Goal: Check status: Check status

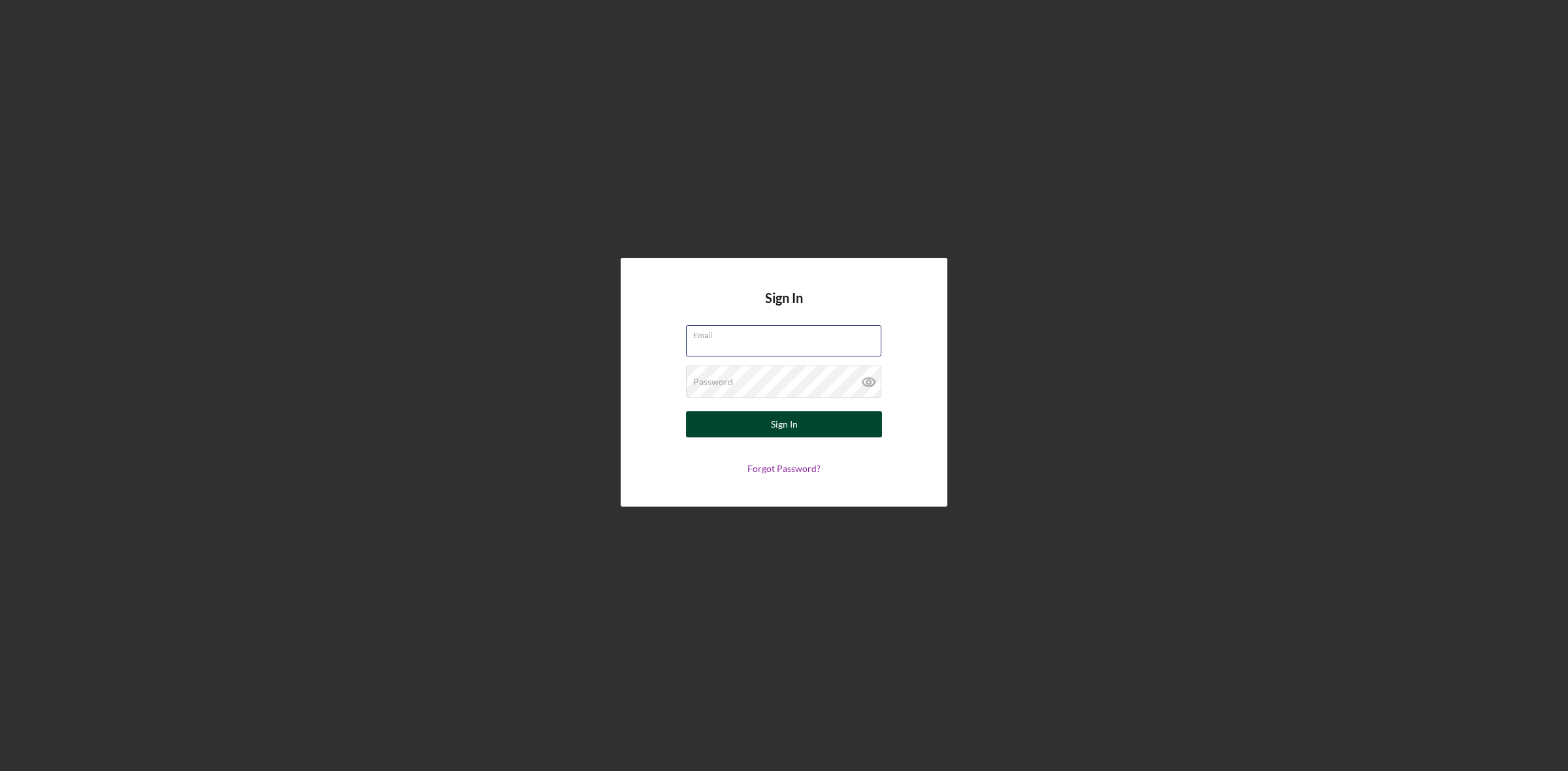
type input "[EMAIL_ADDRESS][DOMAIN_NAME]"
click at [854, 435] on button "Sign In" at bounding box center [784, 424] width 196 height 26
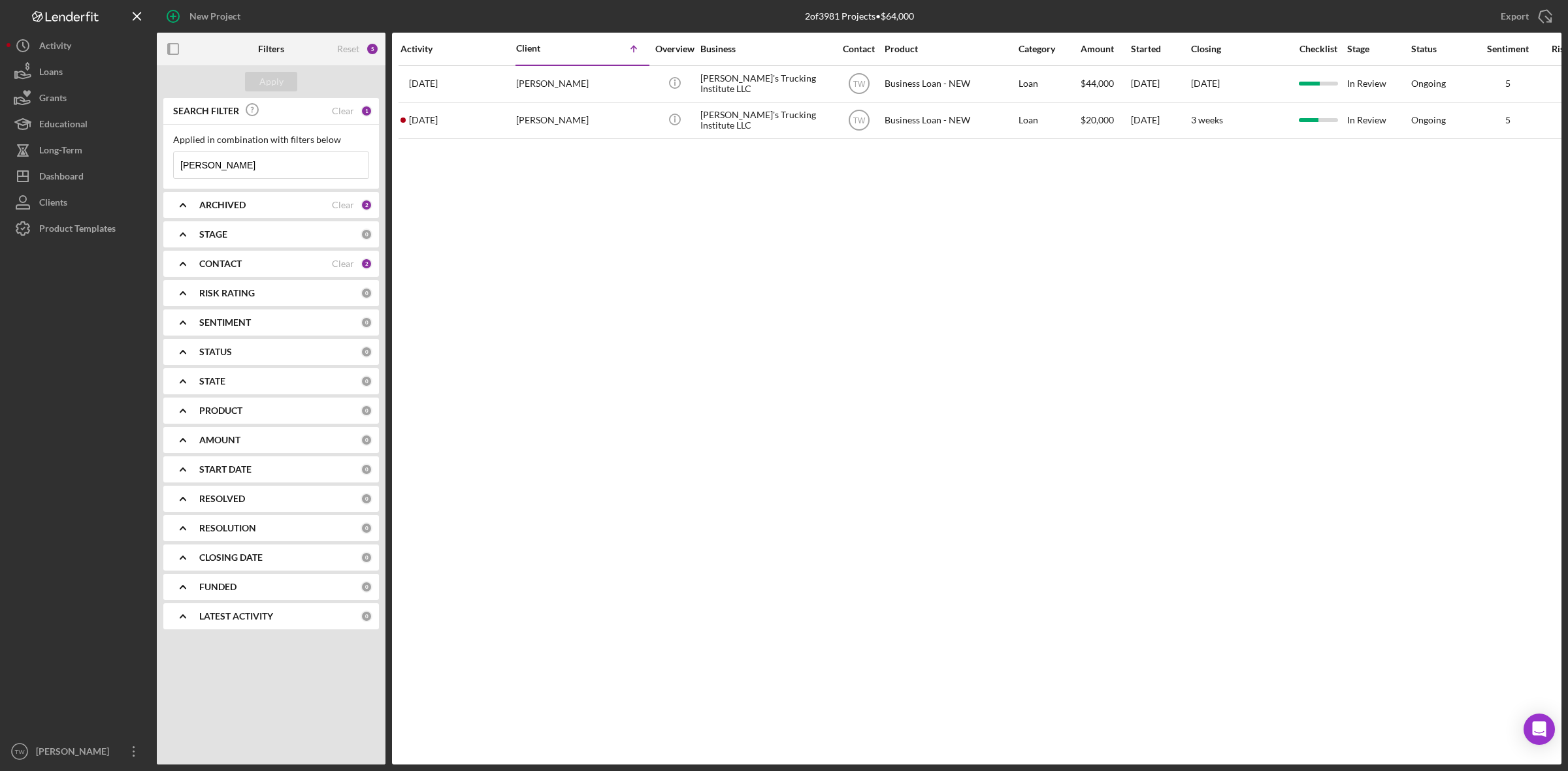
click at [231, 173] on input "[PERSON_NAME]" at bounding box center [271, 165] width 194 height 26
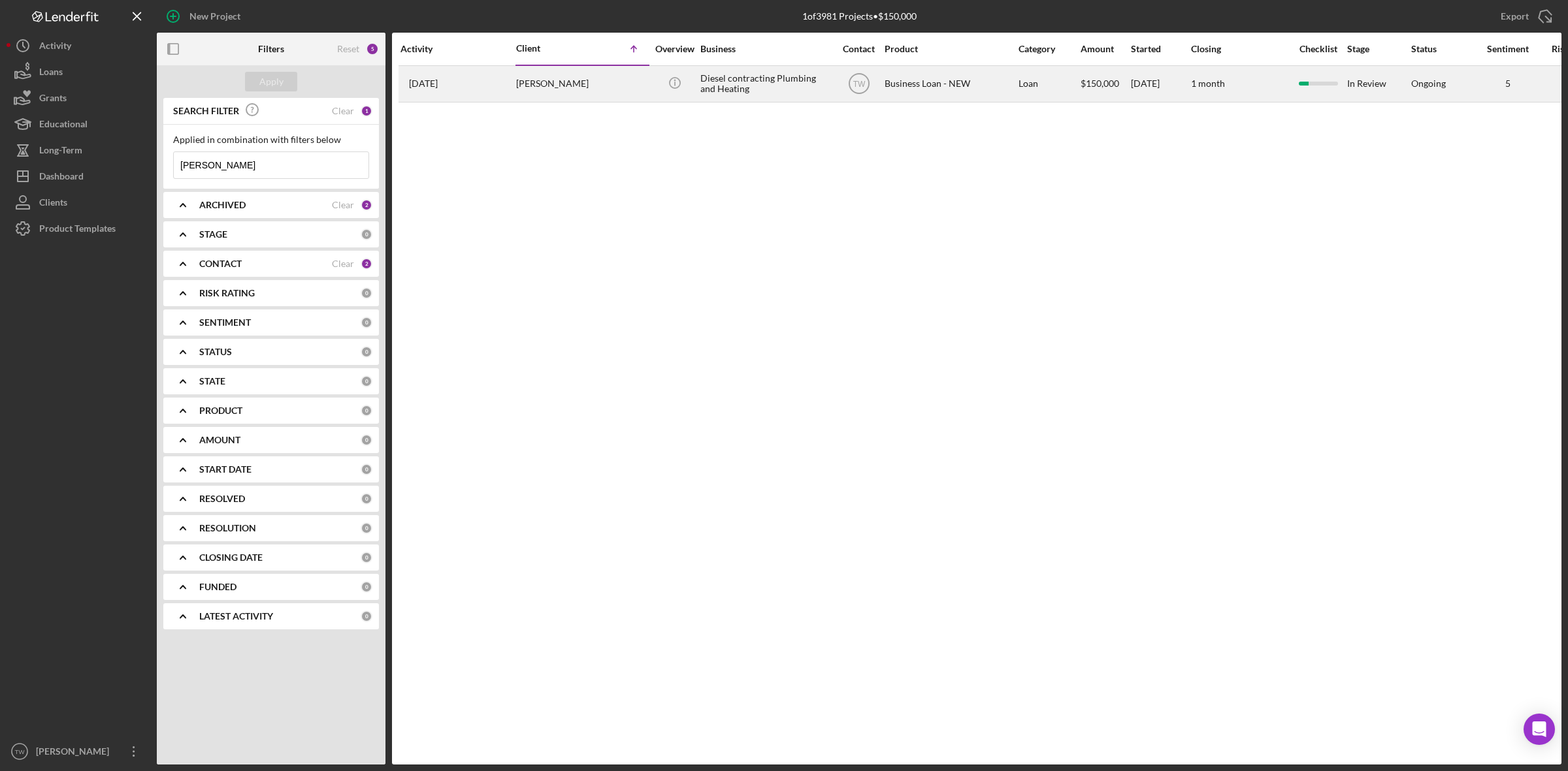
type input "[PERSON_NAME]"
click at [501, 73] on div "[DATE] [PERSON_NAME]" at bounding box center [458, 84] width 114 height 35
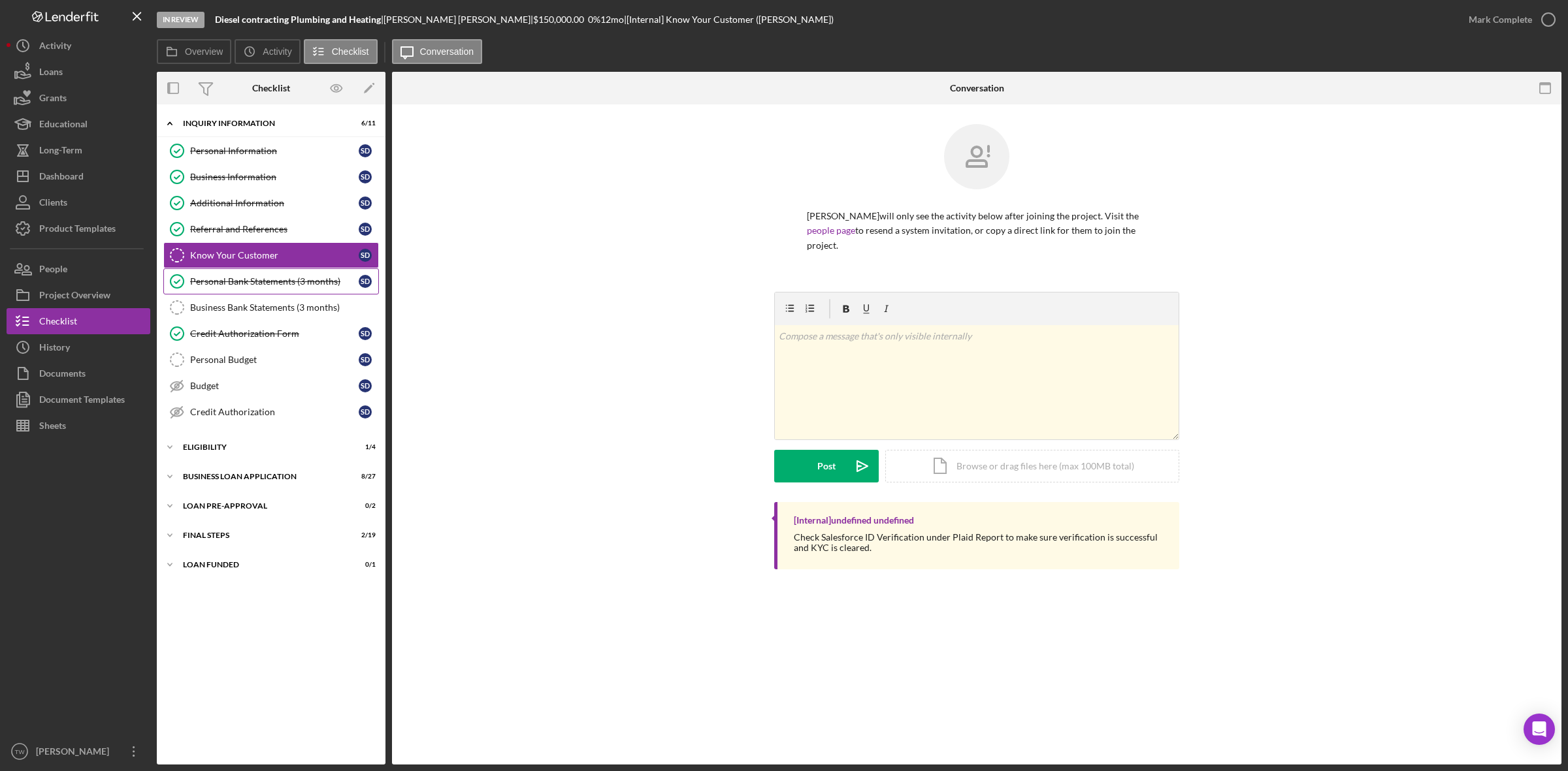
click at [249, 279] on div "Personal Bank Statements (3 months)" at bounding box center [274, 282] width 168 height 10
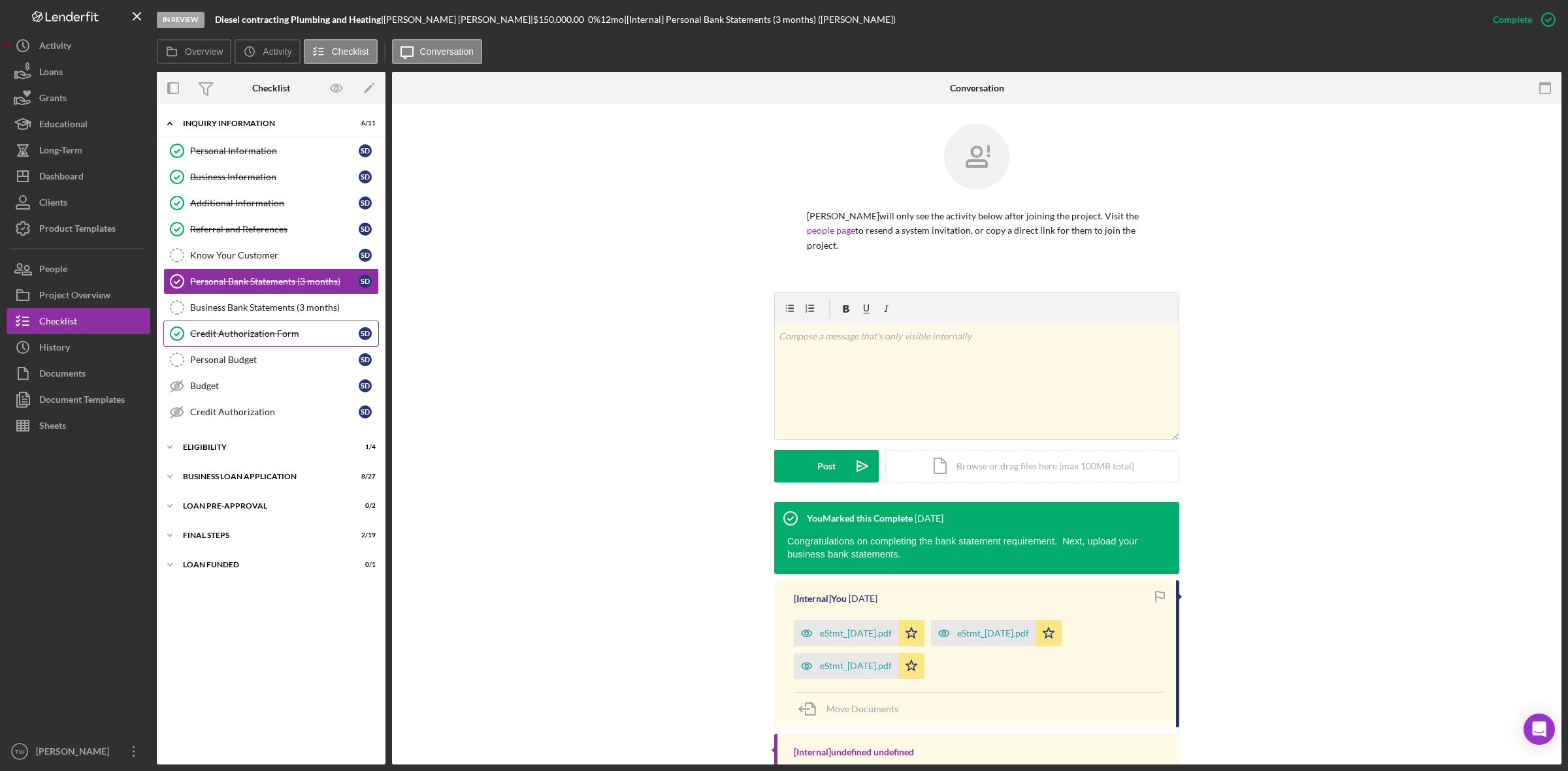
click at [214, 344] on link "Credit Authorization Form Credit Authorization Form S D" at bounding box center [271, 333] width 216 height 26
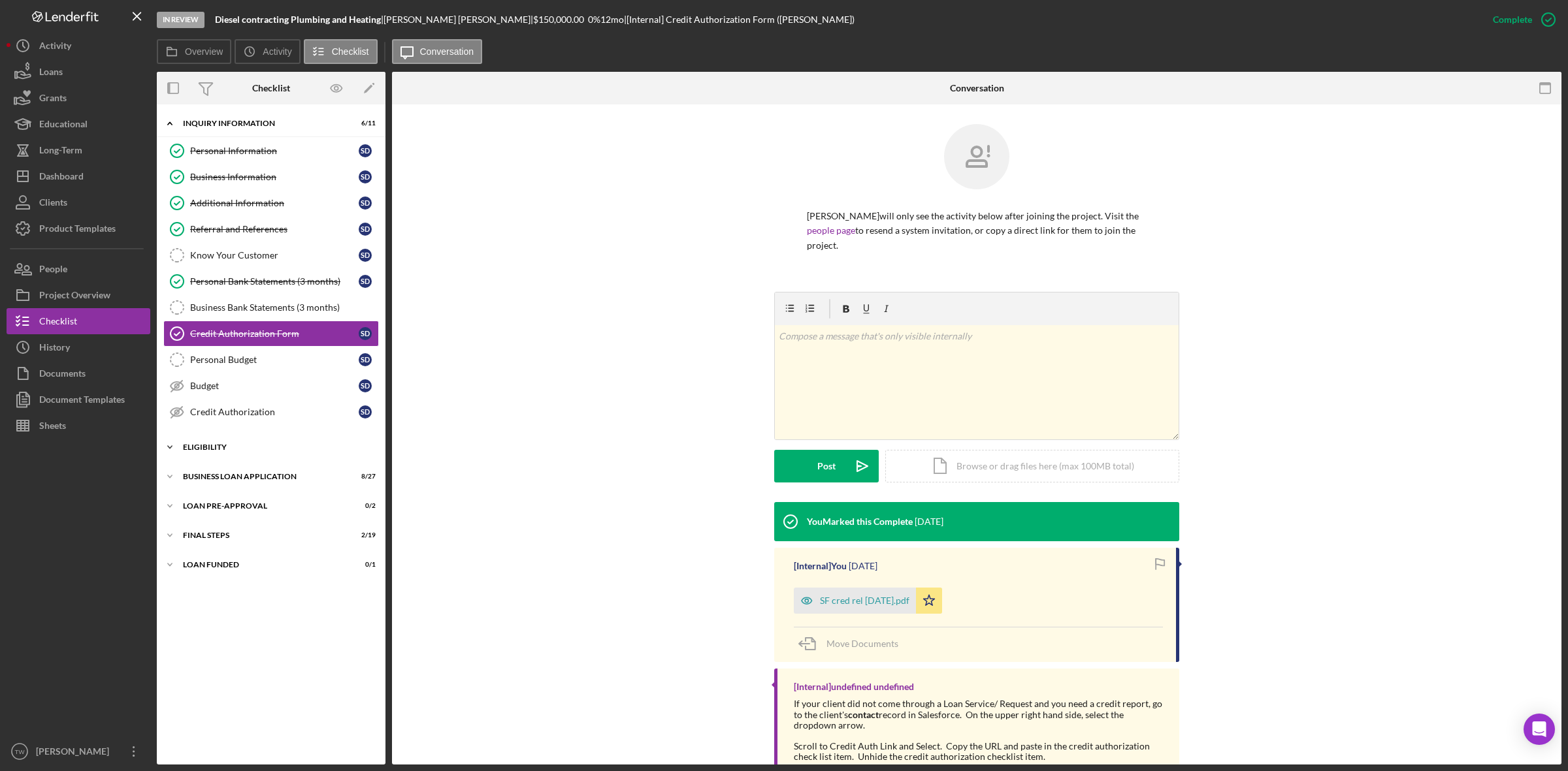
click at [206, 457] on div "Icon/Expander ELIGIBILITY 1 / 4" at bounding box center [271, 447] width 228 height 26
click at [207, 477] on div "Credit Report" at bounding box center [274, 474] width 168 height 10
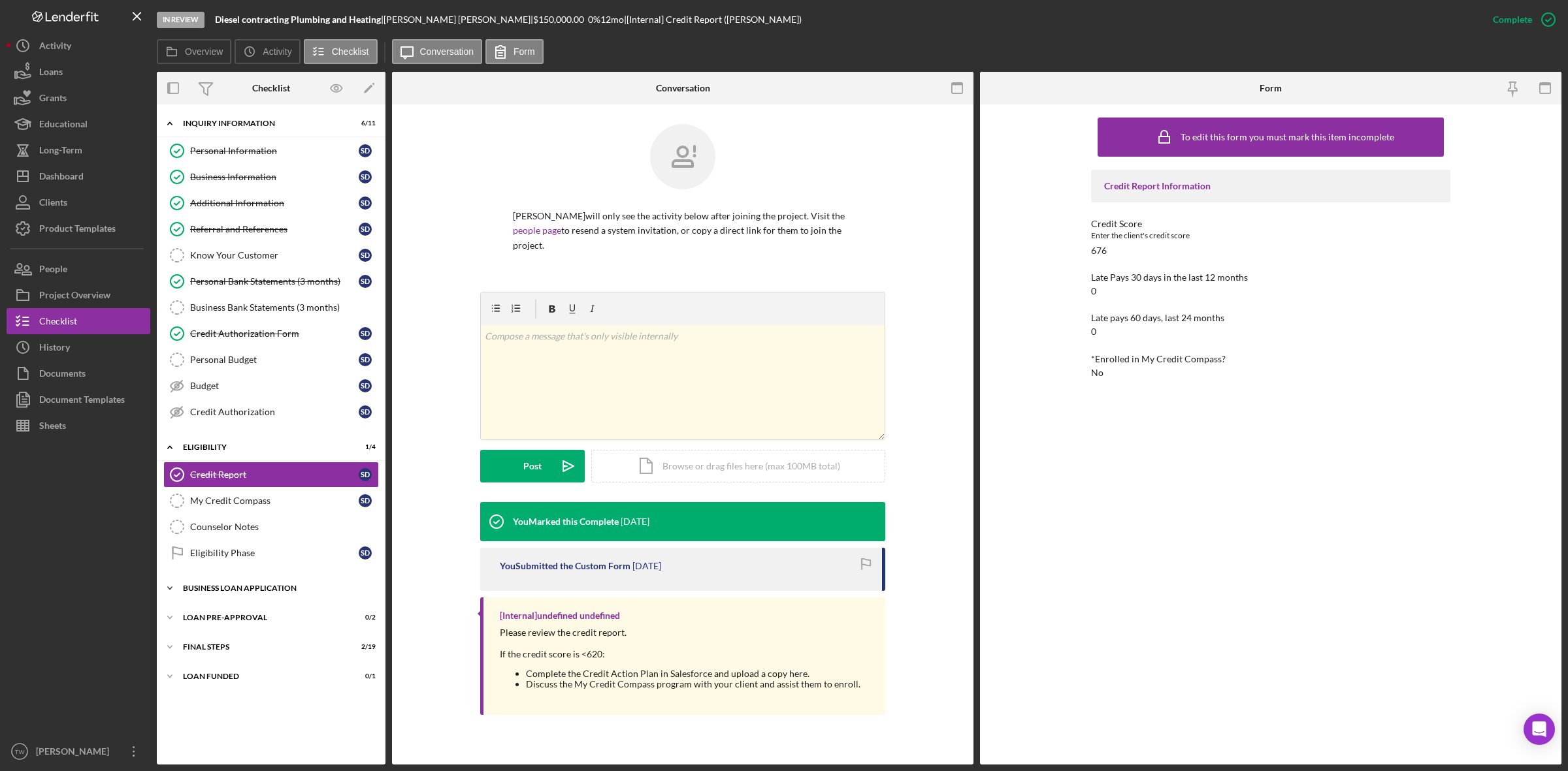
click at [232, 592] on div "BUSINESS LOAN APPLICATION" at bounding box center [276, 588] width 186 height 8
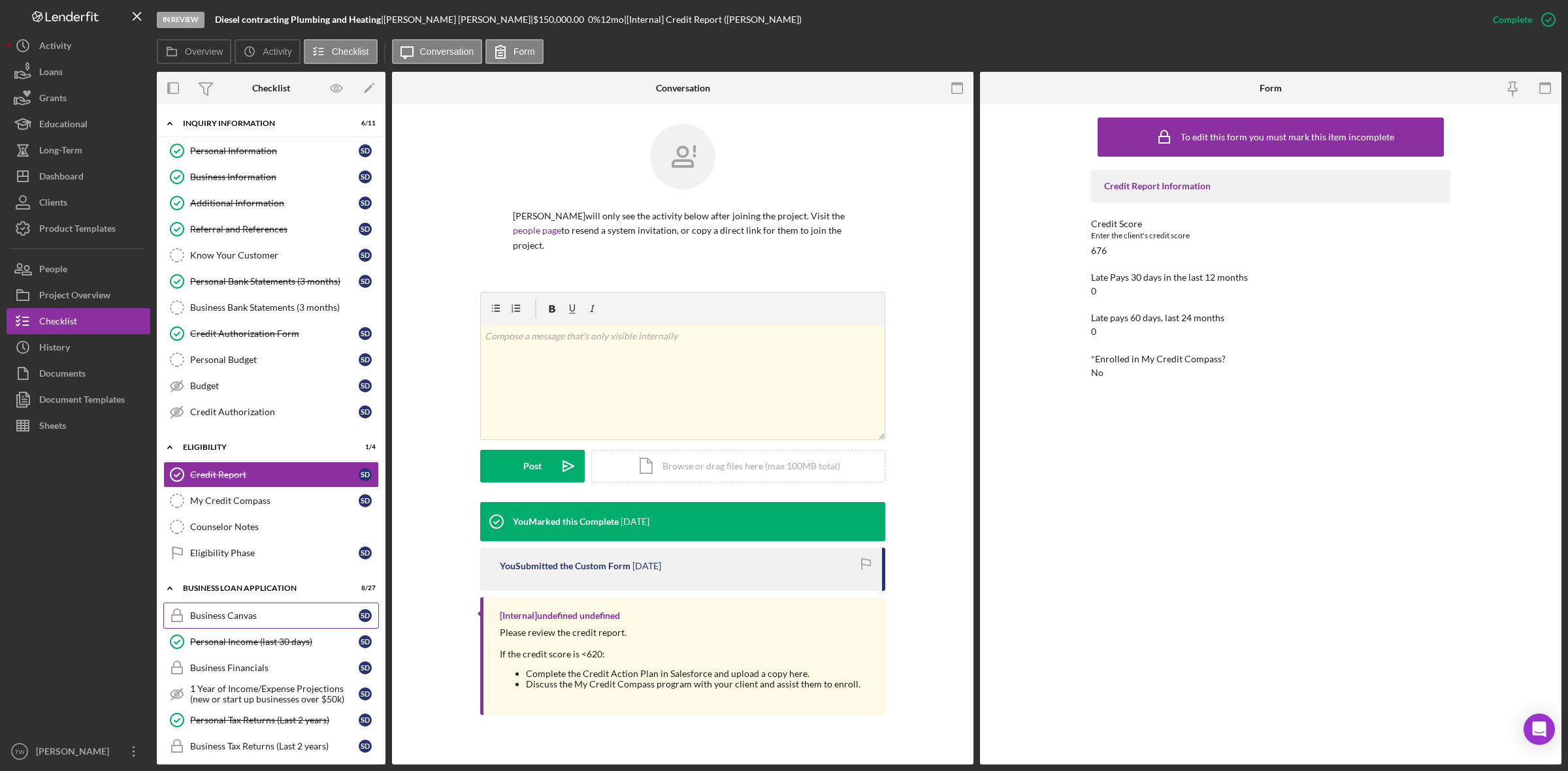
click at [234, 628] on link "Business Canvas Business Canvas S D" at bounding box center [271, 615] width 216 height 26
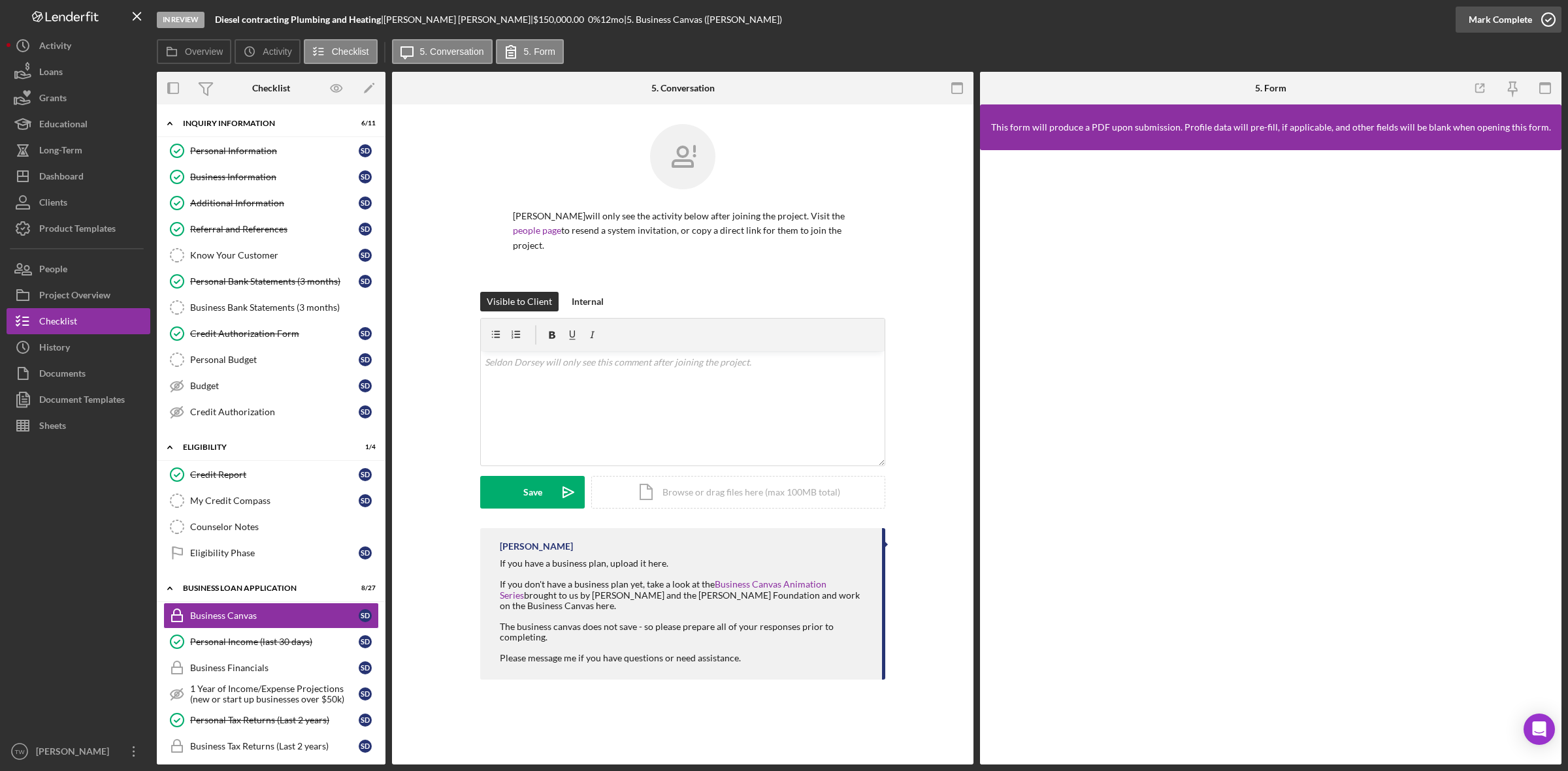
click at [1490, 21] on div "Mark Complete" at bounding box center [1500, 19] width 63 height 26
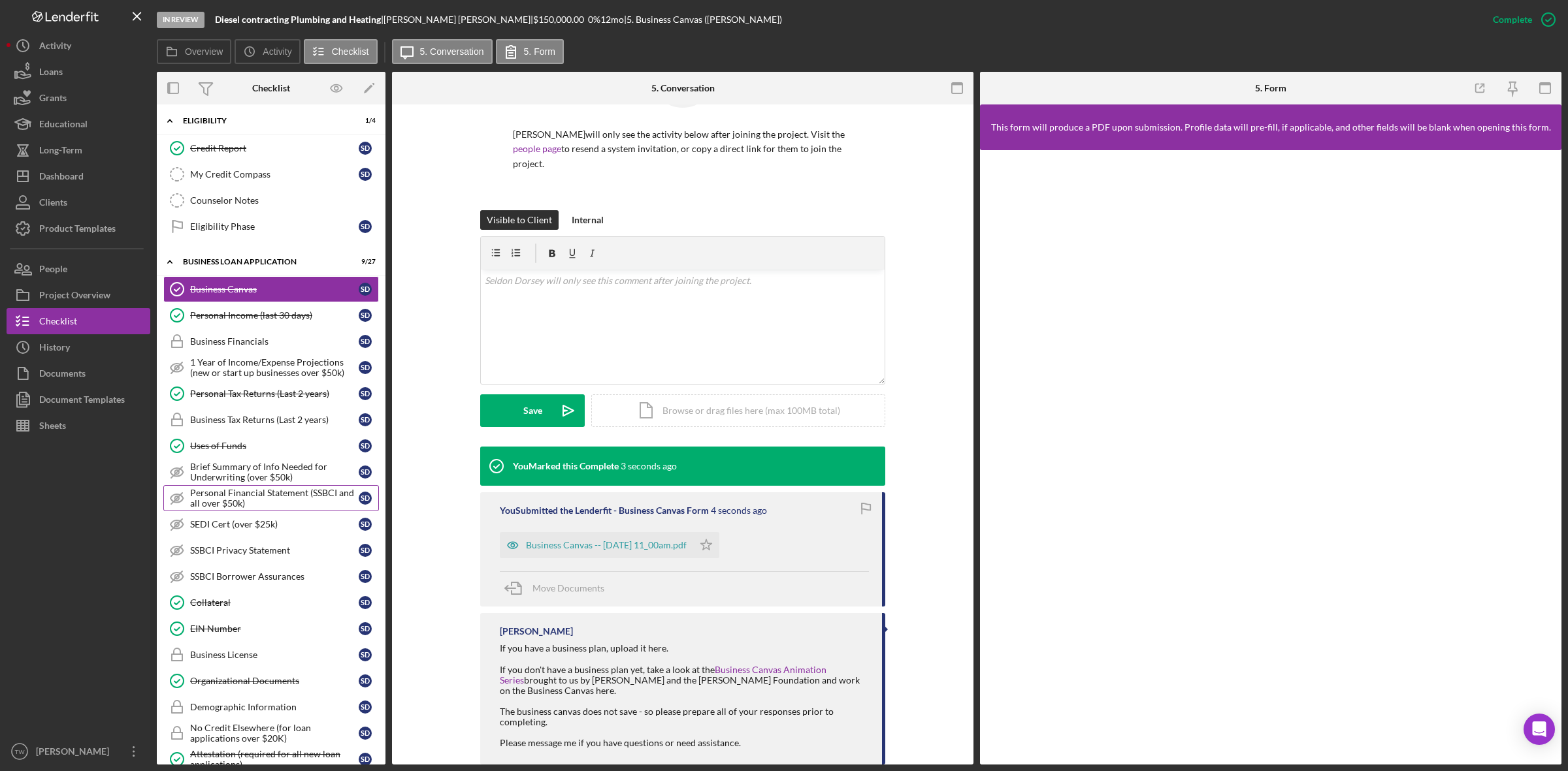
scroll to position [489, 0]
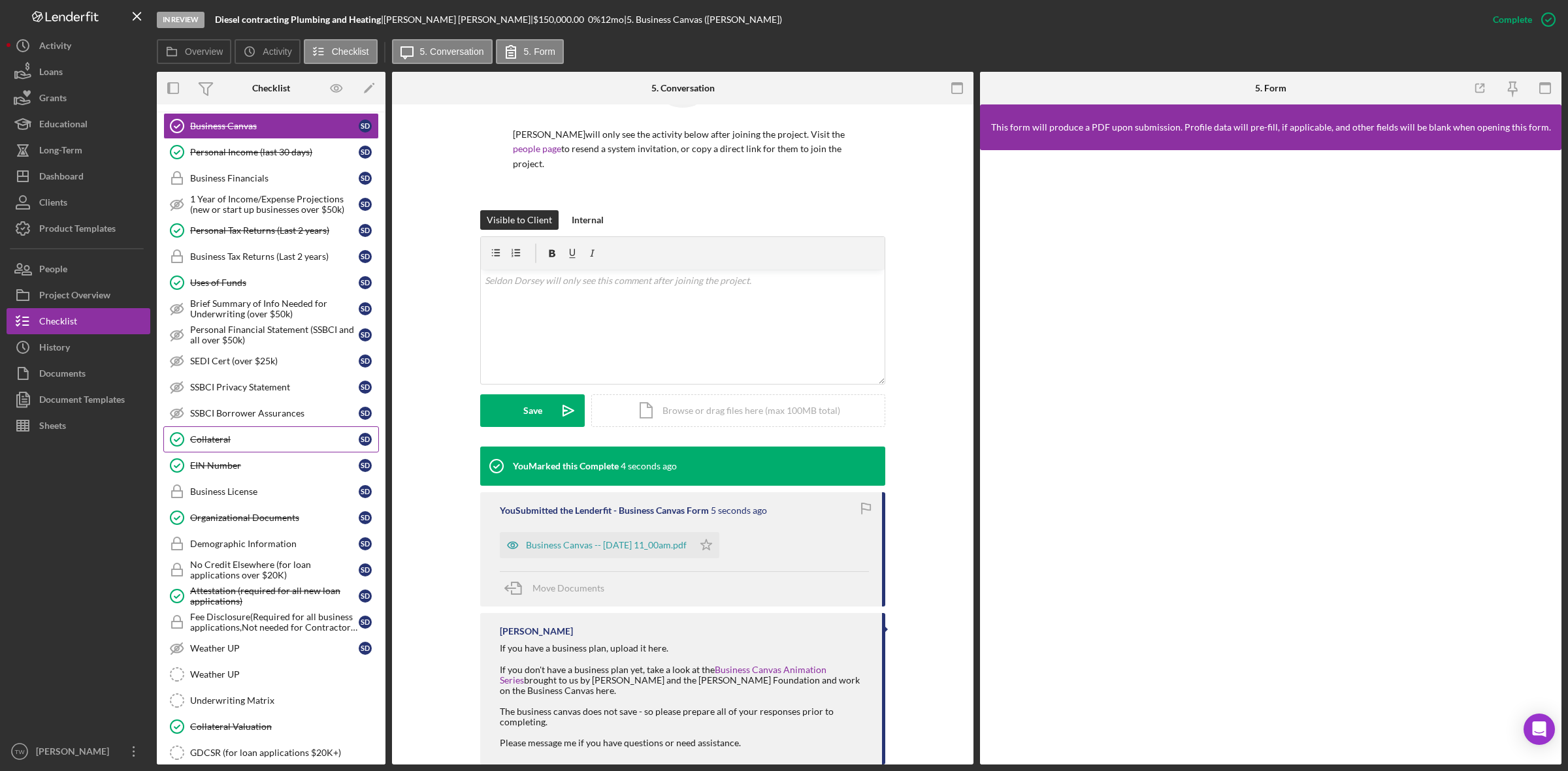
click at [219, 439] on link "Collateral Collateral S D" at bounding box center [271, 439] width 216 height 26
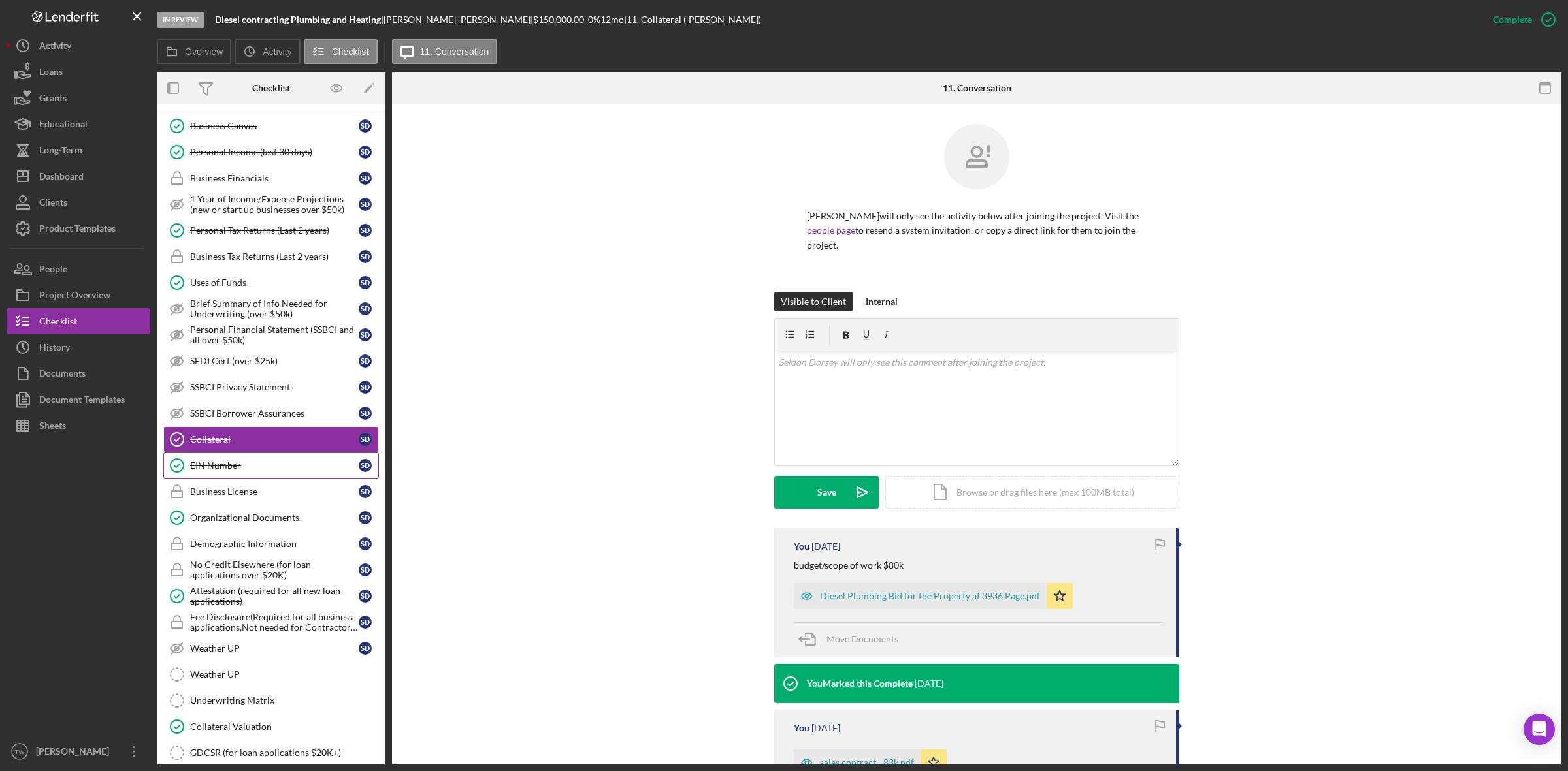
click at [222, 479] on link "EIN Number EIN Number S D" at bounding box center [271, 465] width 216 height 26
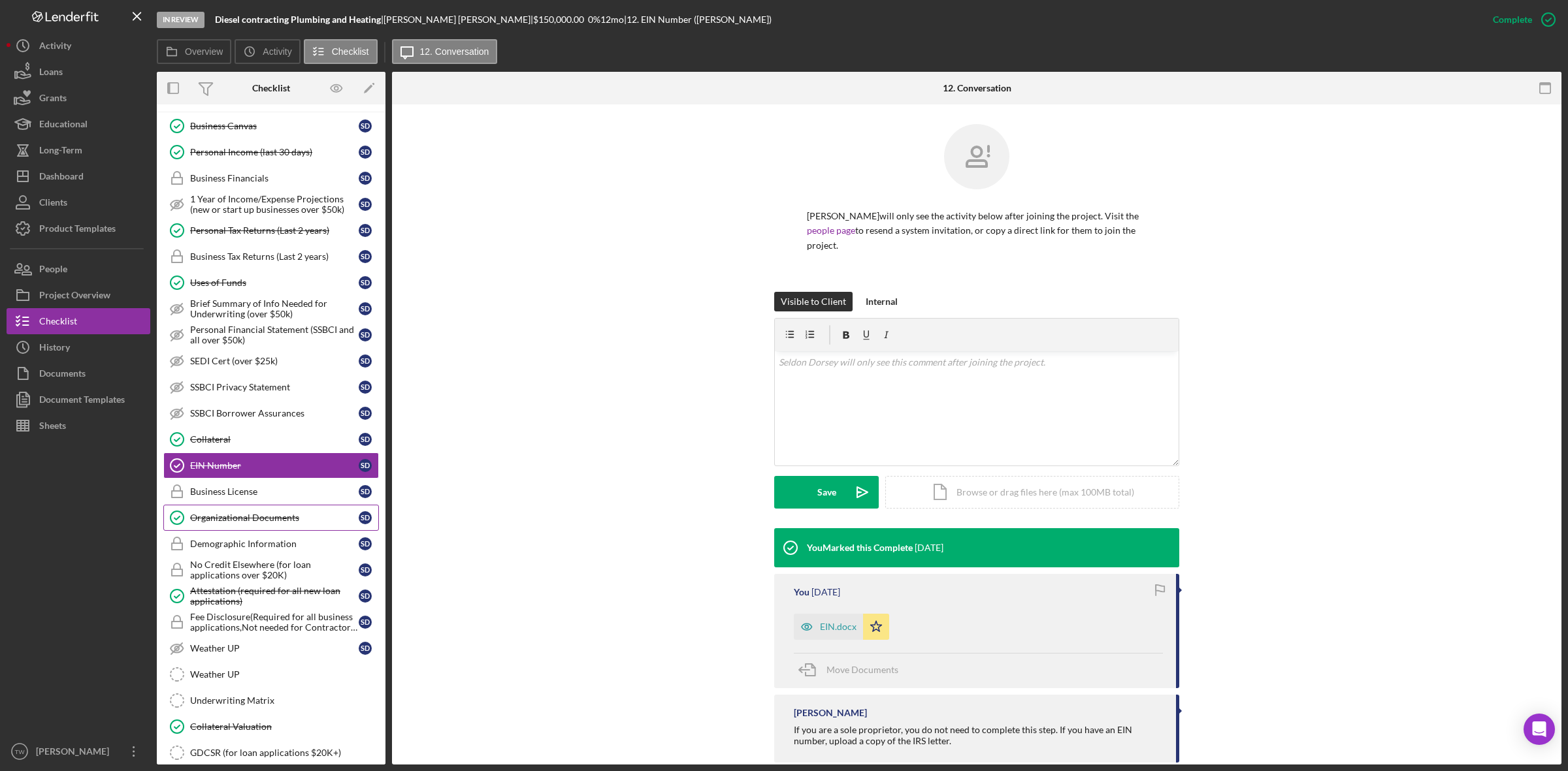
click at [227, 523] on div "Organizational Documents" at bounding box center [274, 517] width 168 height 10
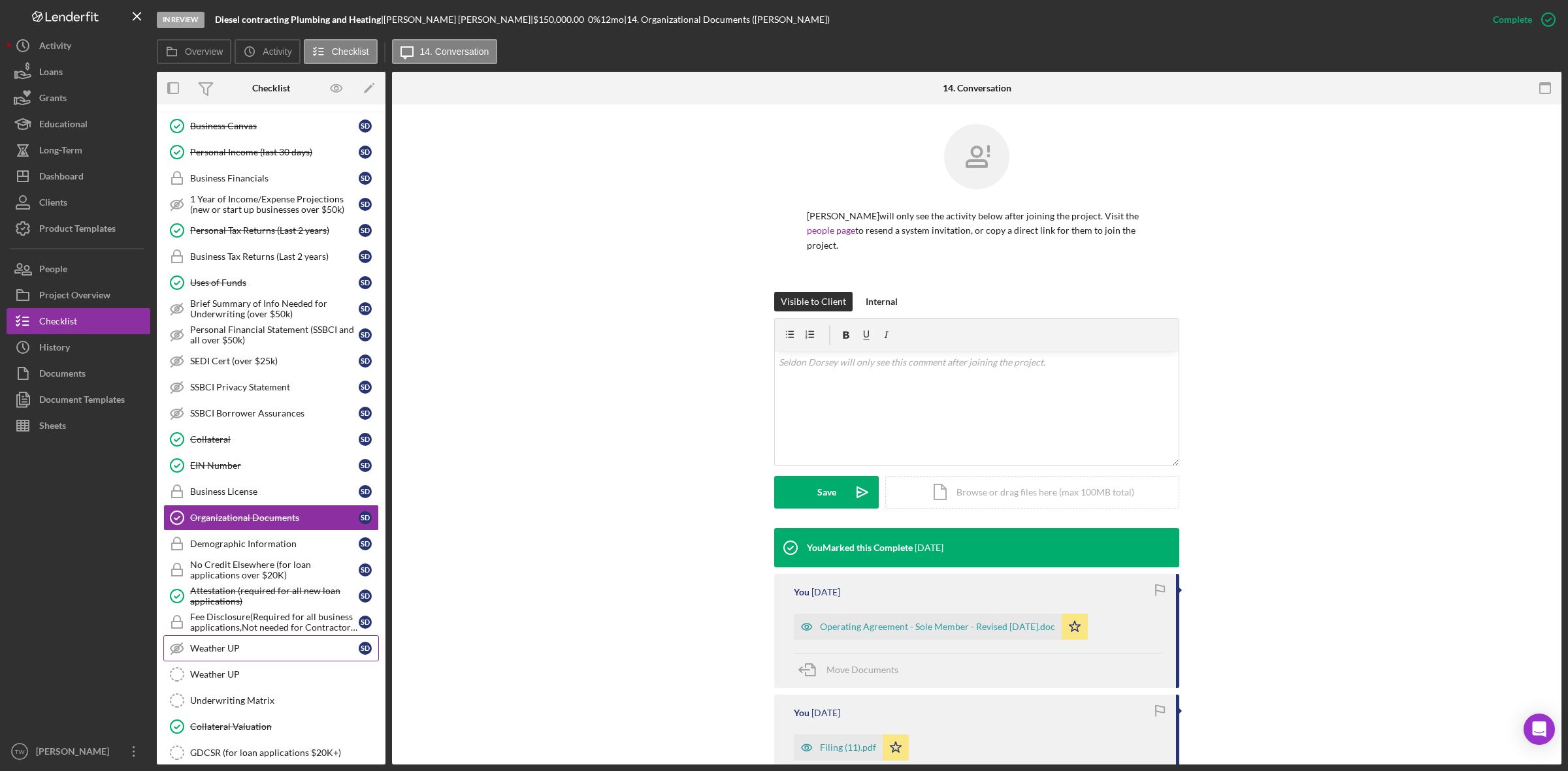
scroll to position [658, 0]
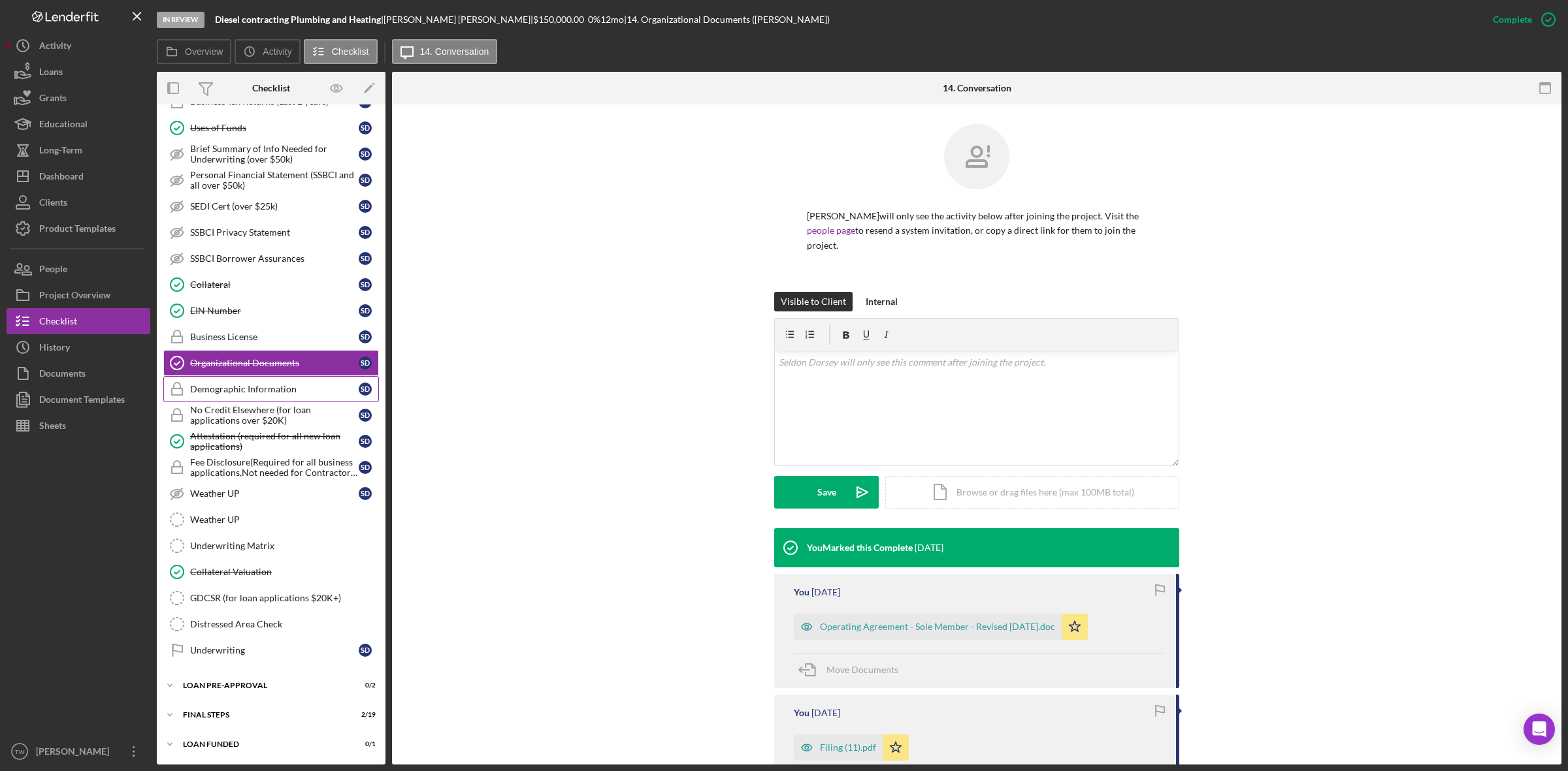
click at [256, 384] on div "Demographic Information" at bounding box center [274, 389] width 168 height 10
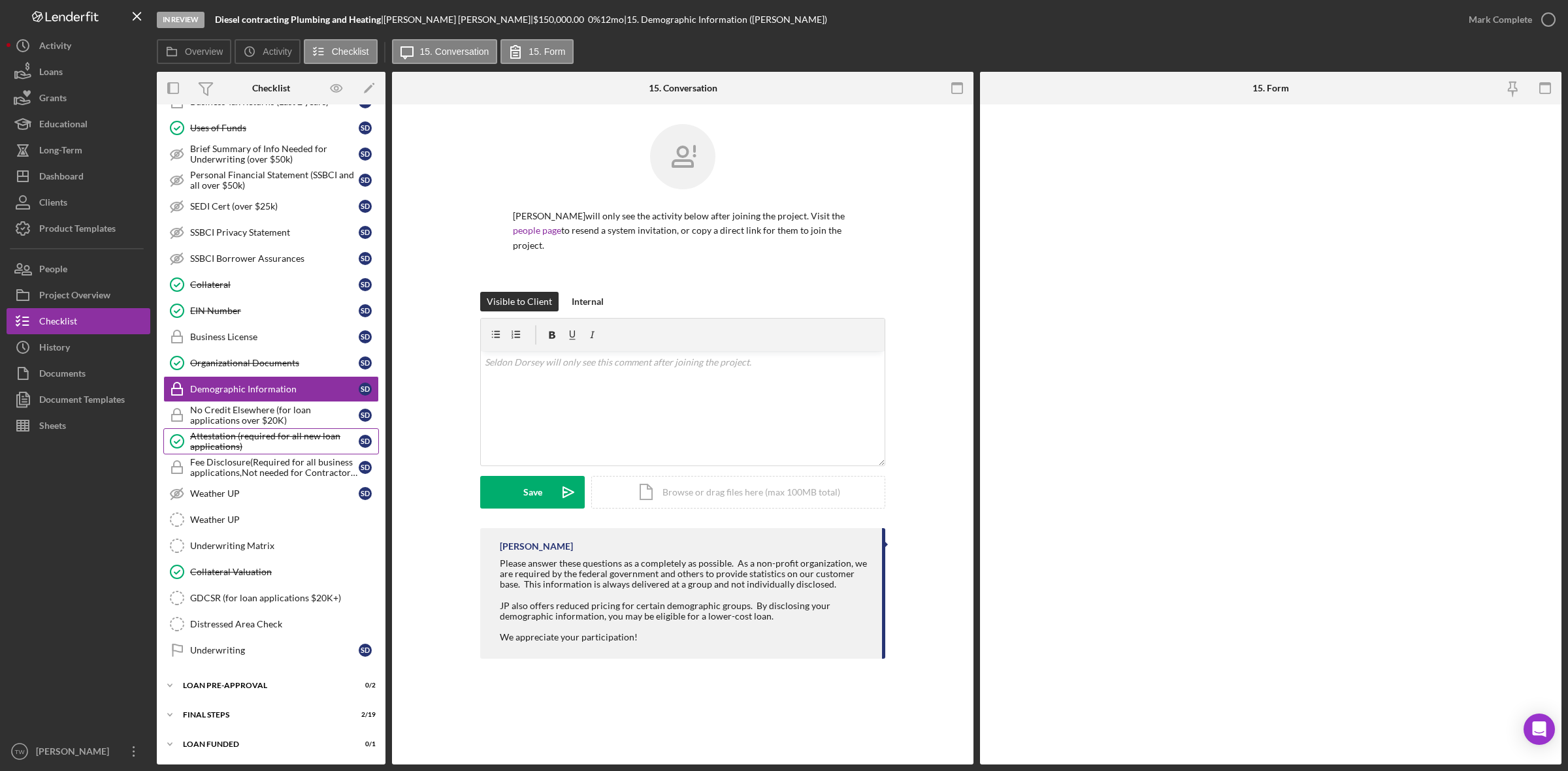
scroll to position [658, 0]
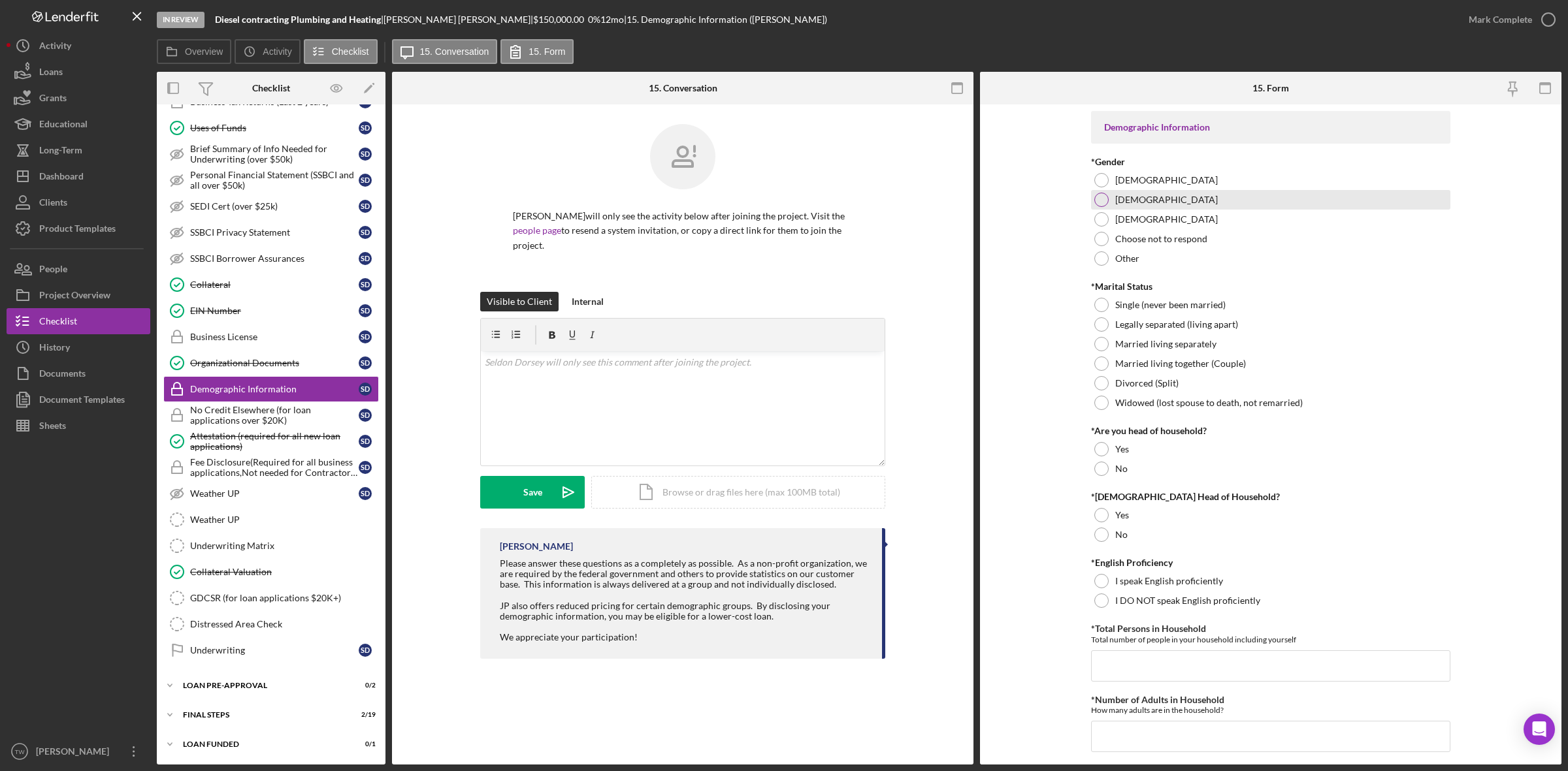
click at [1115, 199] on label "[DEMOGRAPHIC_DATA]" at bounding box center [1166, 199] width 102 height 10
click at [1135, 300] on label "Single (never been married)" at bounding box center [1170, 305] width 111 height 10
click at [1115, 477] on div "No" at bounding box center [1271, 469] width 359 height 19
click at [1107, 533] on div "No" at bounding box center [1271, 535] width 359 height 19
click at [1118, 595] on label "I DO NOT speak English proficiently" at bounding box center [1187, 600] width 145 height 10
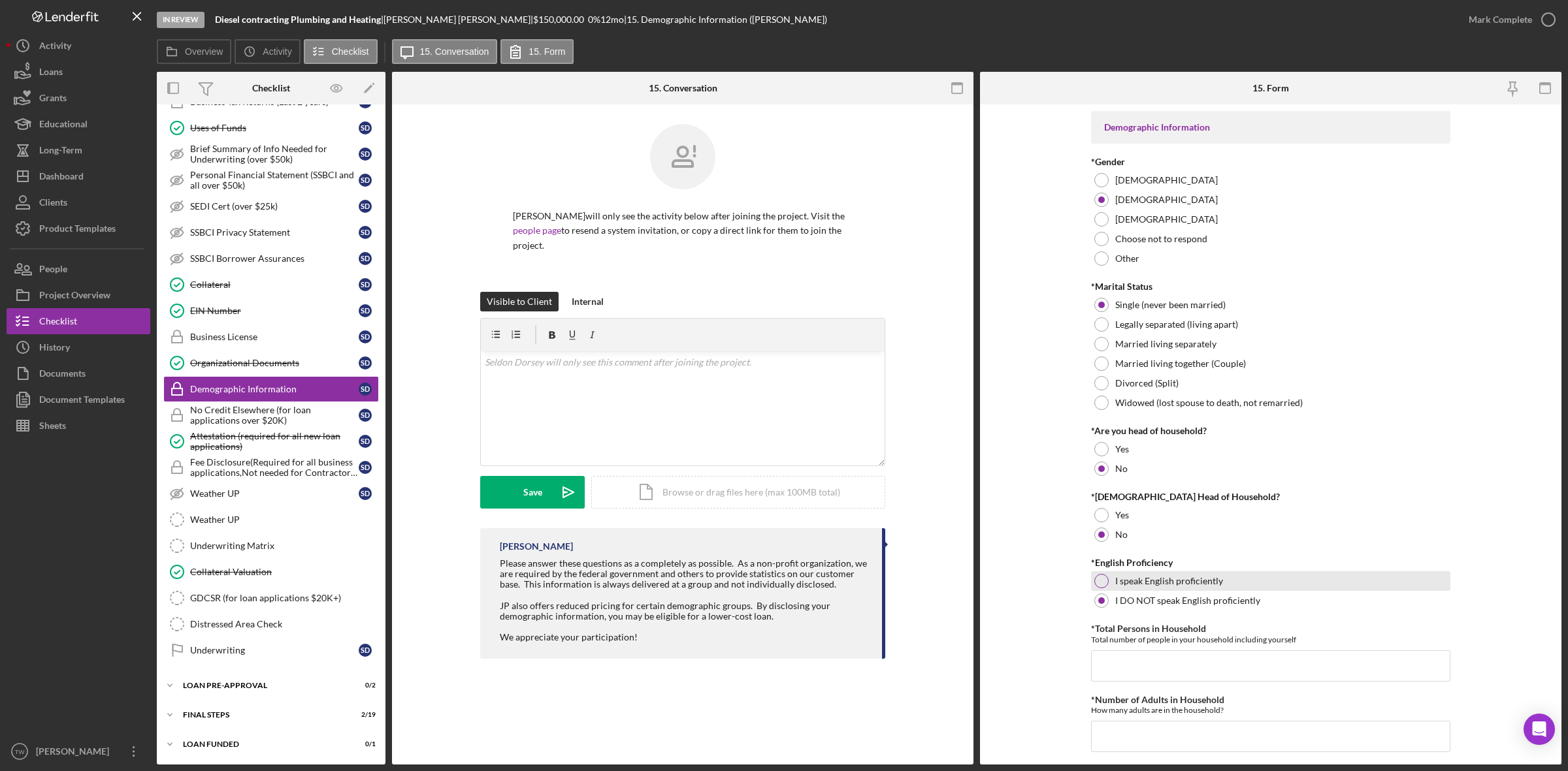
click at [1118, 583] on label "I speak English proficiently" at bounding box center [1168, 581] width 108 height 10
click at [1137, 654] on input "*Total Persons in Household" at bounding box center [1271, 666] width 359 height 31
type input "1"
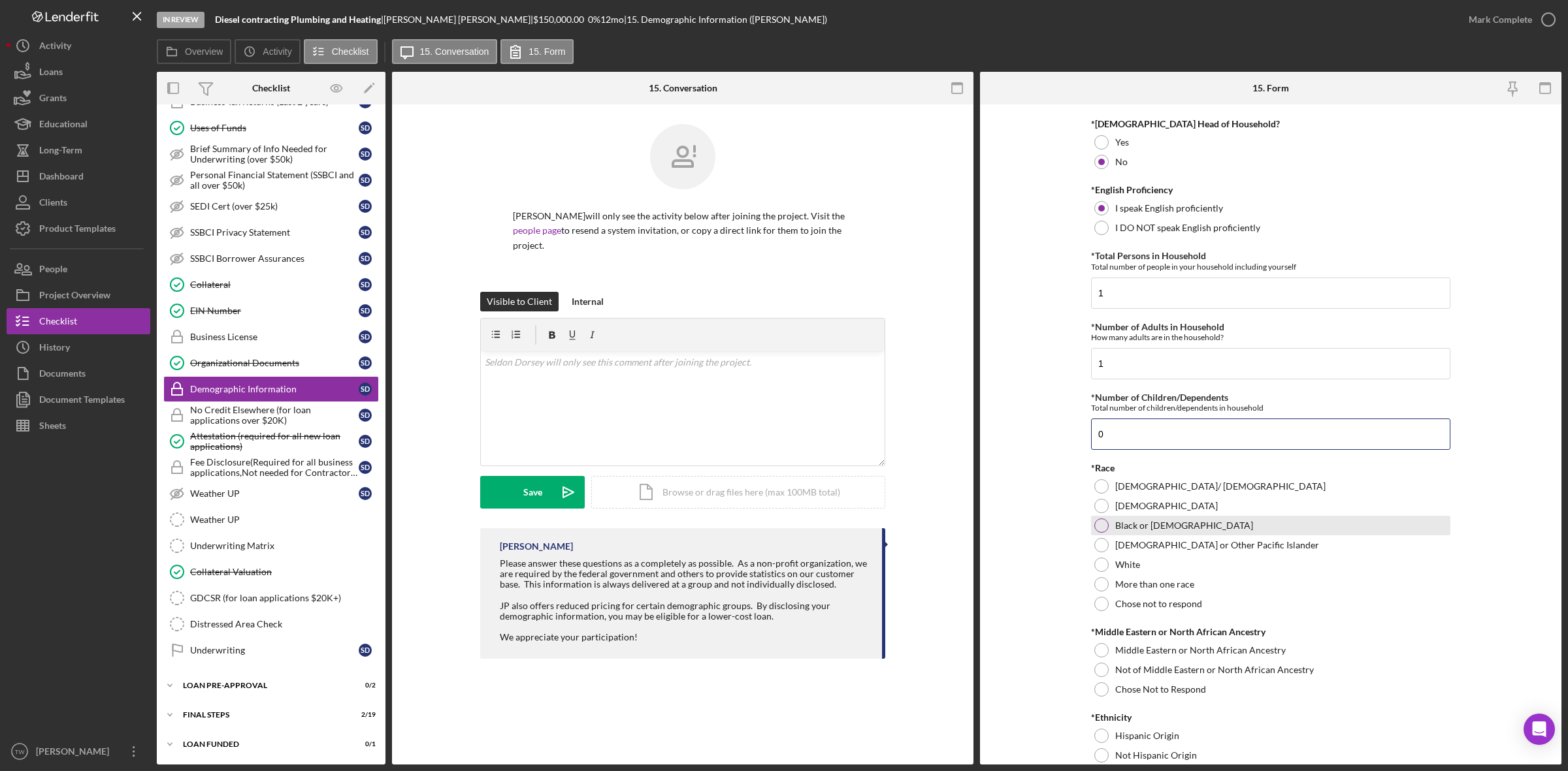
type input "0"
click at [1145, 529] on label "Black or [DEMOGRAPHIC_DATA]" at bounding box center [1184, 526] width 138 height 10
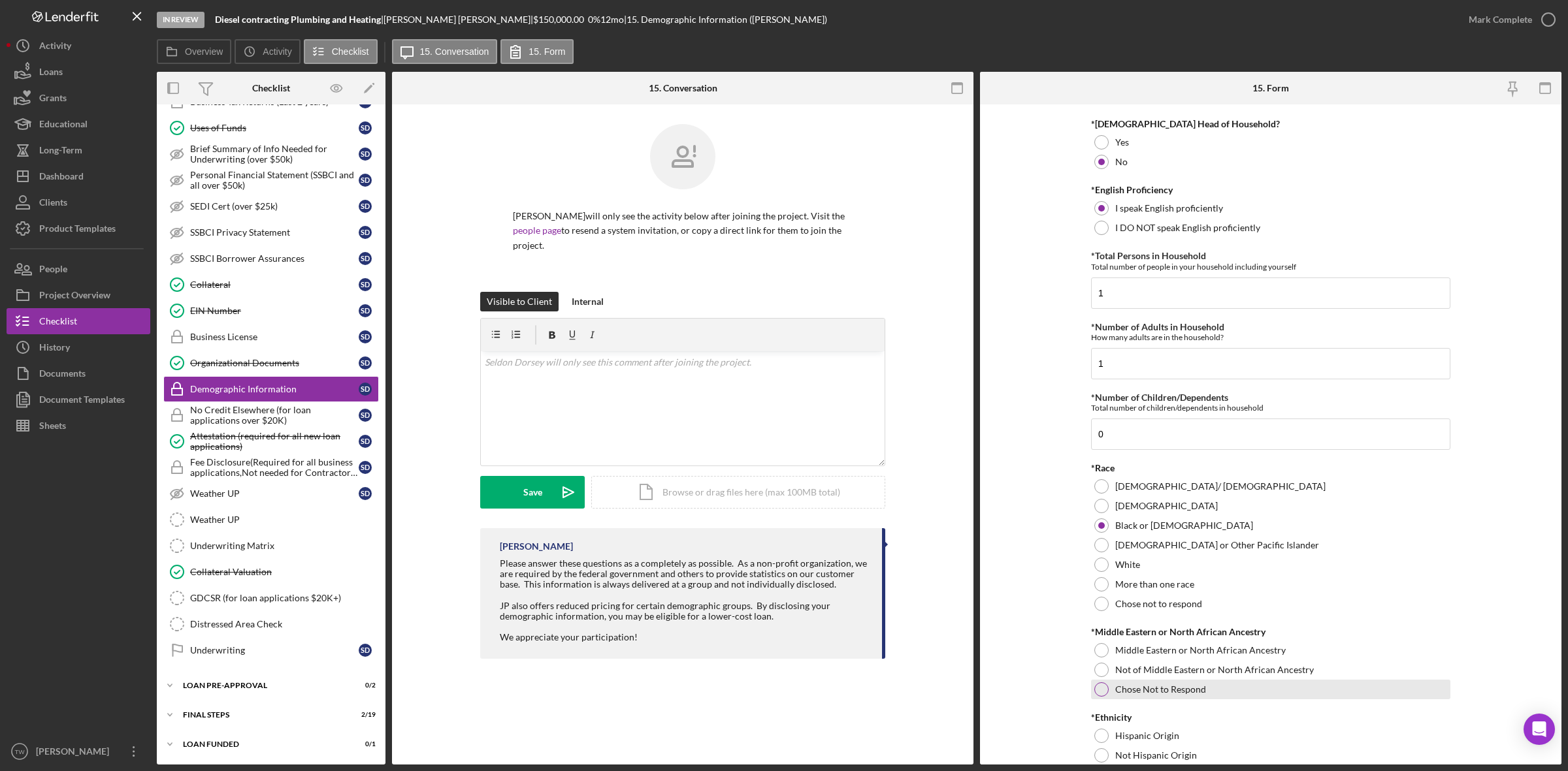
click at [1119, 689] on label "Chose Not to Respond" at bounding box center [1160, 689] width 90 height 10
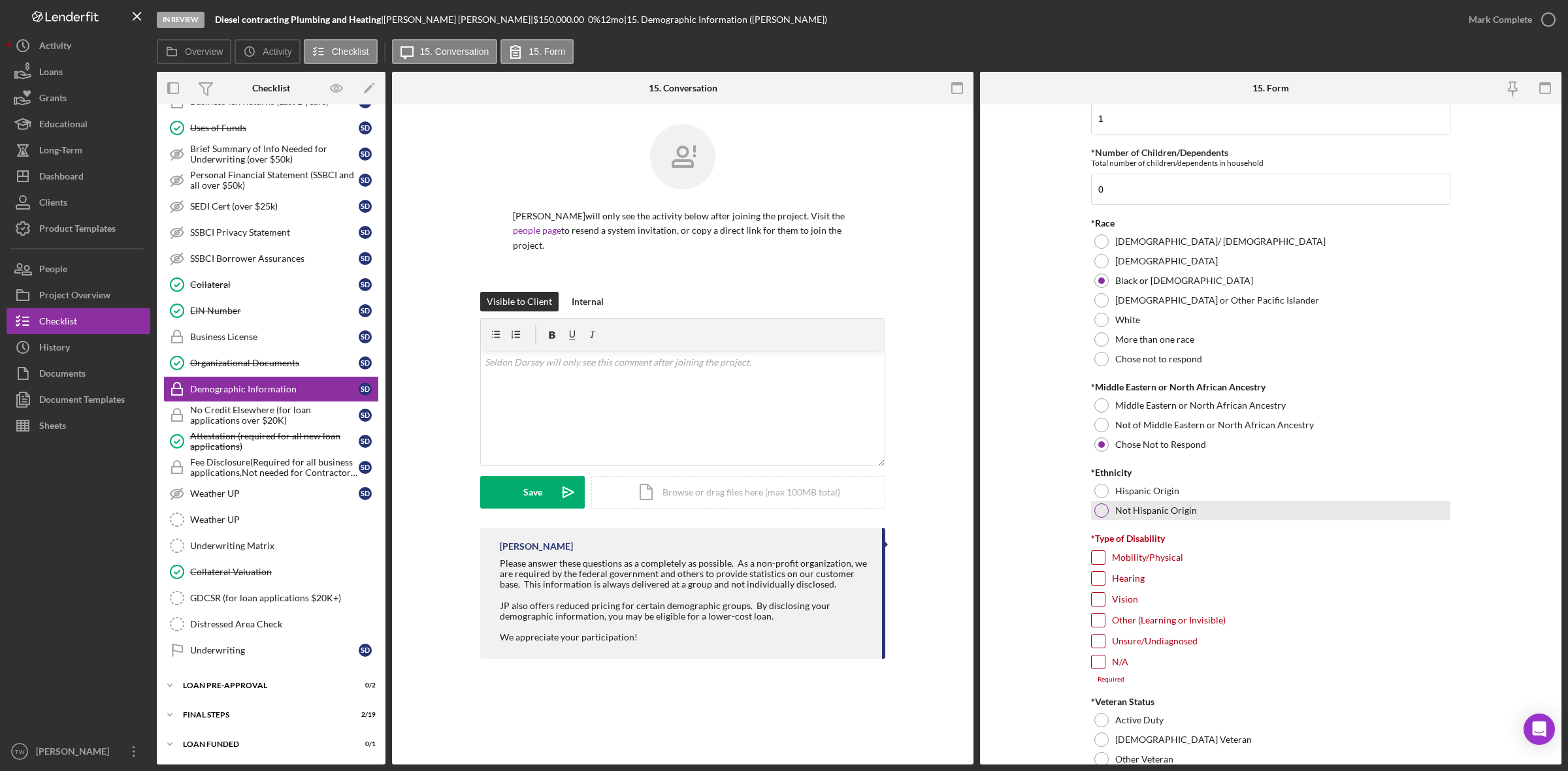
click at [1136, 506] on label "Not Hispanic Origin" at bounding box center [1156, 511] width 82 height 10
click at [1099, 644] on input "Unsure/Undiagnosed" at bounding box center [1098, 641] width 13 height 13
checkbox input "true"
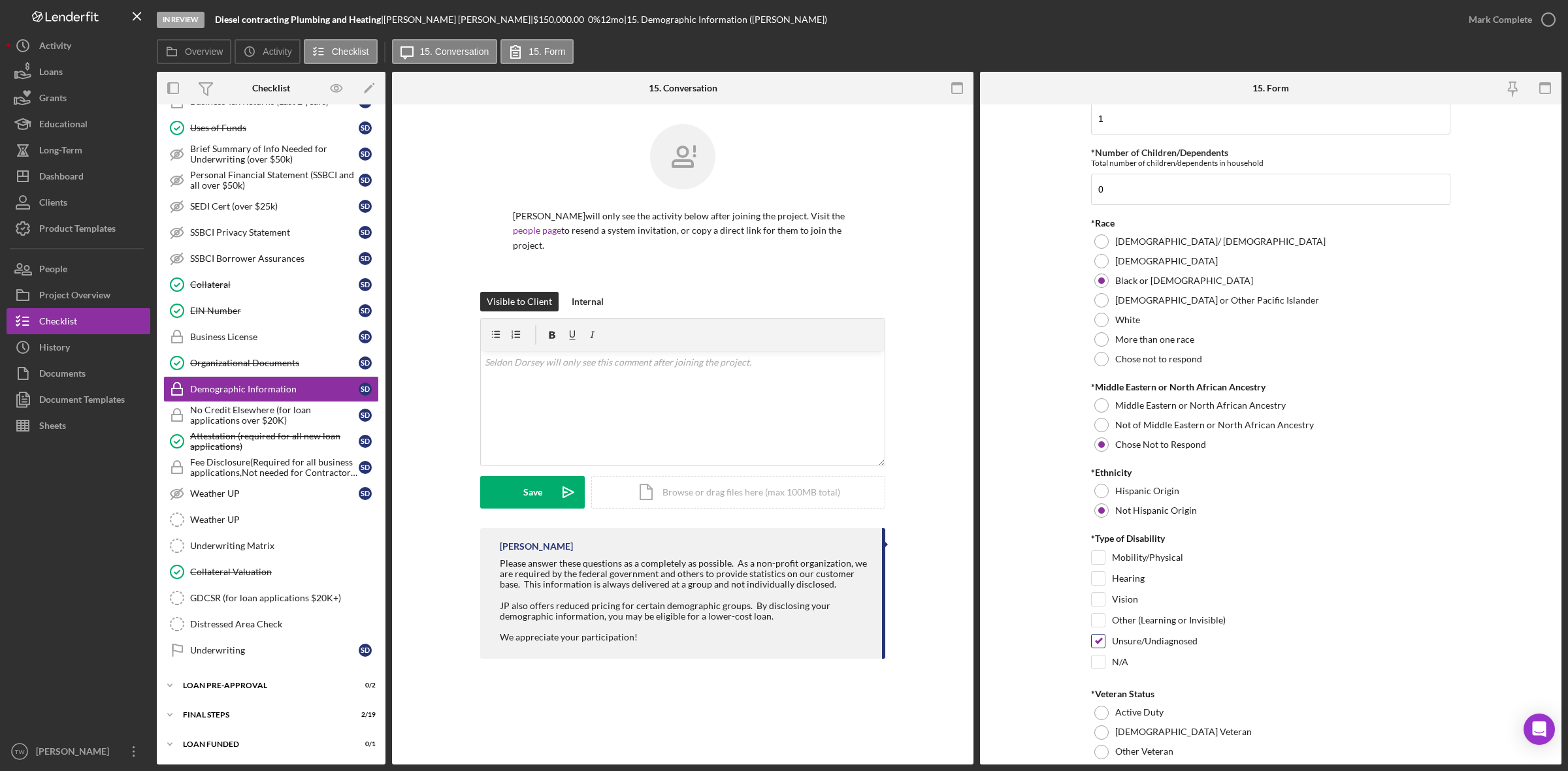
scroll to position [944, 0]
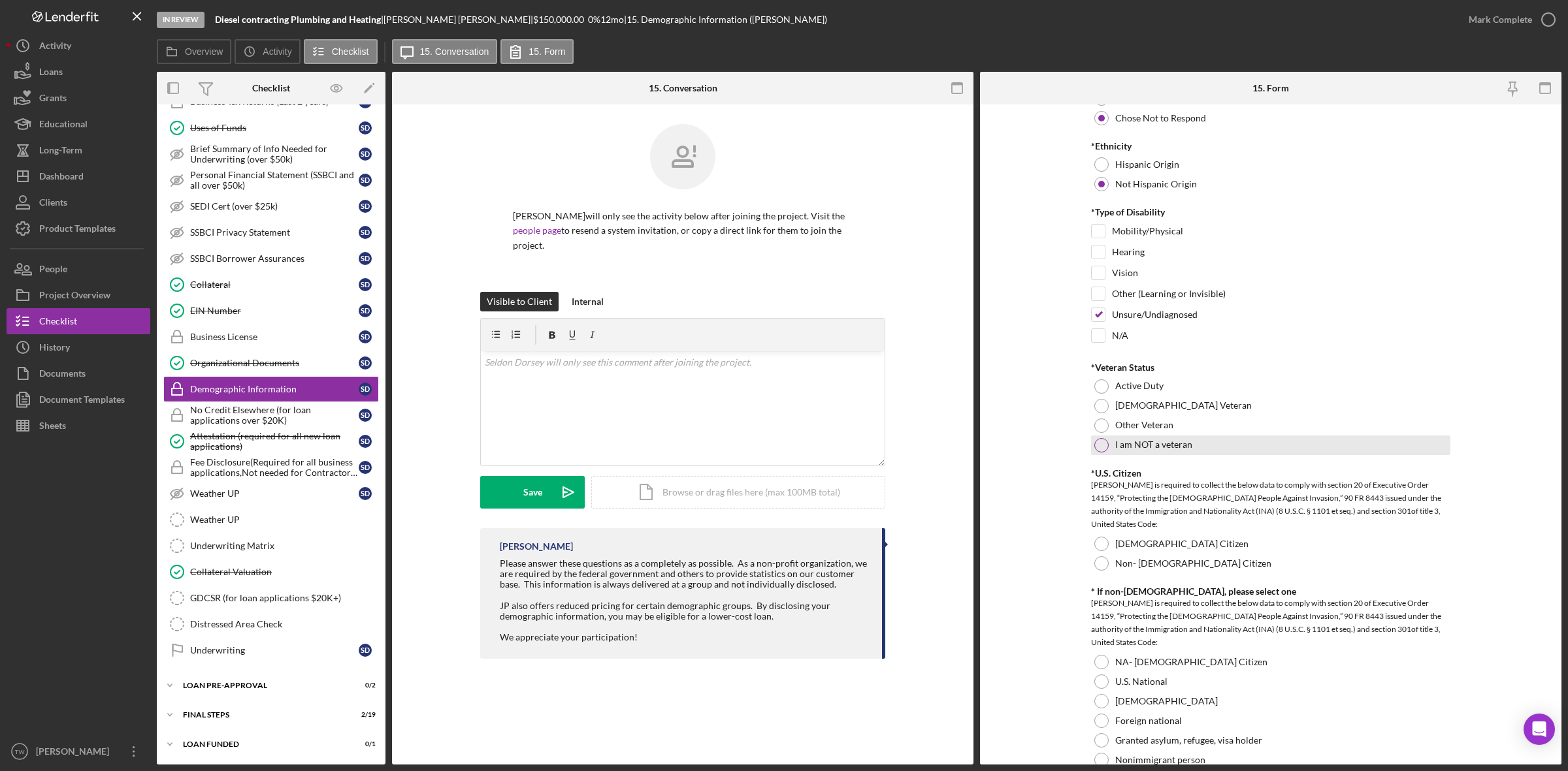
click at [1121, 446] on label "I am NOT a veteran" at bounding box center [1153, 445] width 77 height 10
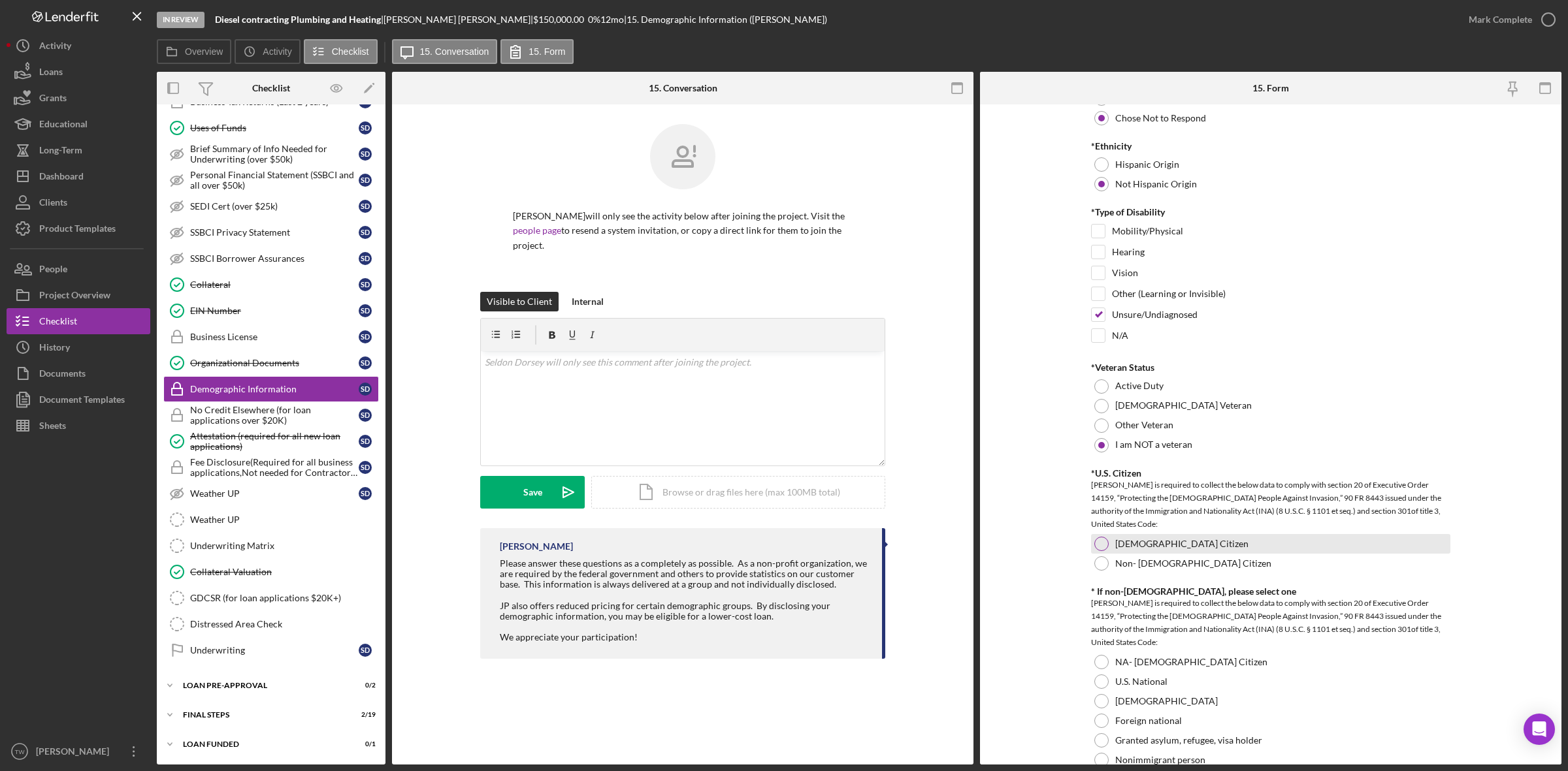
click at [1101, 542] on div at bounding box center [1101, 543] width 14 height 14
click at [1102, 669] on div at bounding box center [1101, 661] width 14 height 14
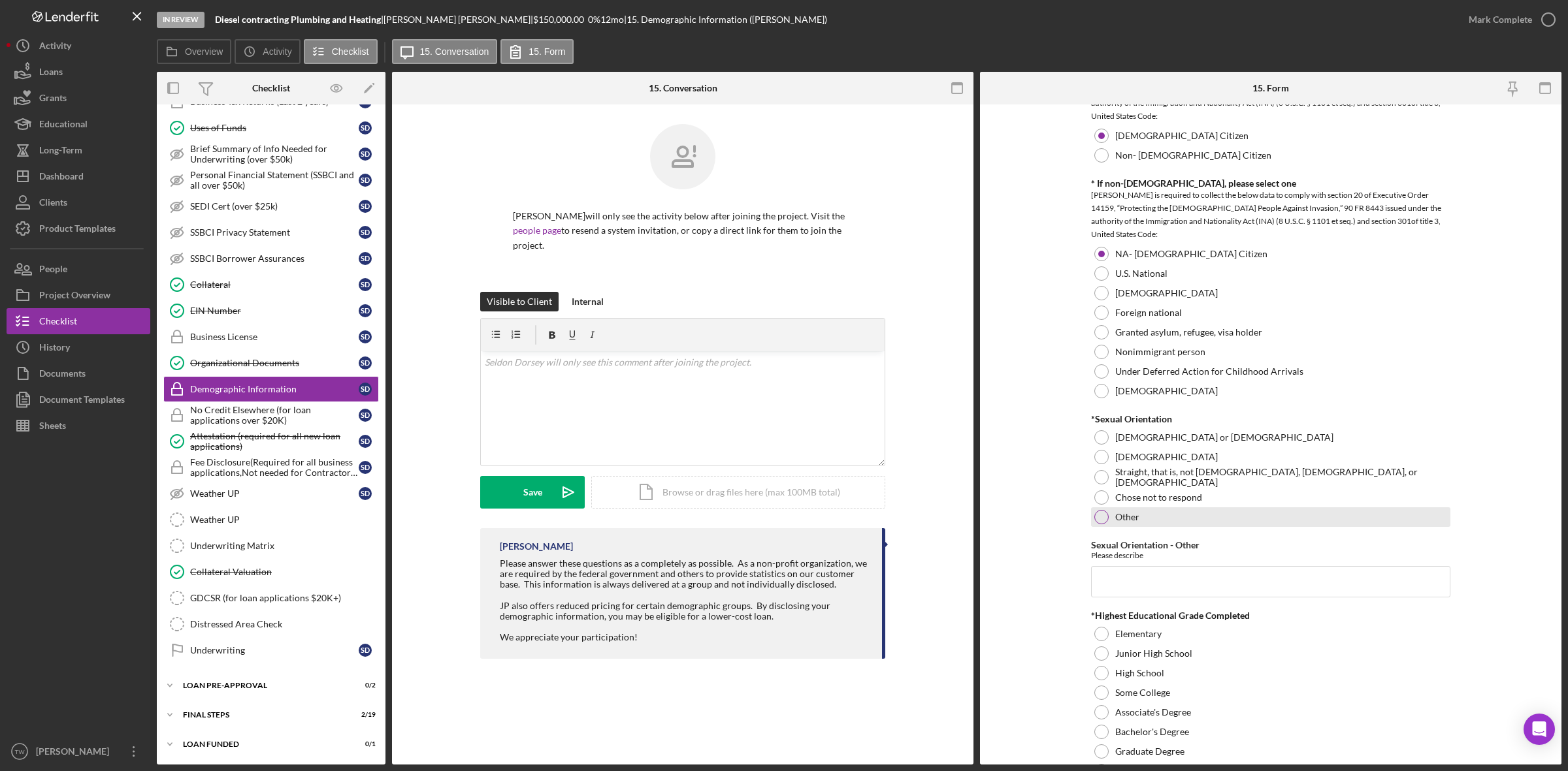
click at [1130, 523] on label "Other" at bounding box center [1127, 517] width 24 height 10
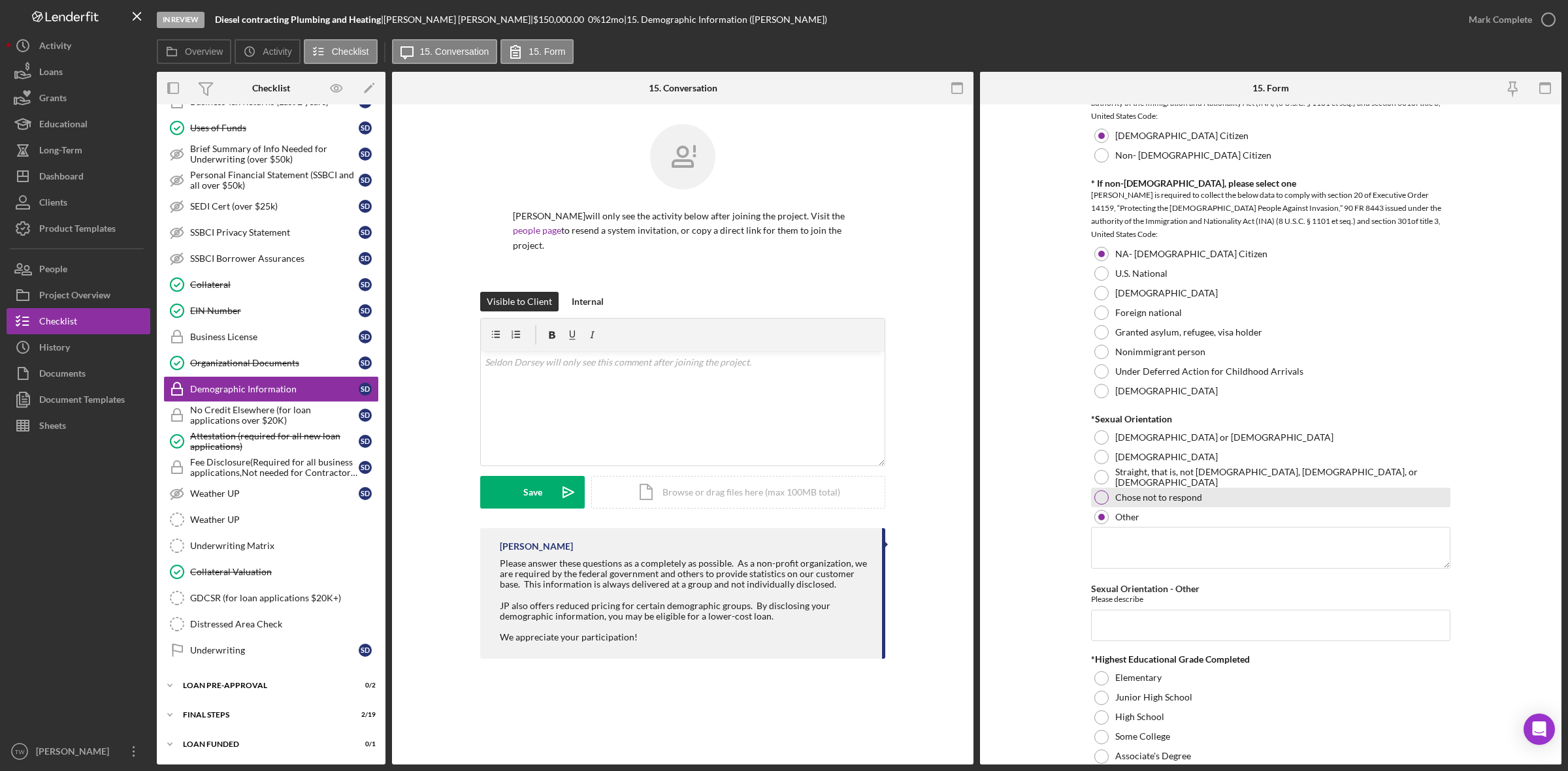
click at [1138, 497] on label "Chose not to respond" at bounding box center [1158, 497] width 87 height 10
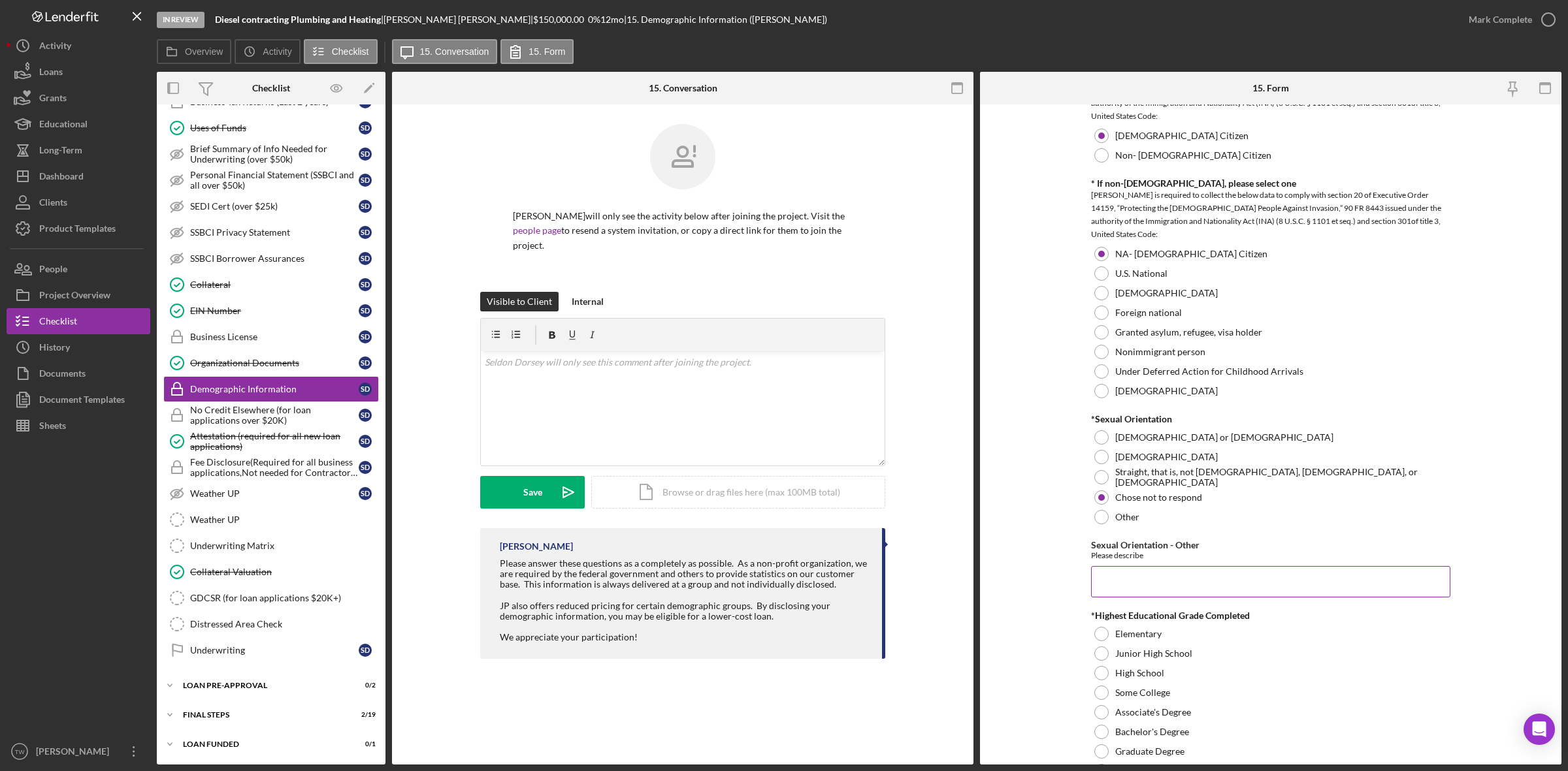
click at [1130, 586] on input "Sexual Orientation - Other" at bounding box center [1271, 582] width 359 height 31
type input "0"
click at [1144, 678] on label "High School" at bounding box center [1139, 673] width 49 height 10
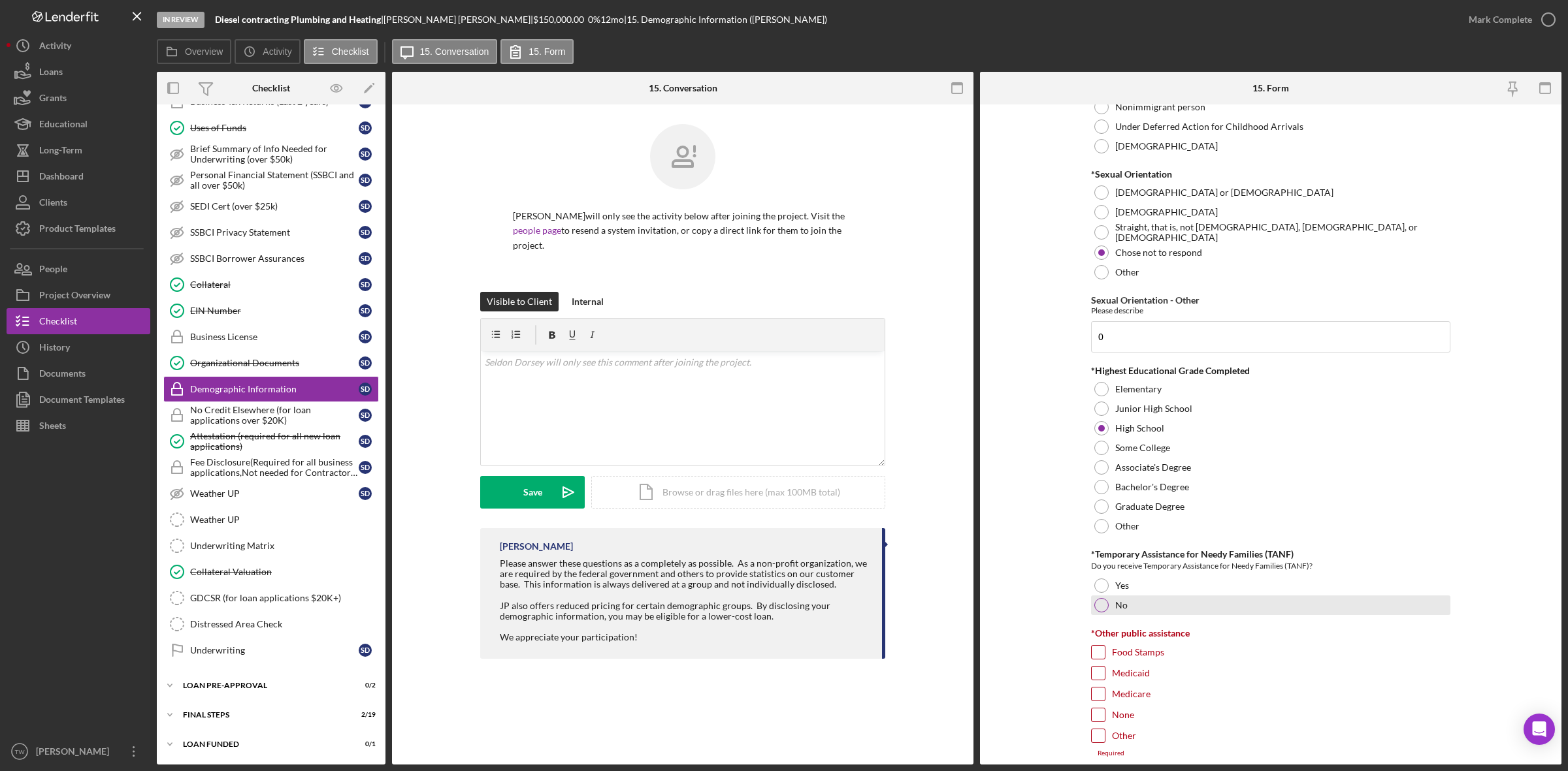
click at [1108, 606] on div "No" at bounding box center [1271, 605] width 359 height 19
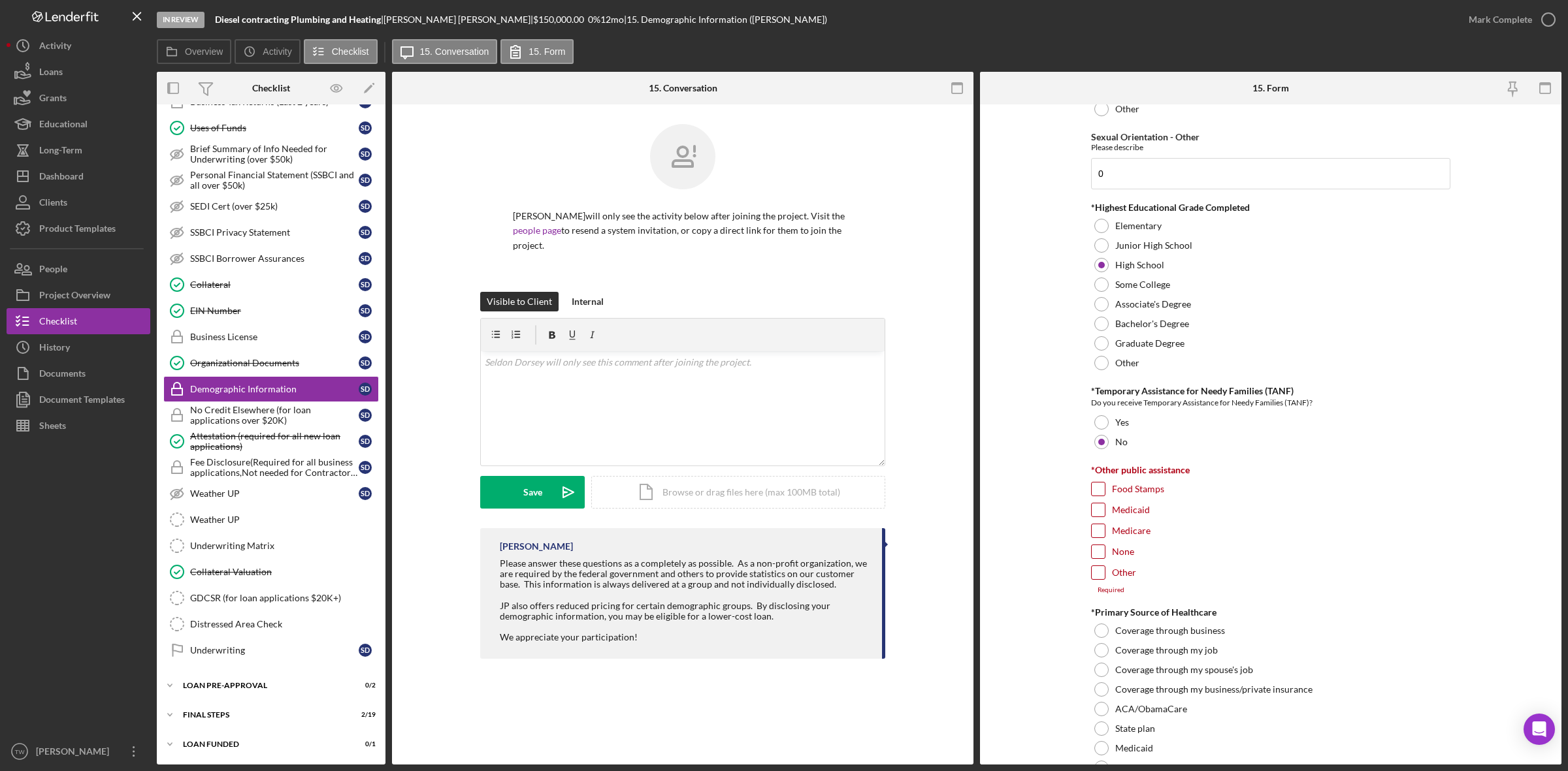
click at [1121, 555] on label "None" at bounding box center [1123, 552] width 22 height 13
click at [1104, 555] on input "None" at bounding box center [1098, 552] width 13 height 13
checkbox input "true"
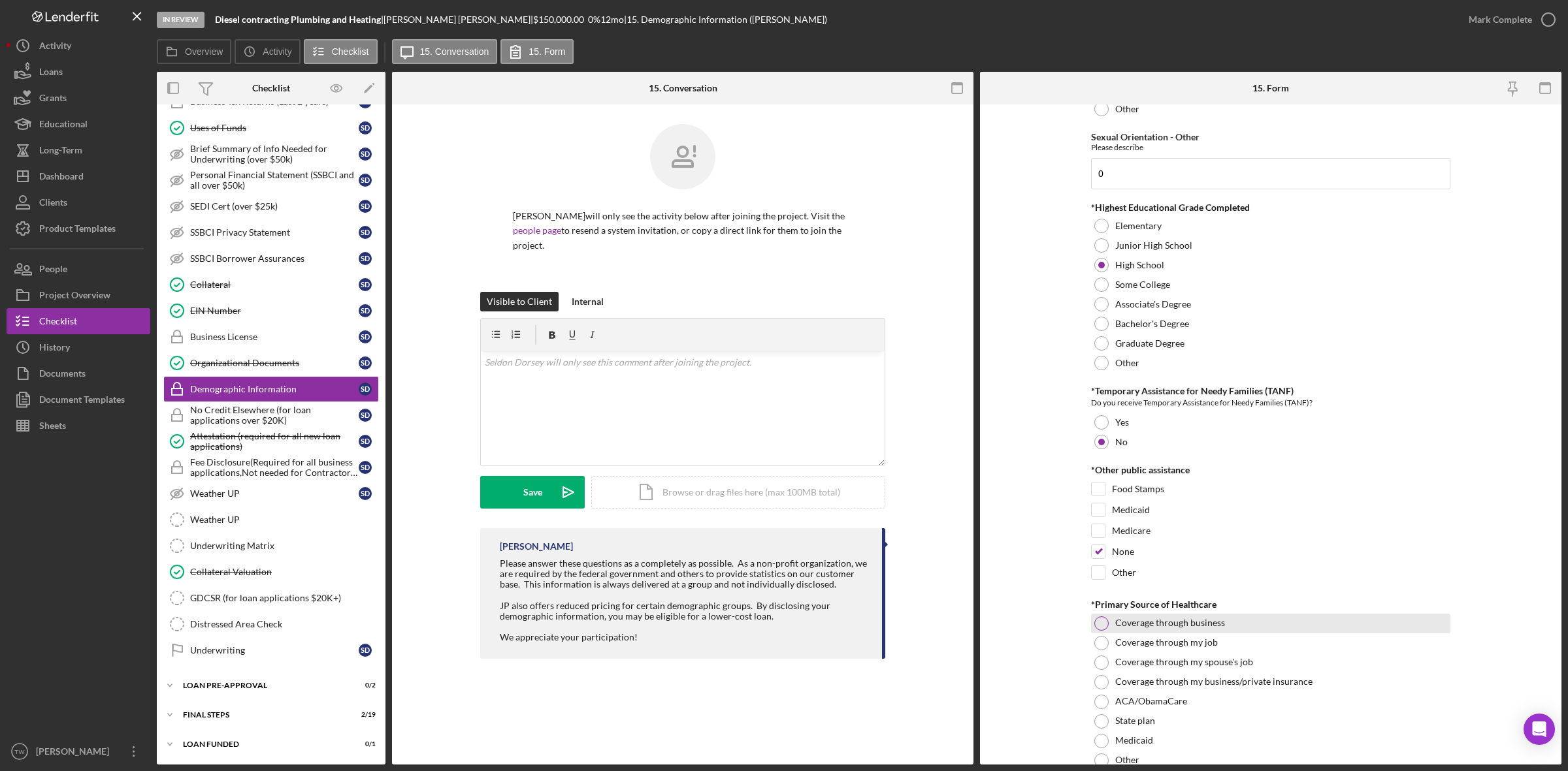
click at [1112, 633] on div "Coverage through business" at bounding box center [1271, 623] width 359 height 19
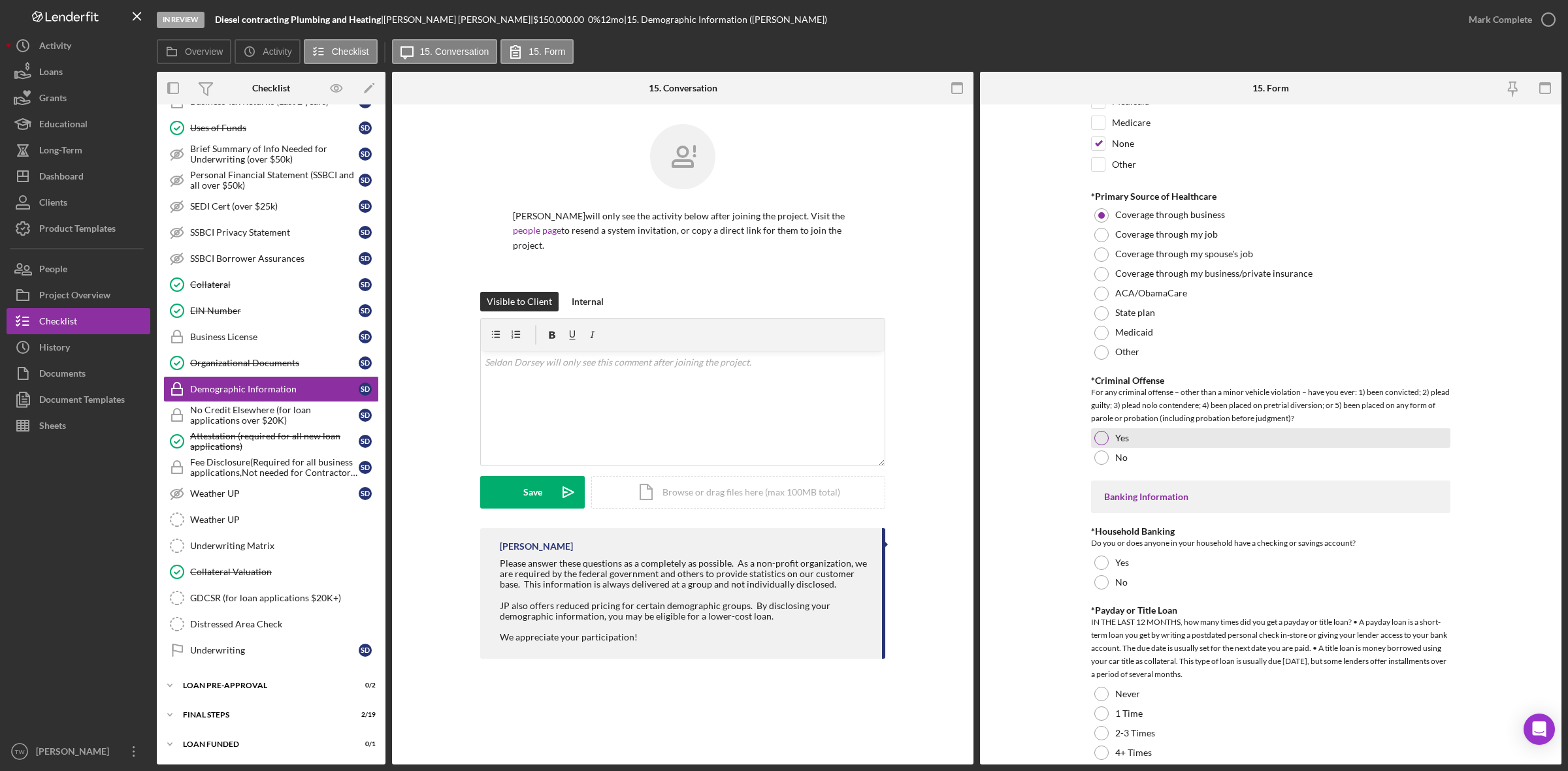
click at [1108, 444] on div "Yes" at bounding box center [1271, 438] width 359 height 19
click at [1099, 465] on div at bounding box center [1101, 457] width 14 height 14
drag, startPoint x: 1103, startPoint y: 569, endPoint x: 1106, endPoint y: 635, distance: 66.1
click at [1103, 575] on div "*Household Banking Do you or does anyone in your household have a checking or s…" at bounding box center [1271, 559] width 359 height 66
click at [1091, 687] on div "Never" at bounding box center [1271, 694] width 359 height 19
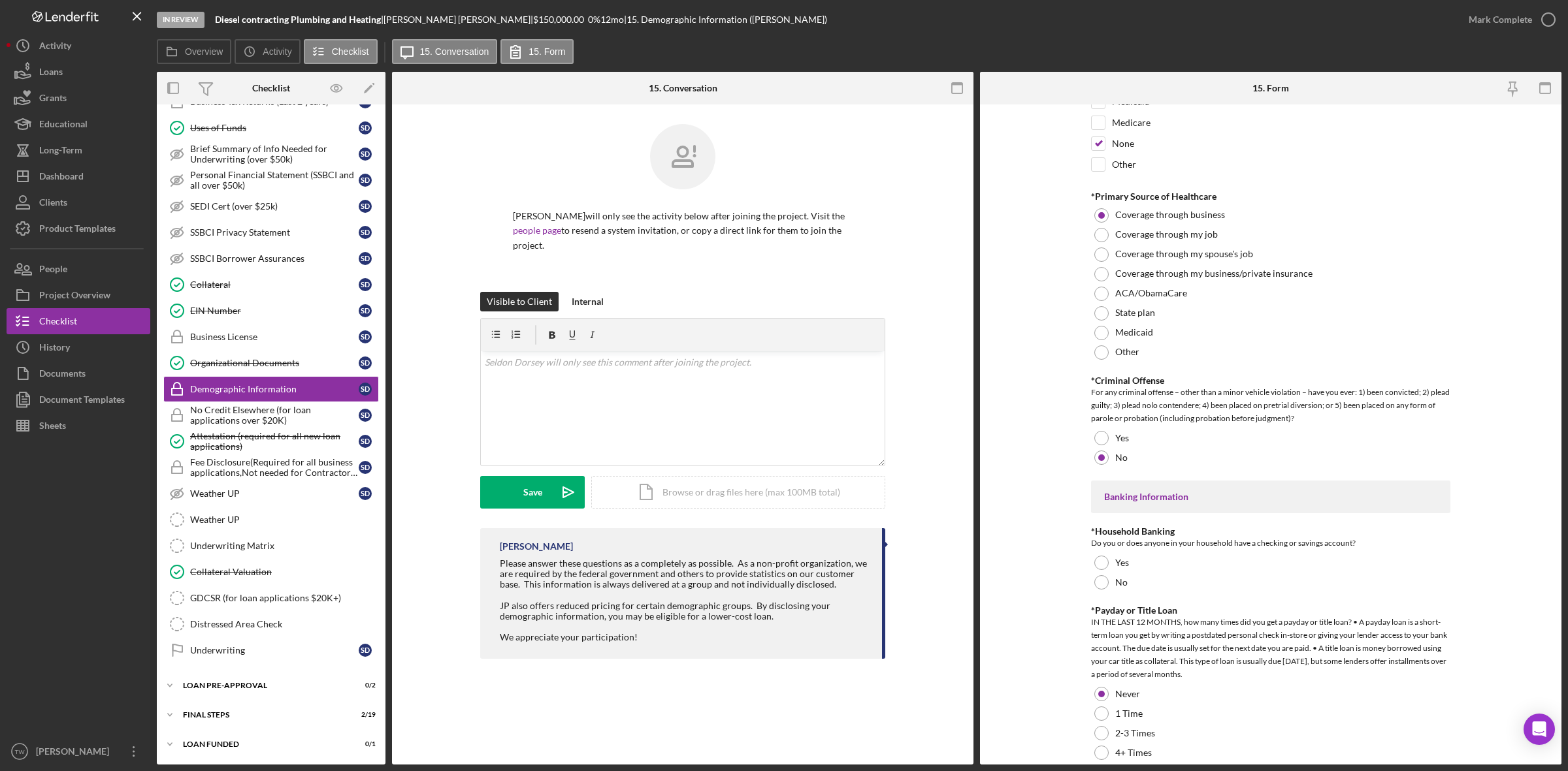
scroll to position [2395, 0]
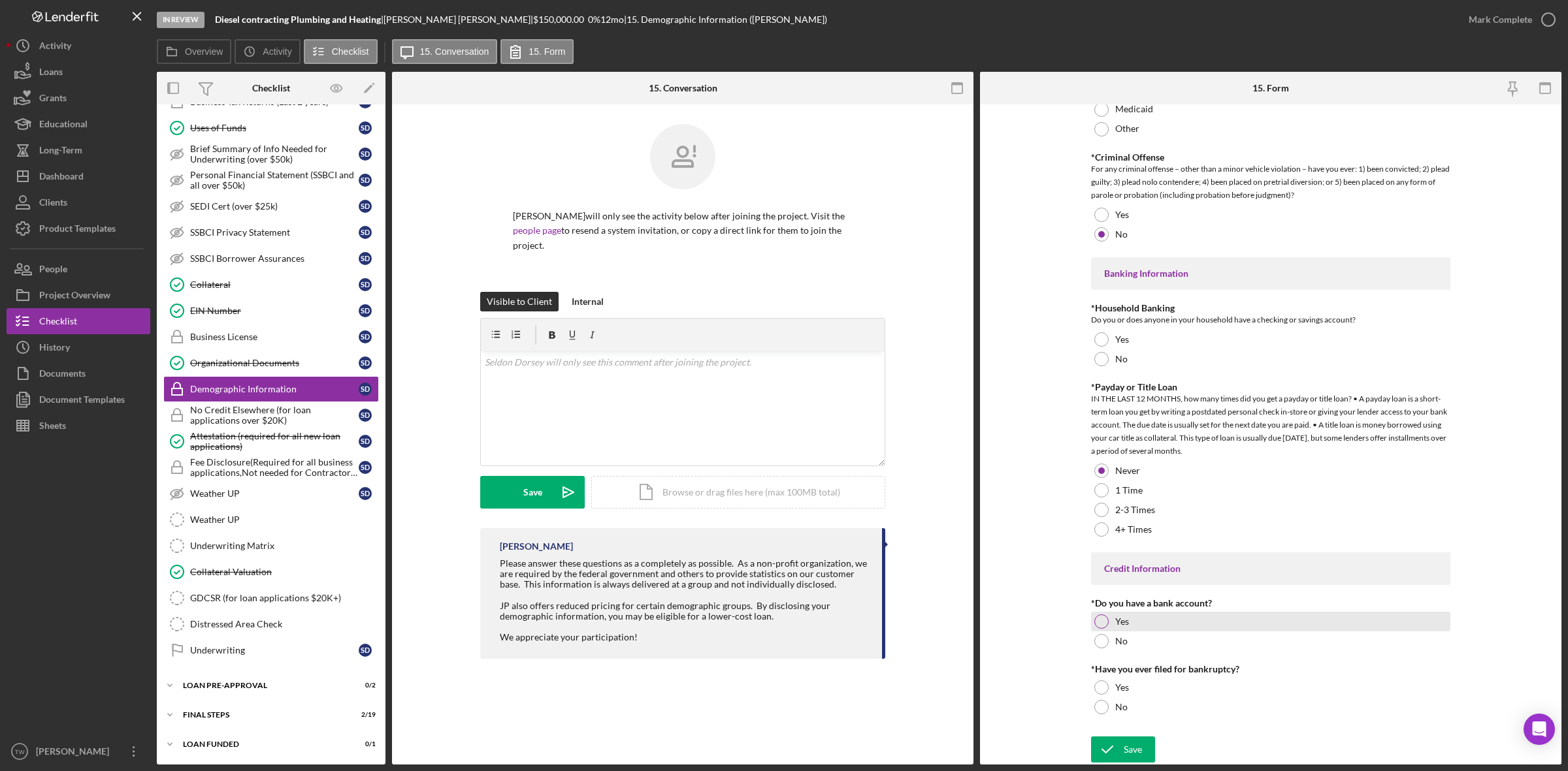
click at [1105, 614] on div "Yes" at bounding box center [1271, 621] width 359 height 19
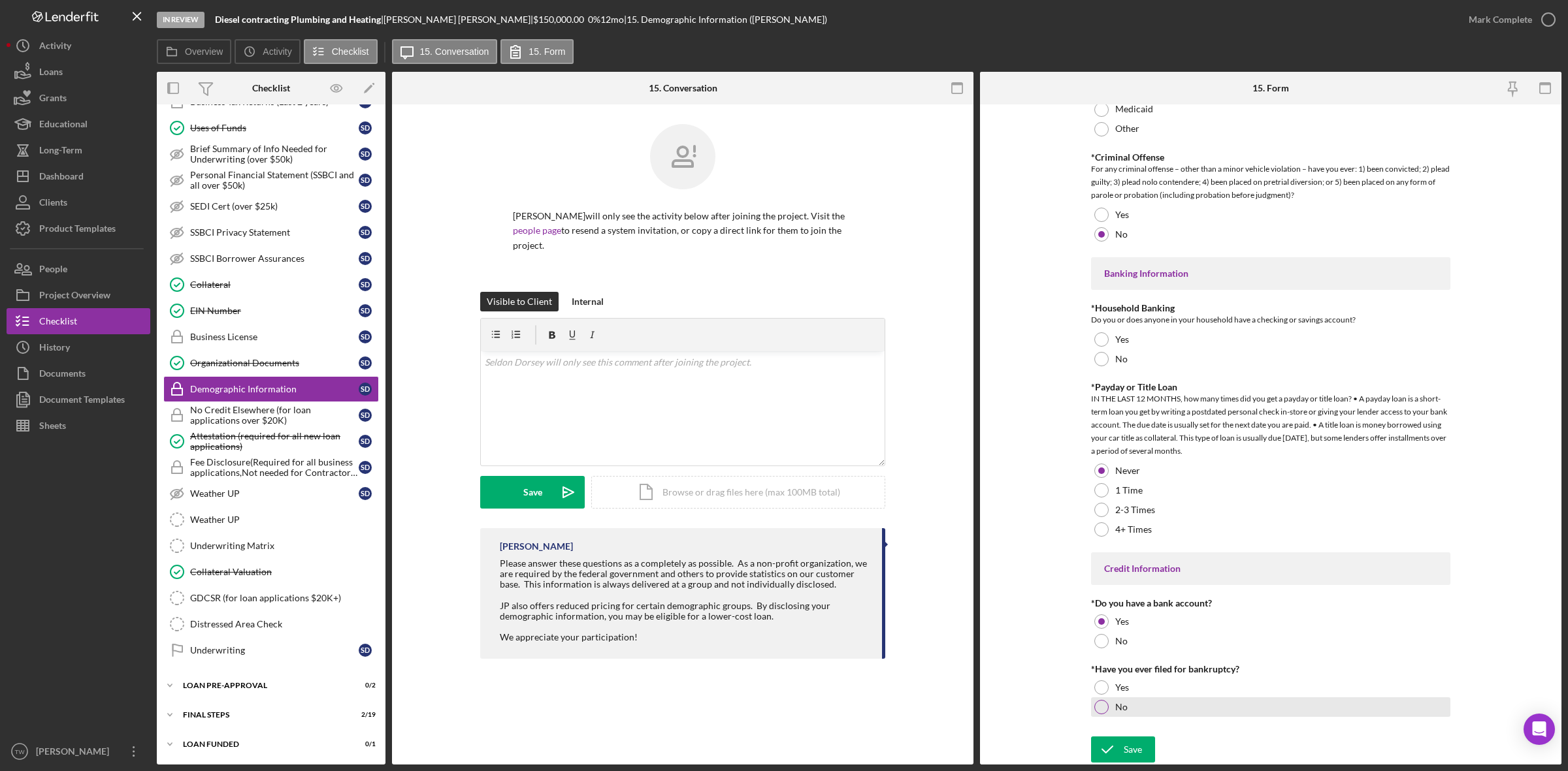
click at [1115, 702] on label "No" at bounding box center [1121, 707] width 13 height 10
click at [1108, 741] on icon "submit" at bounding box center [1107, 750] width 33 height 33
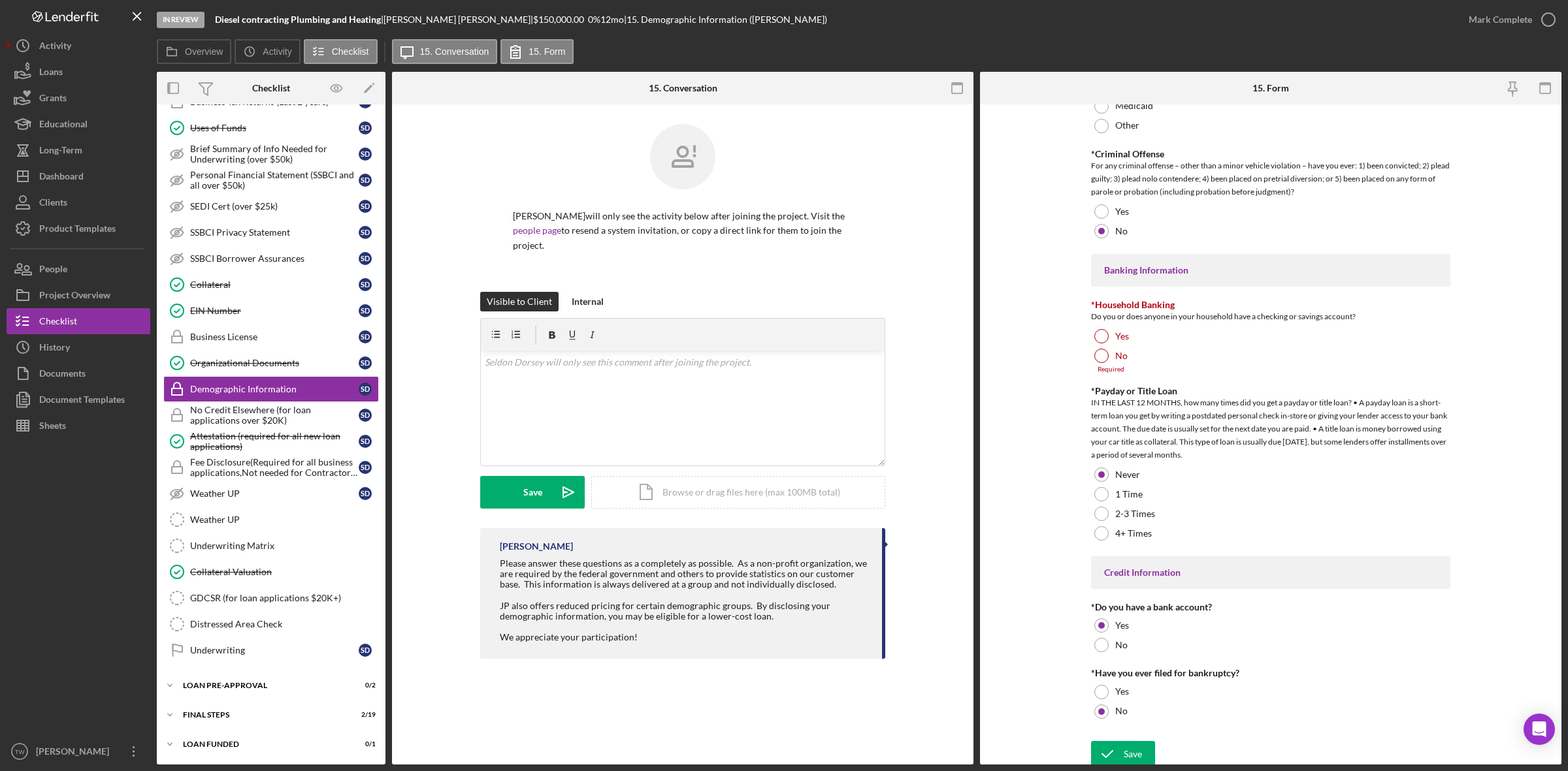
scroll to position [2231, 0]
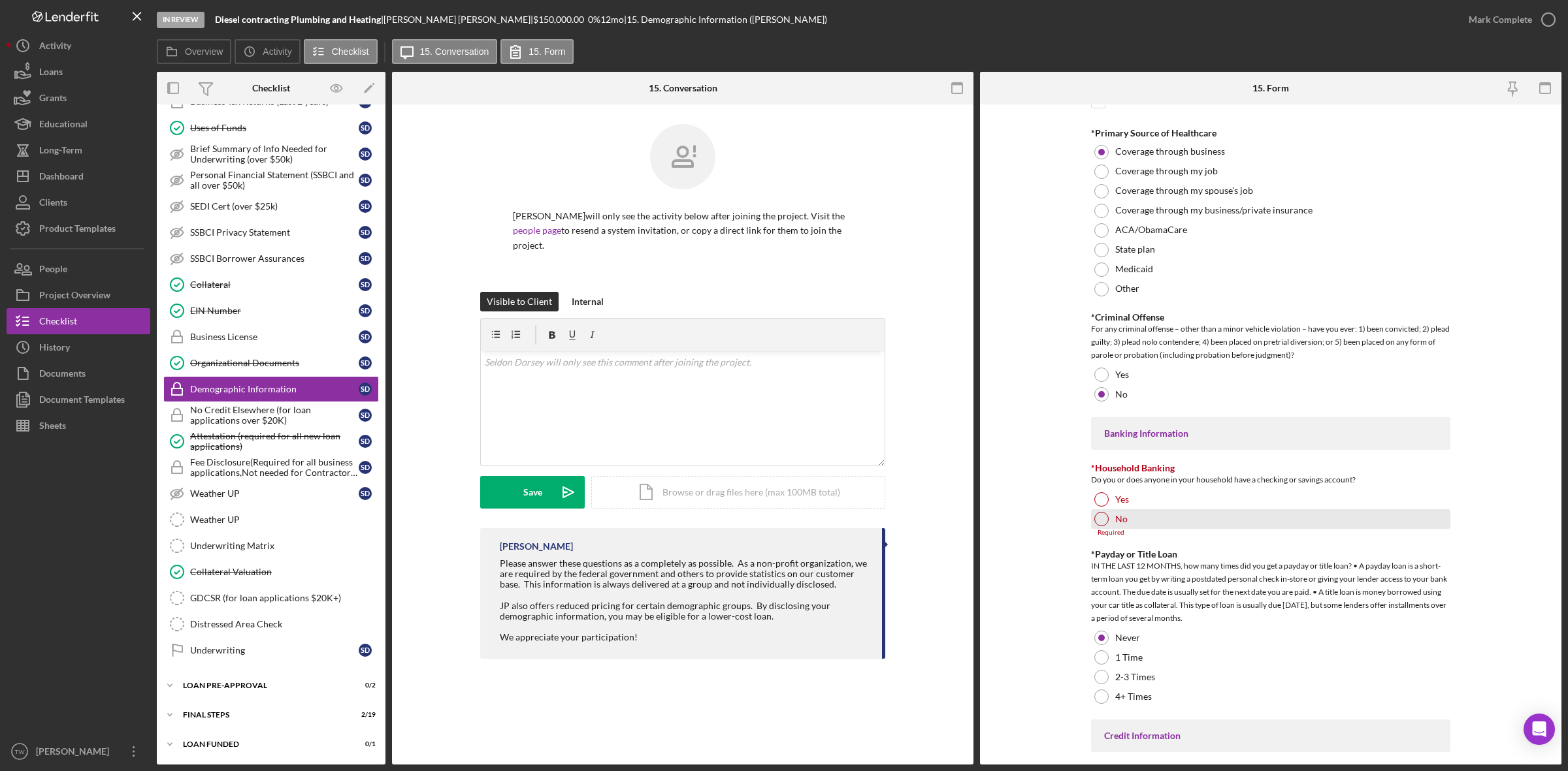
click at [1110, 519] on div "No" at bounding box center [1271, 519] width 359 height 19
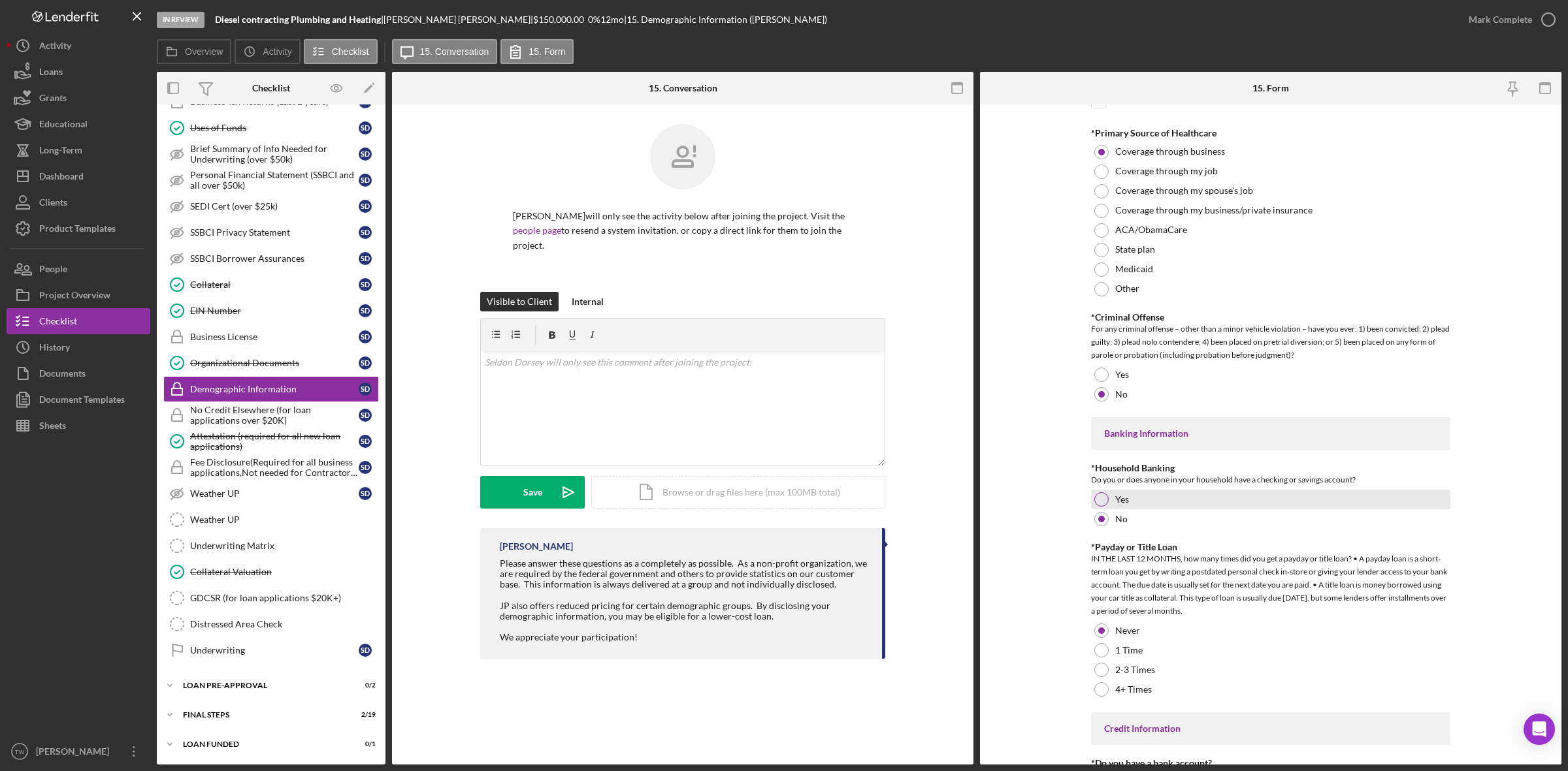
click at [1097, 497] on div at bounding box center [1101, 499] width 14 height 14
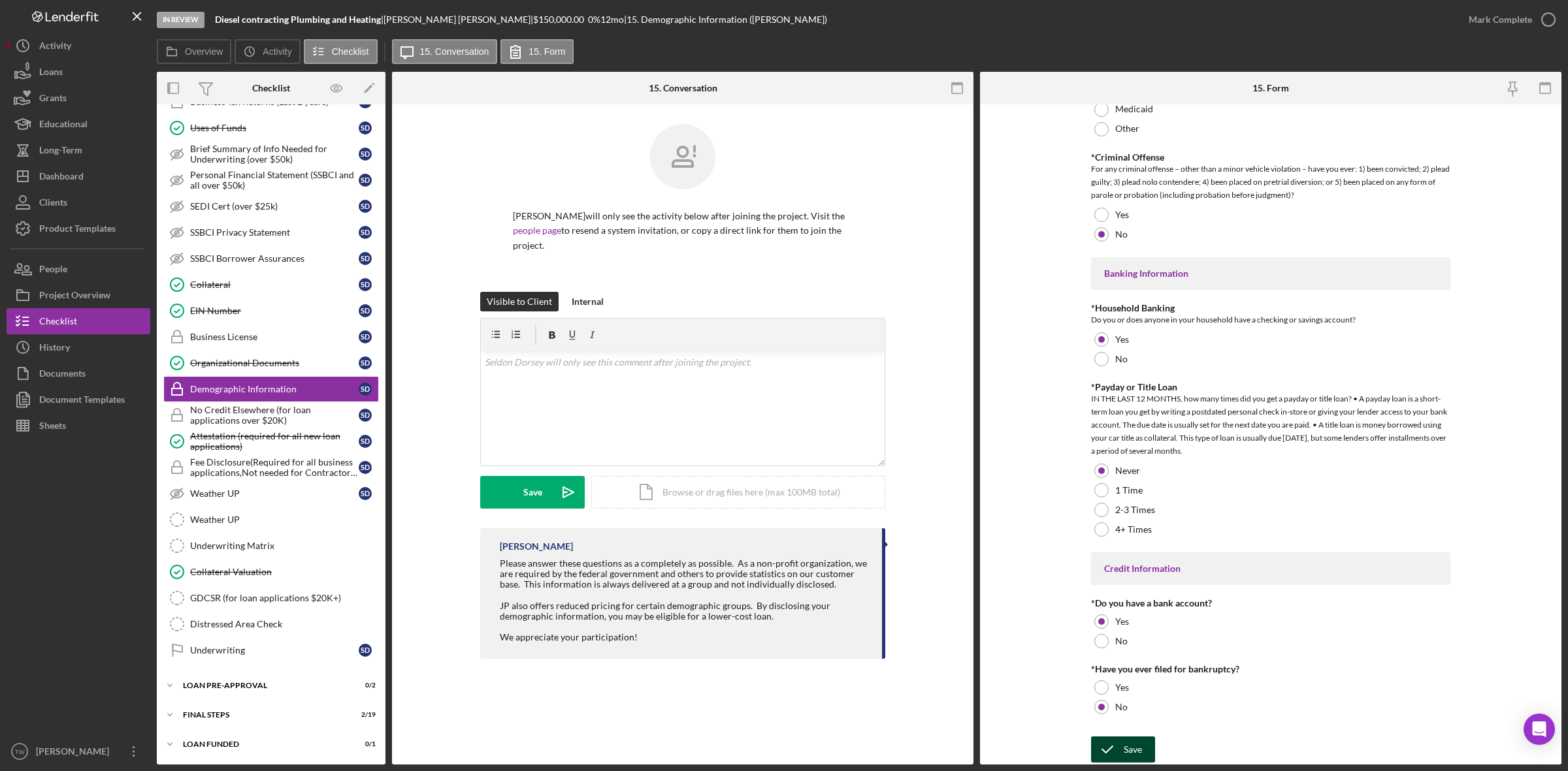
click at [1127, 746] on div "Save" at bounding box center [1133, 749] width 19 height 26
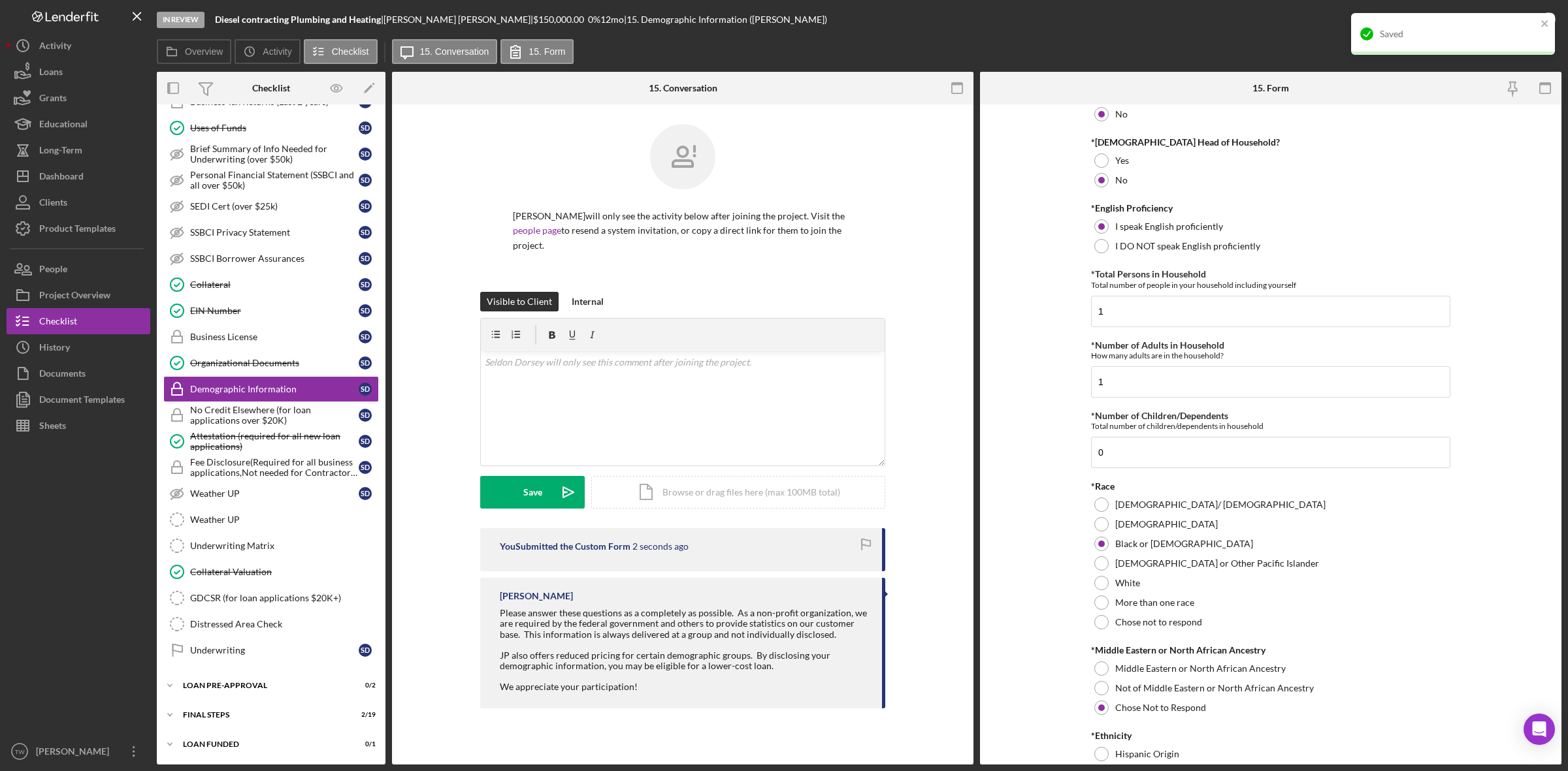
scroll to position [0, 0]
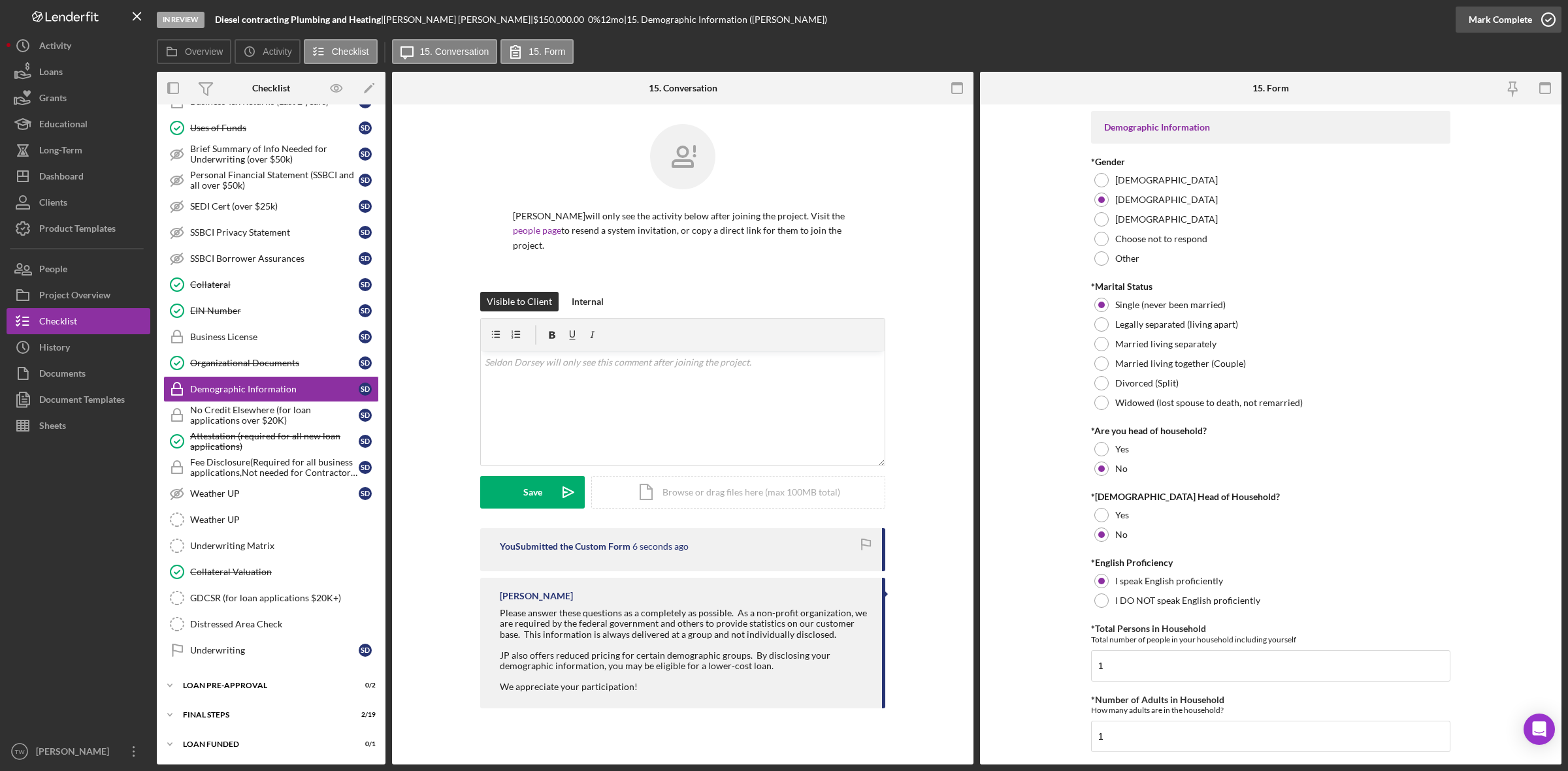
click at [1504, 17] on div "Mark Complete" at bounding box center [1500, 19] width 63 height 26
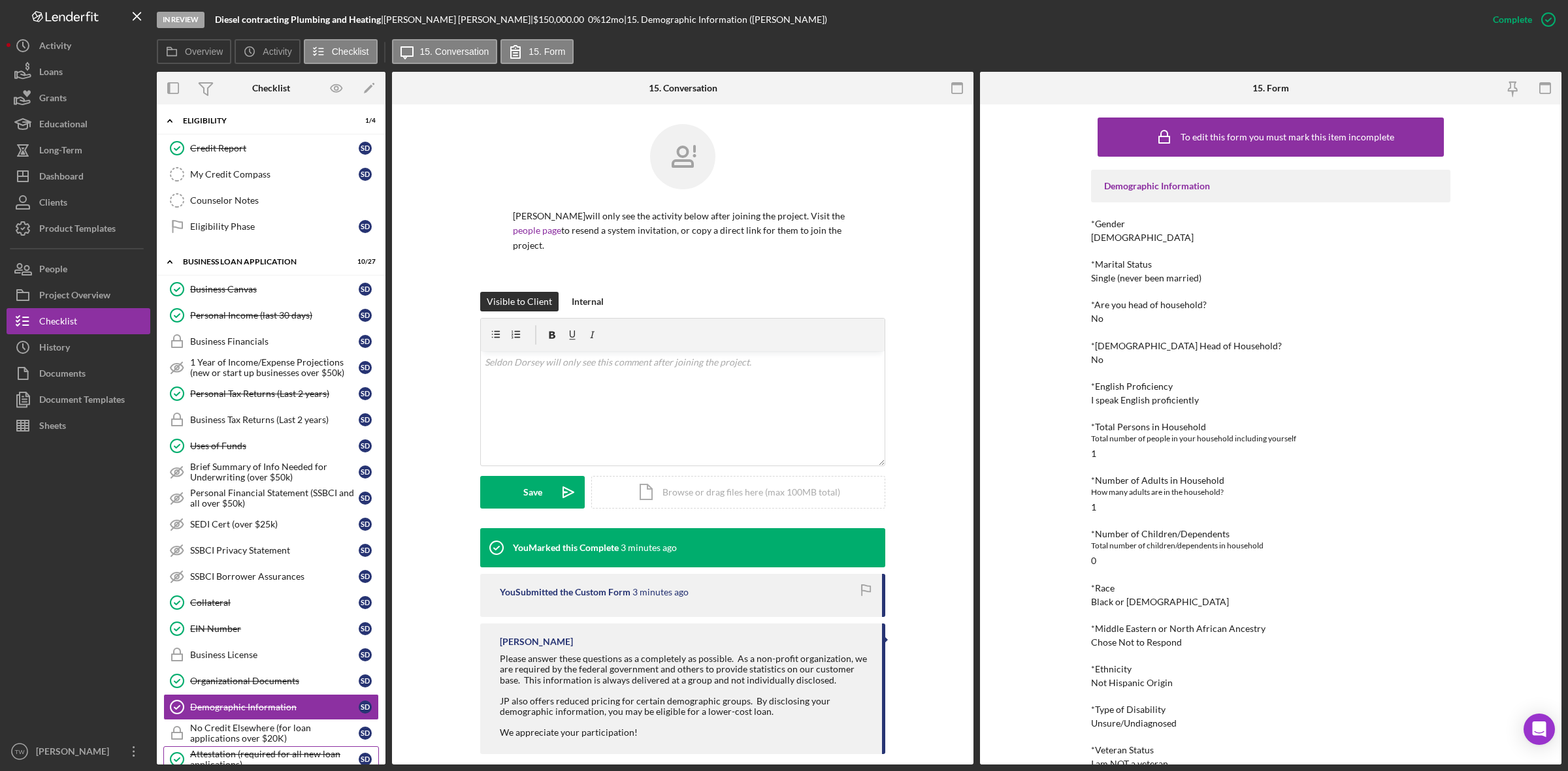
scroll to position [572, 0]
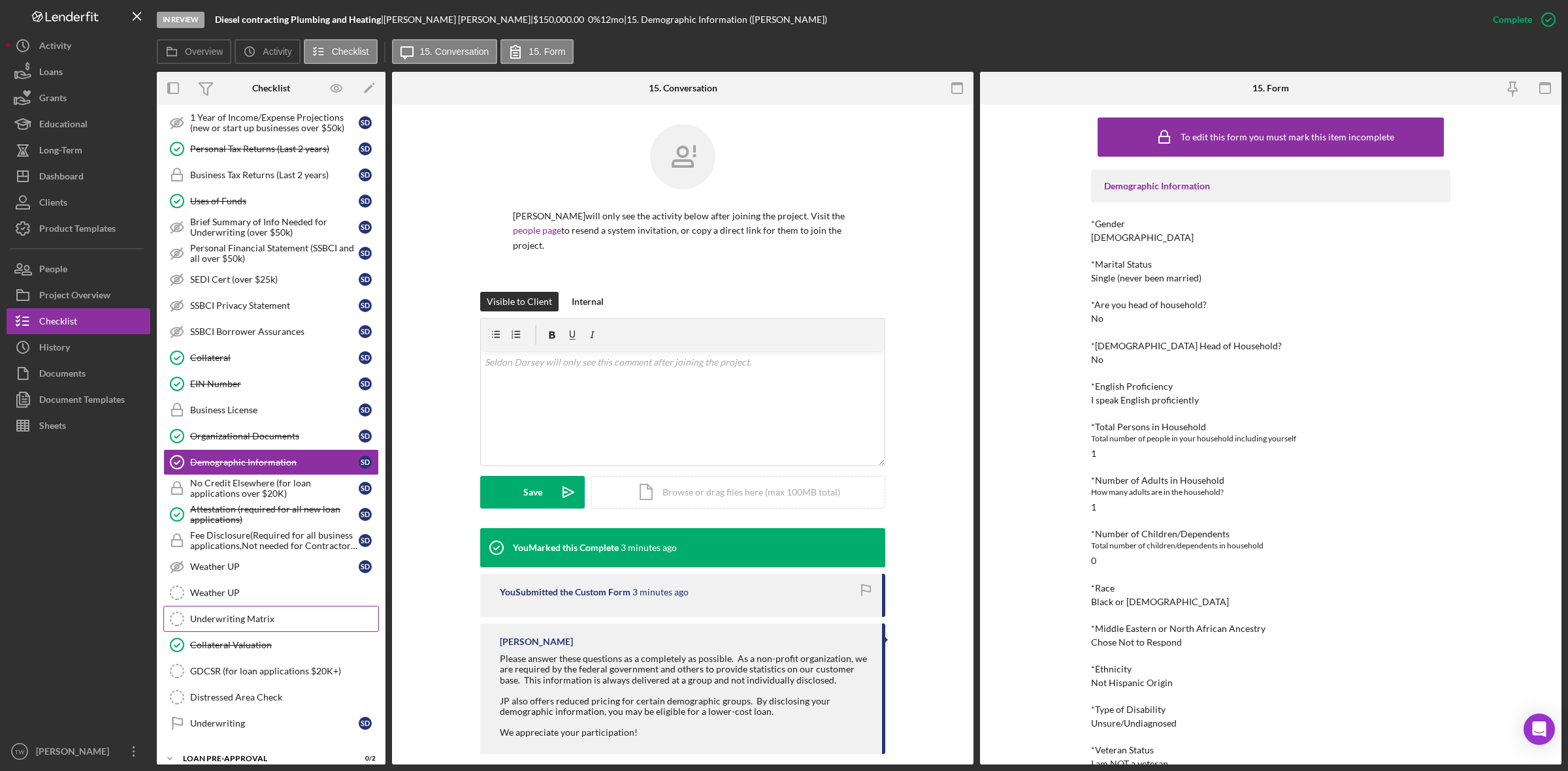
click at [266, 624] on div "Underwriting Matrix" at bounding box center [284, 619] width 188 height 10
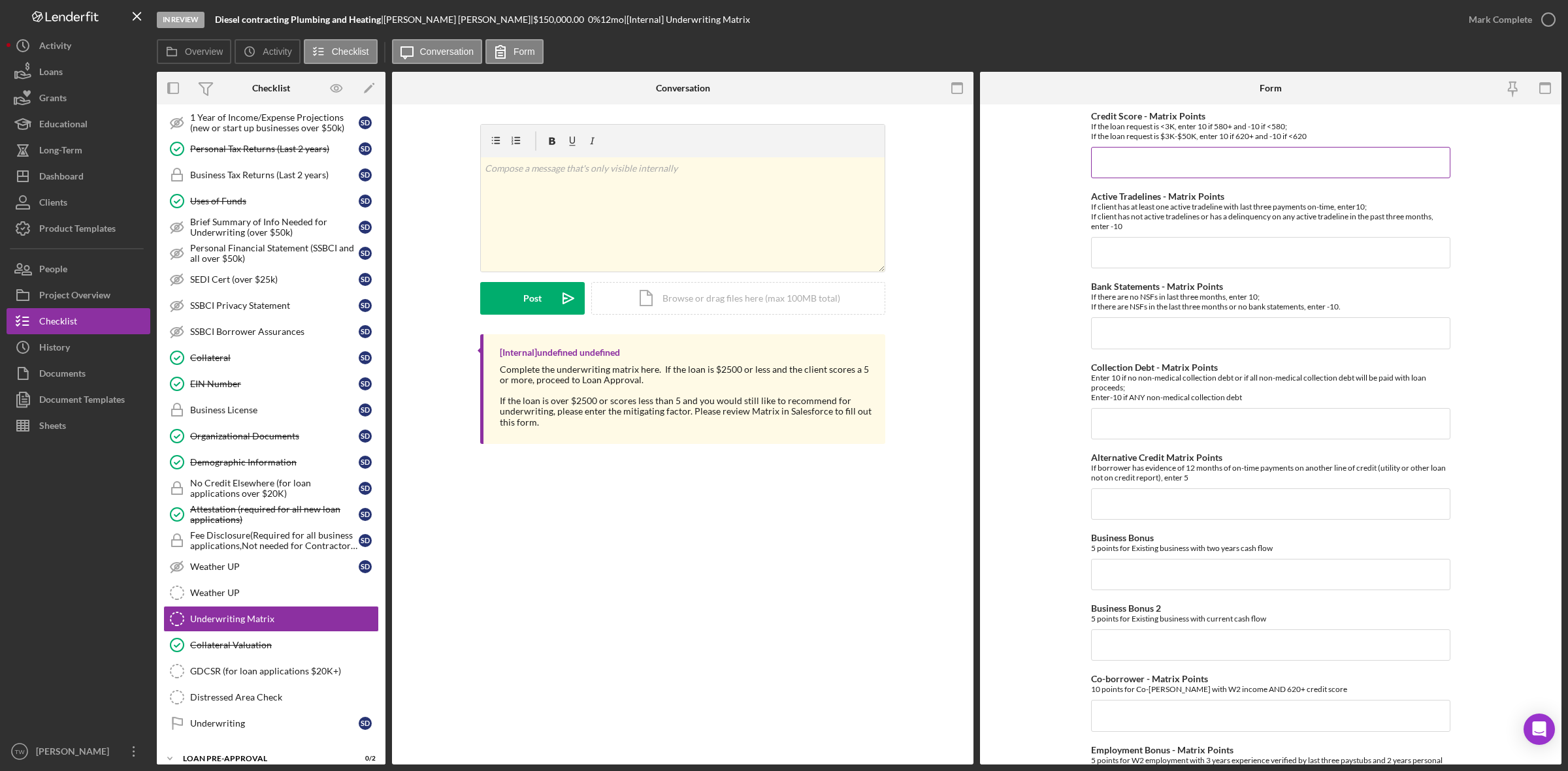
click at [1249, 162] on input "Credit Score - Matrix Points" at bounding box center [1271, 162] width 359 height 31
type input "10"
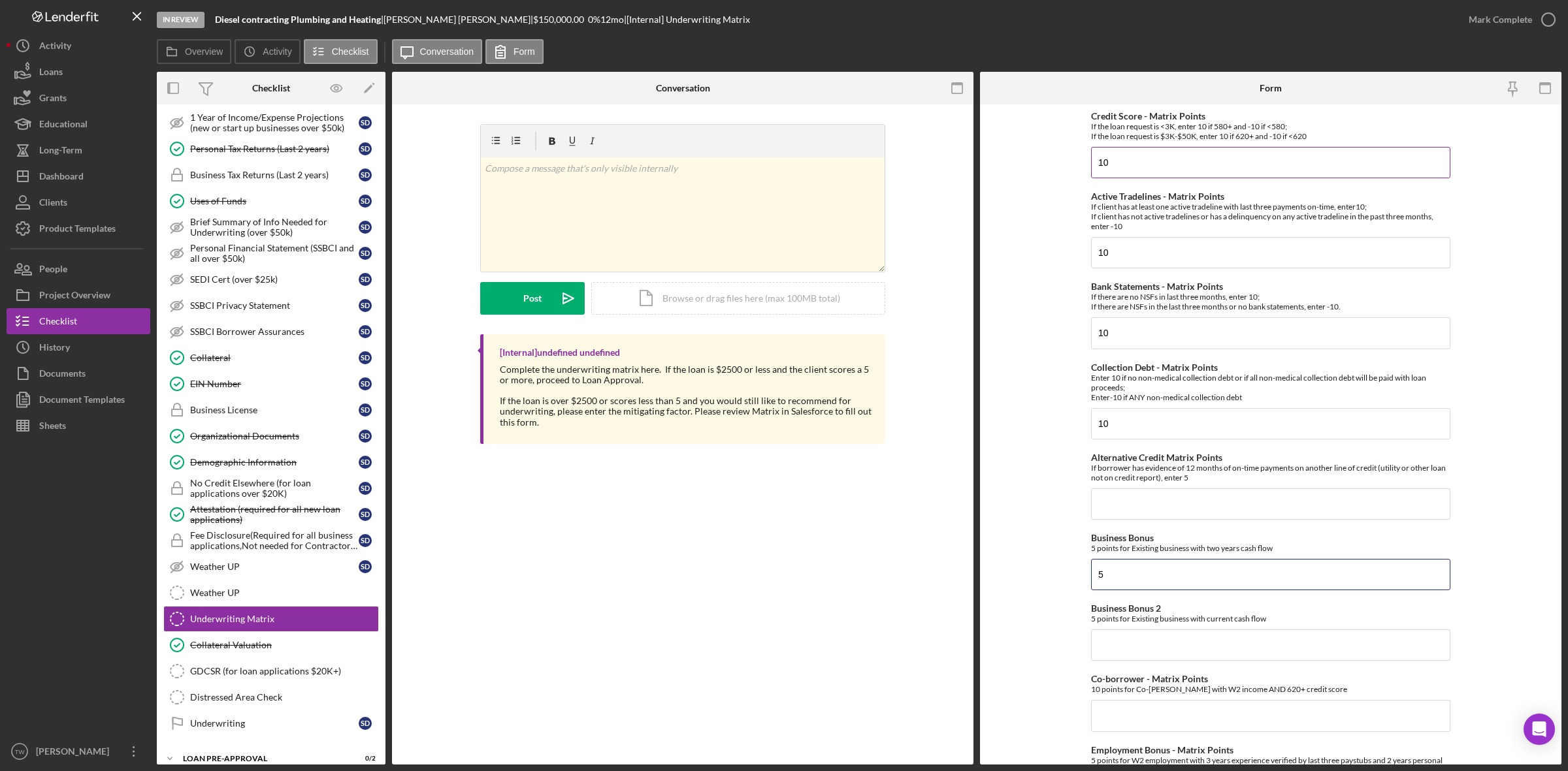
type input "5"
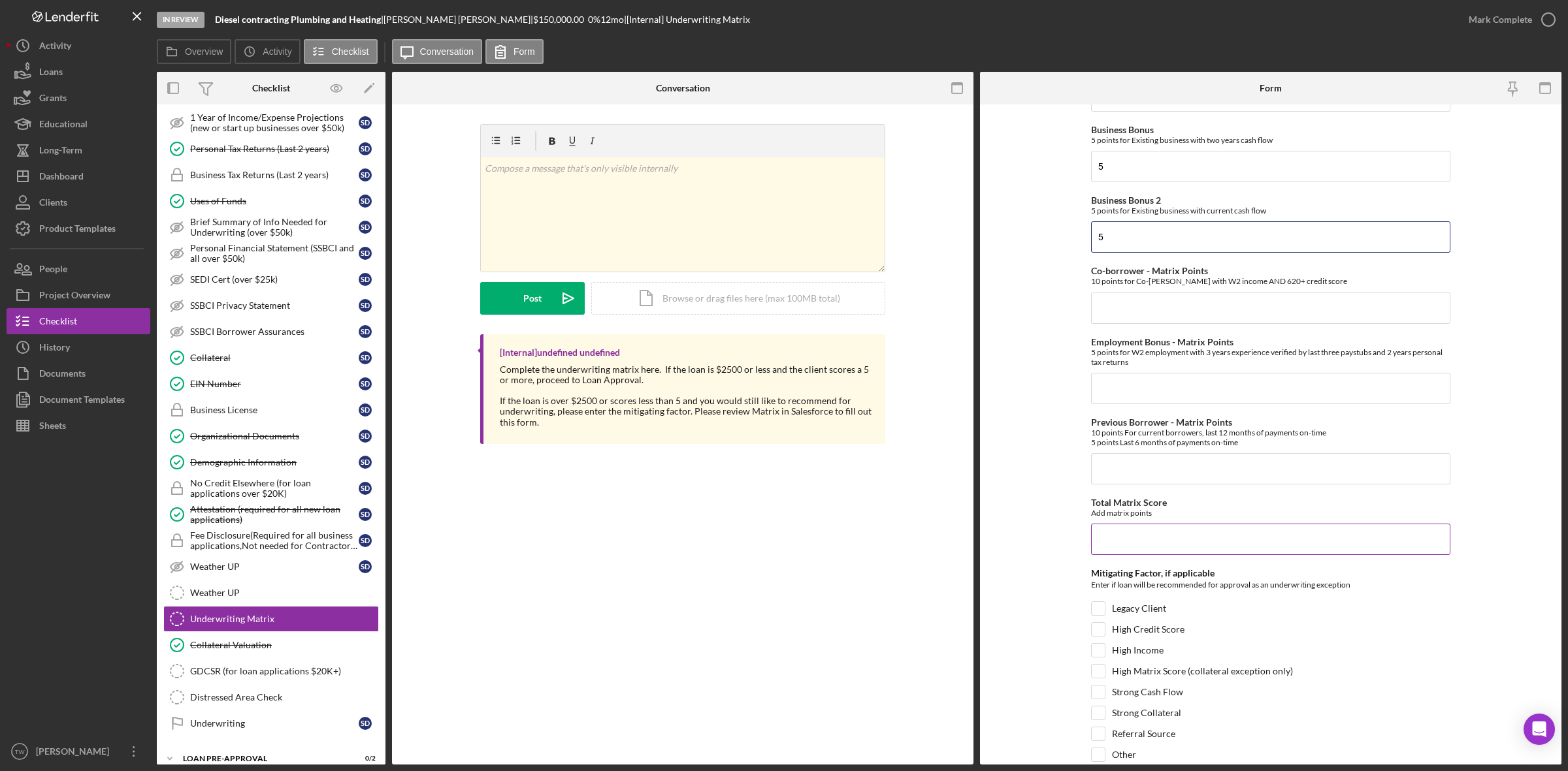
type input "5"
click at [1165, 547] on input "Total Matrix Score" at bounding box center [1271, 539] width 359 height 31
type input "50"
click at [1120, 657] on label "High Income" at bounding box center [1138, 650] width 52 height 13
click at [1104, 657] on input "High Income" at bounding box center [1098, 650] width 13 height 13
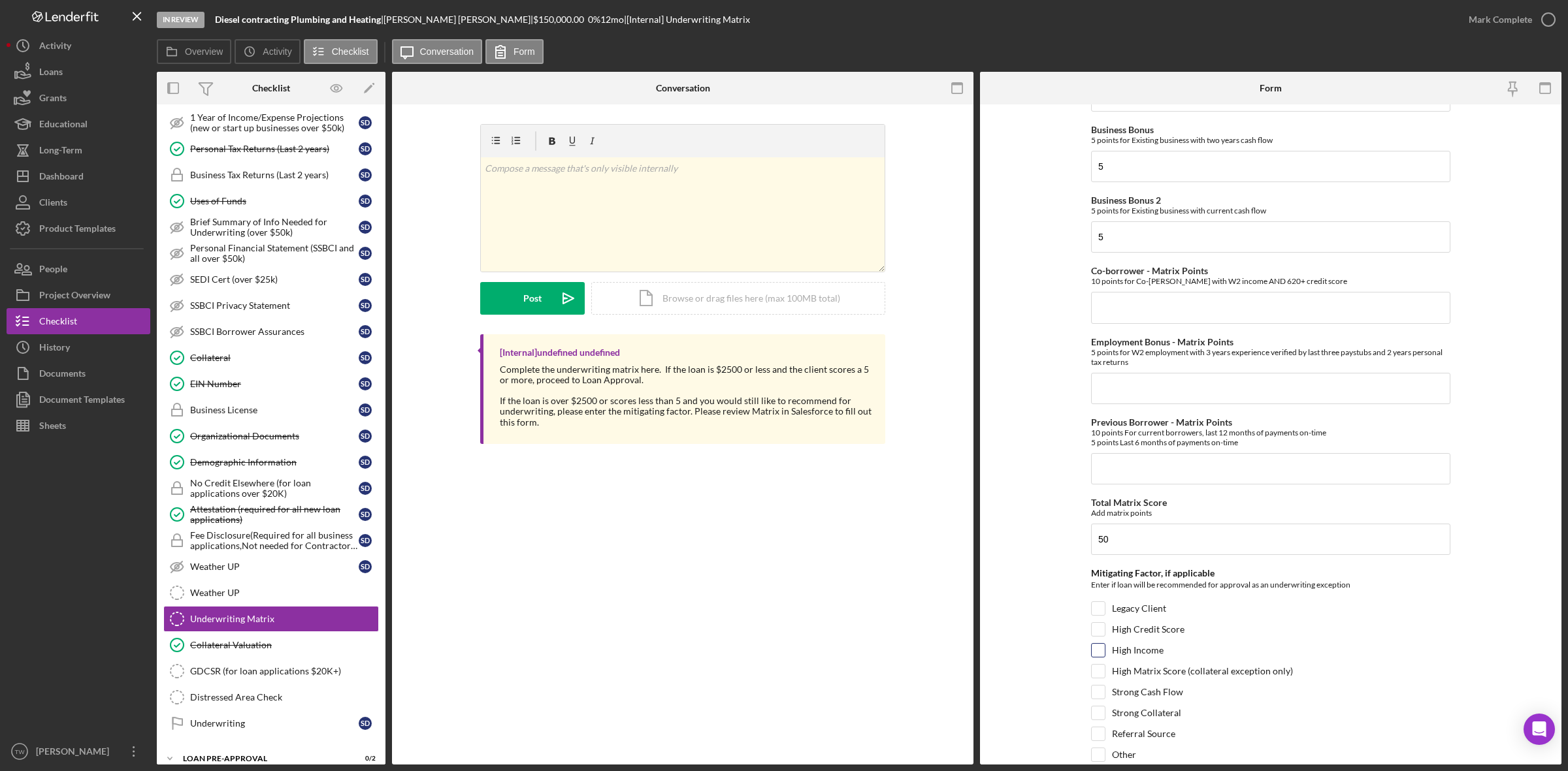
checkbox input "true"
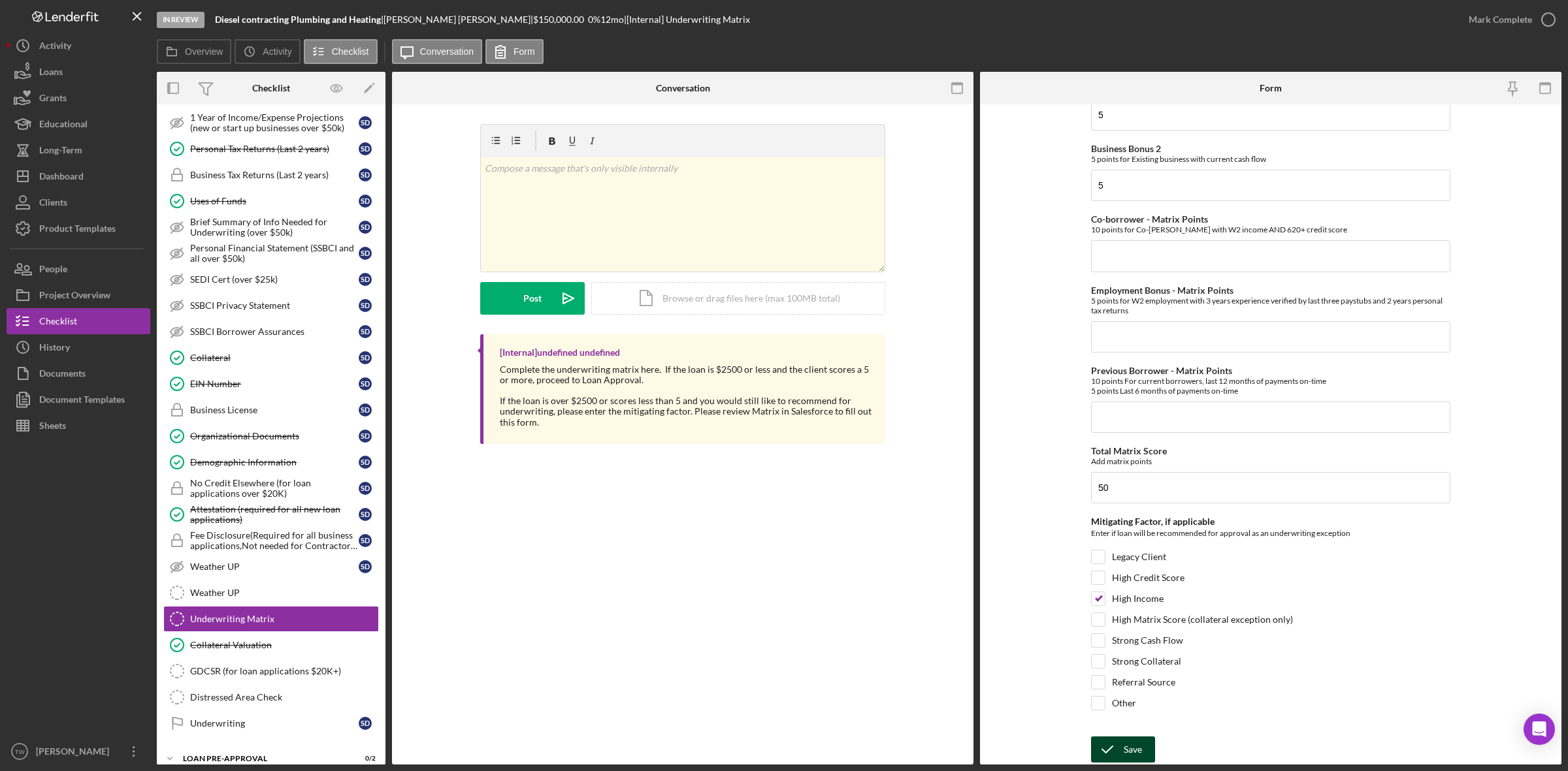
click at [1119, 738] on icon "submit" at bounding box center [1107, 750] width 33 height 33
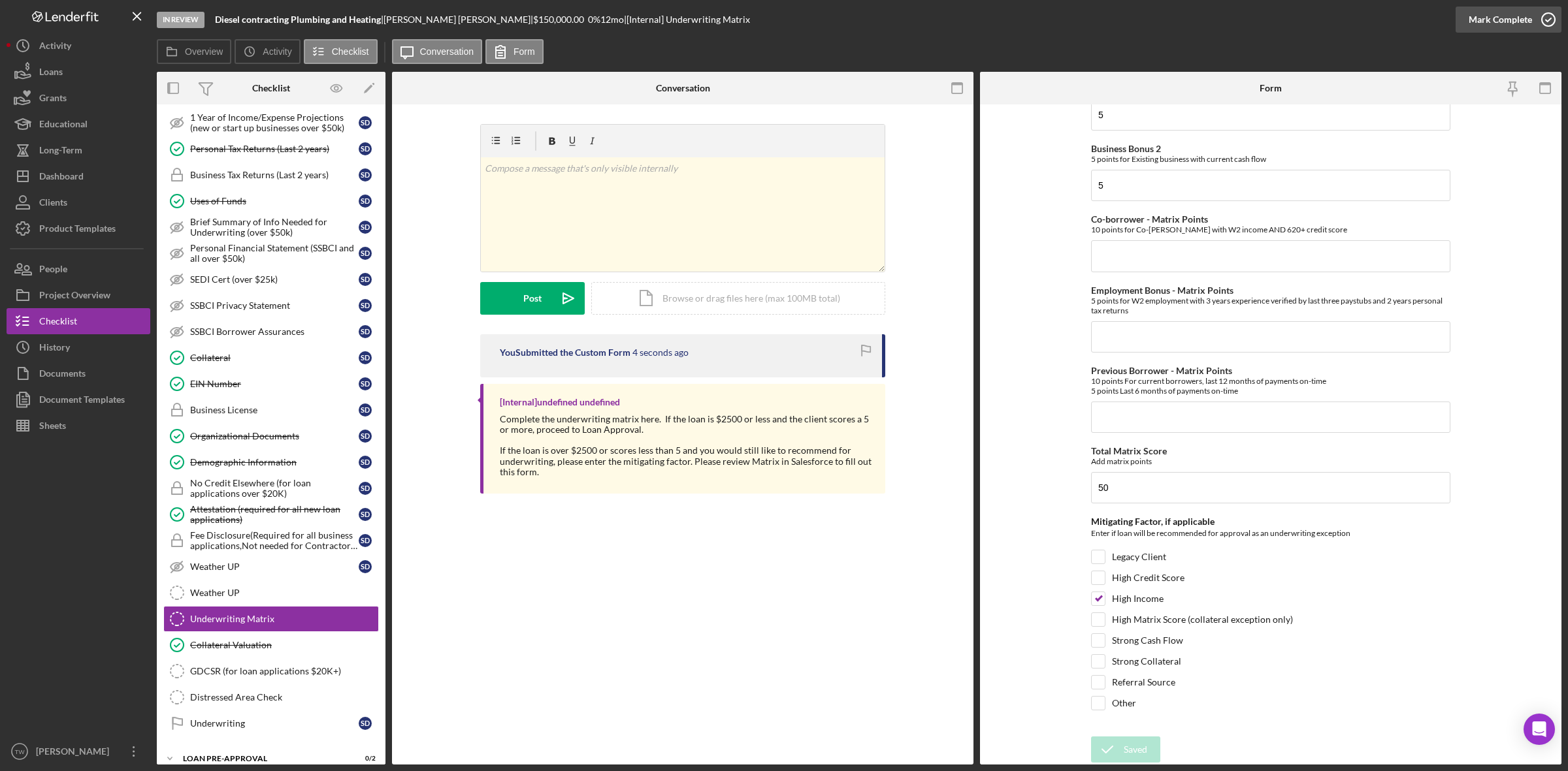
click at [1513, 21] on div "Mark Complete" at bounding box center [1500, 19] width 63 height 26
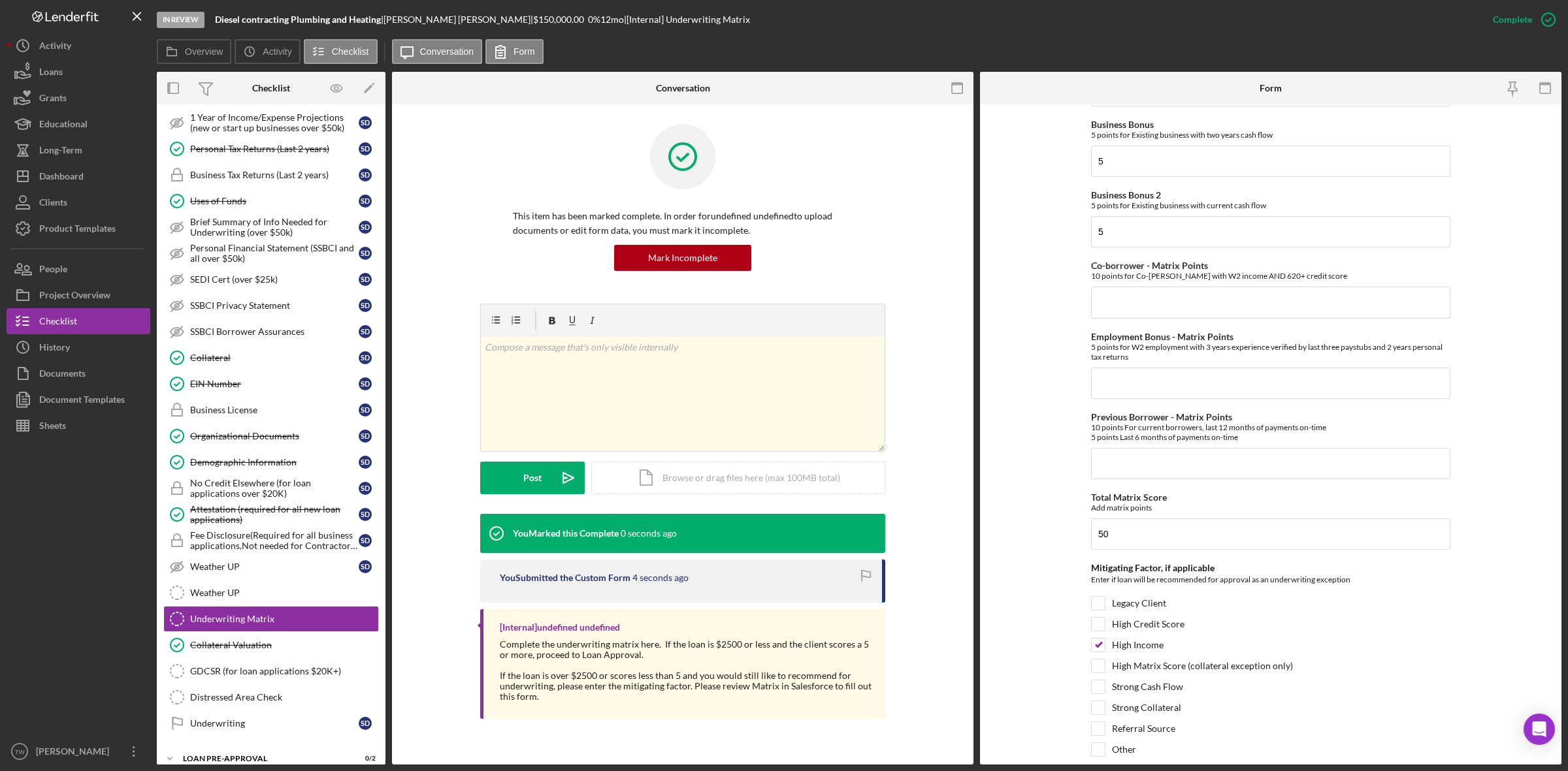
scroll to position [0, 0]
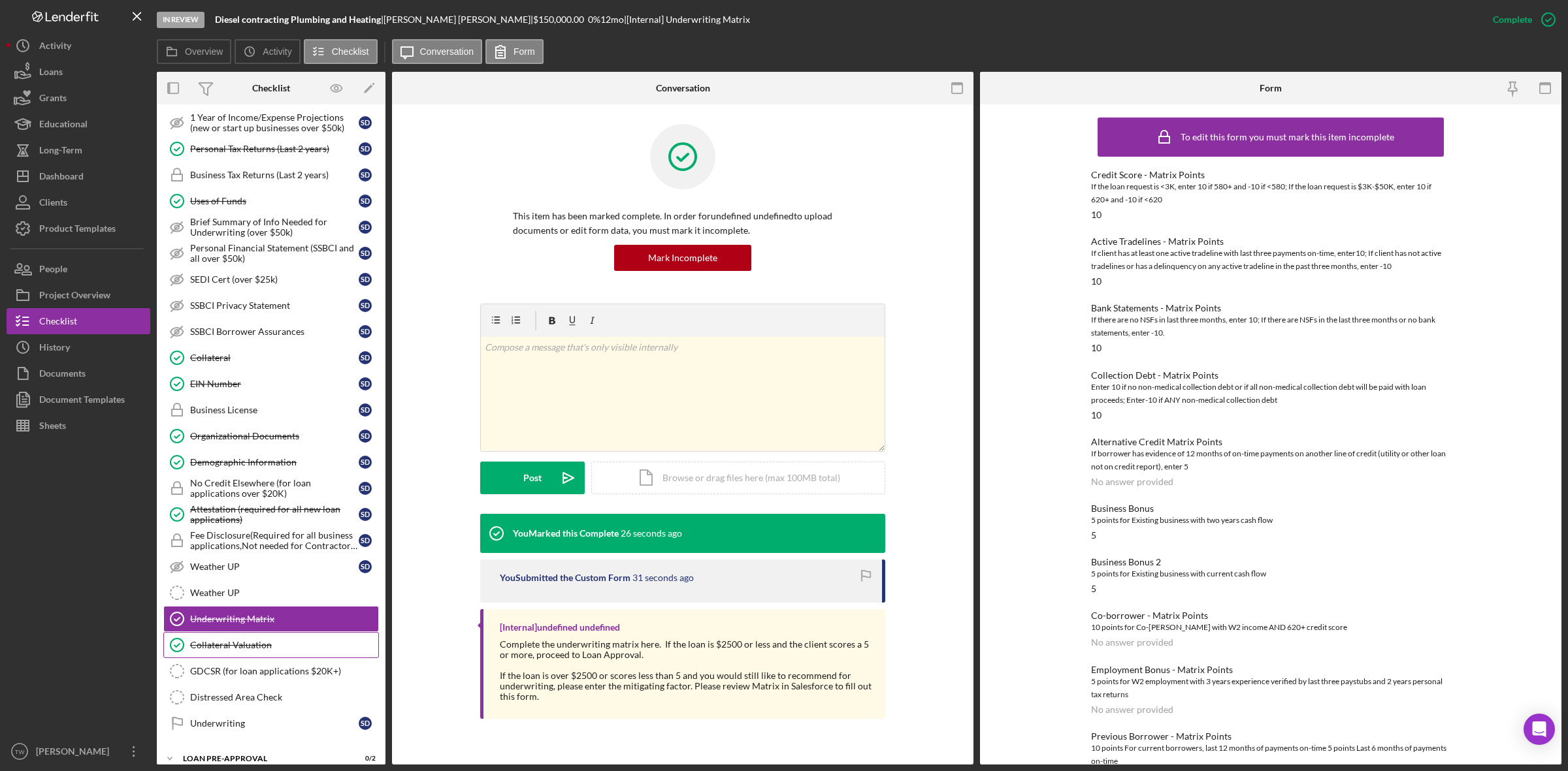
click at [222, 650] on div "Collateral Valuation" at bounding box center [284, 645] width 188 height 10
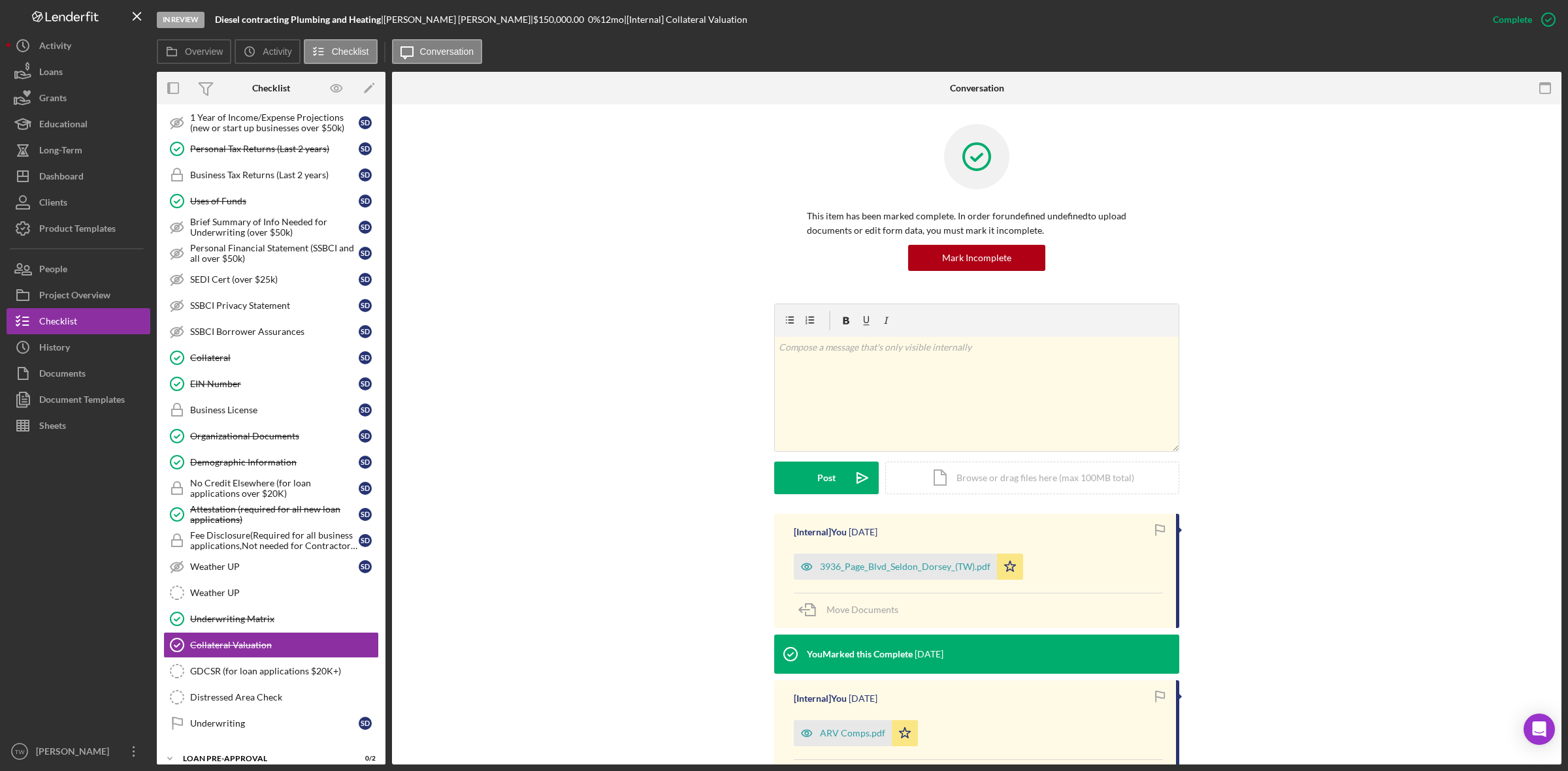
scroll to position [152, 0]
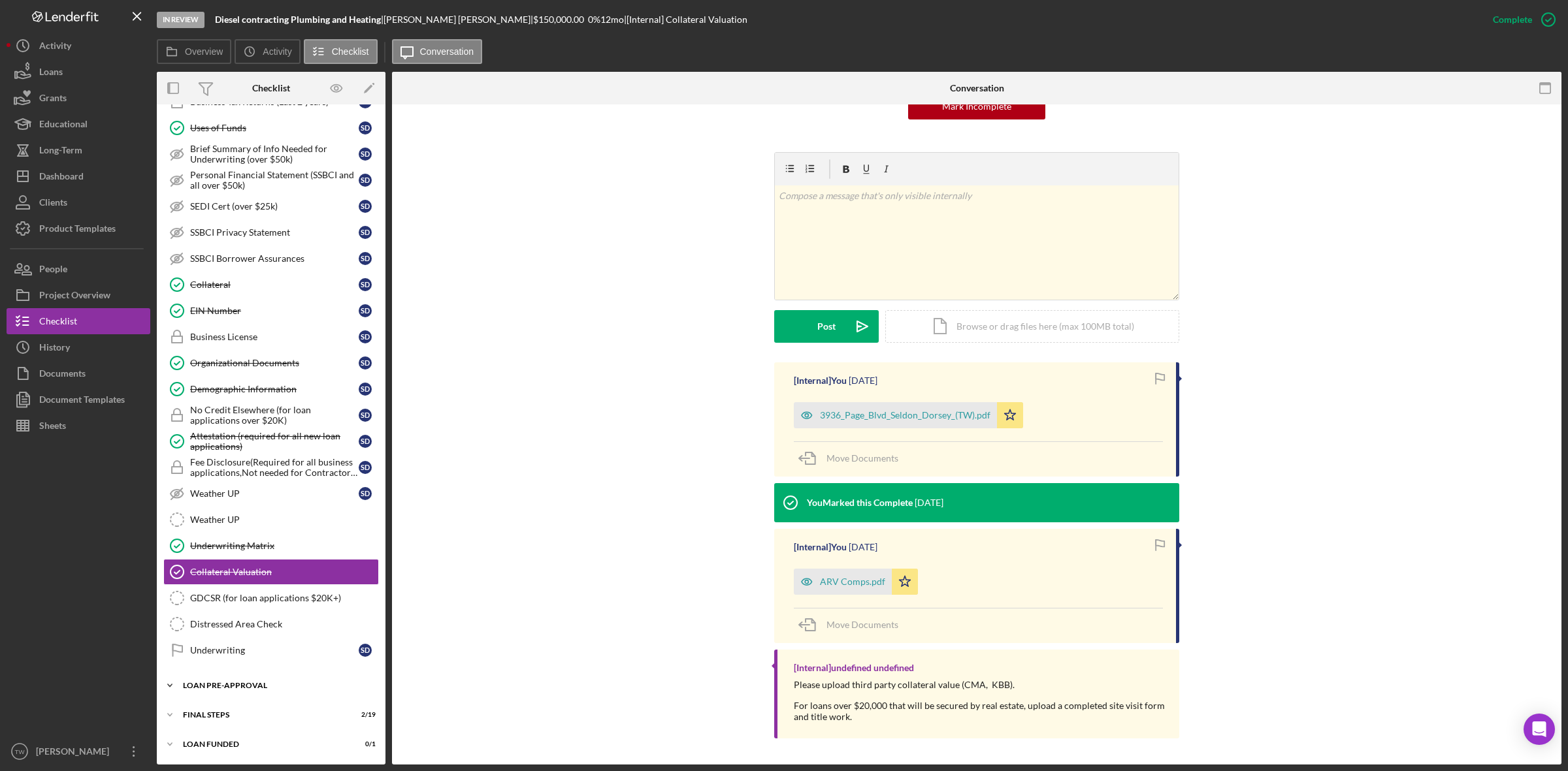
click at [233, 677] on div "Icon/Expander LOAN PRE-APPROVAL 0 / 2" at bounding box center [271, 685] width 228 height 26
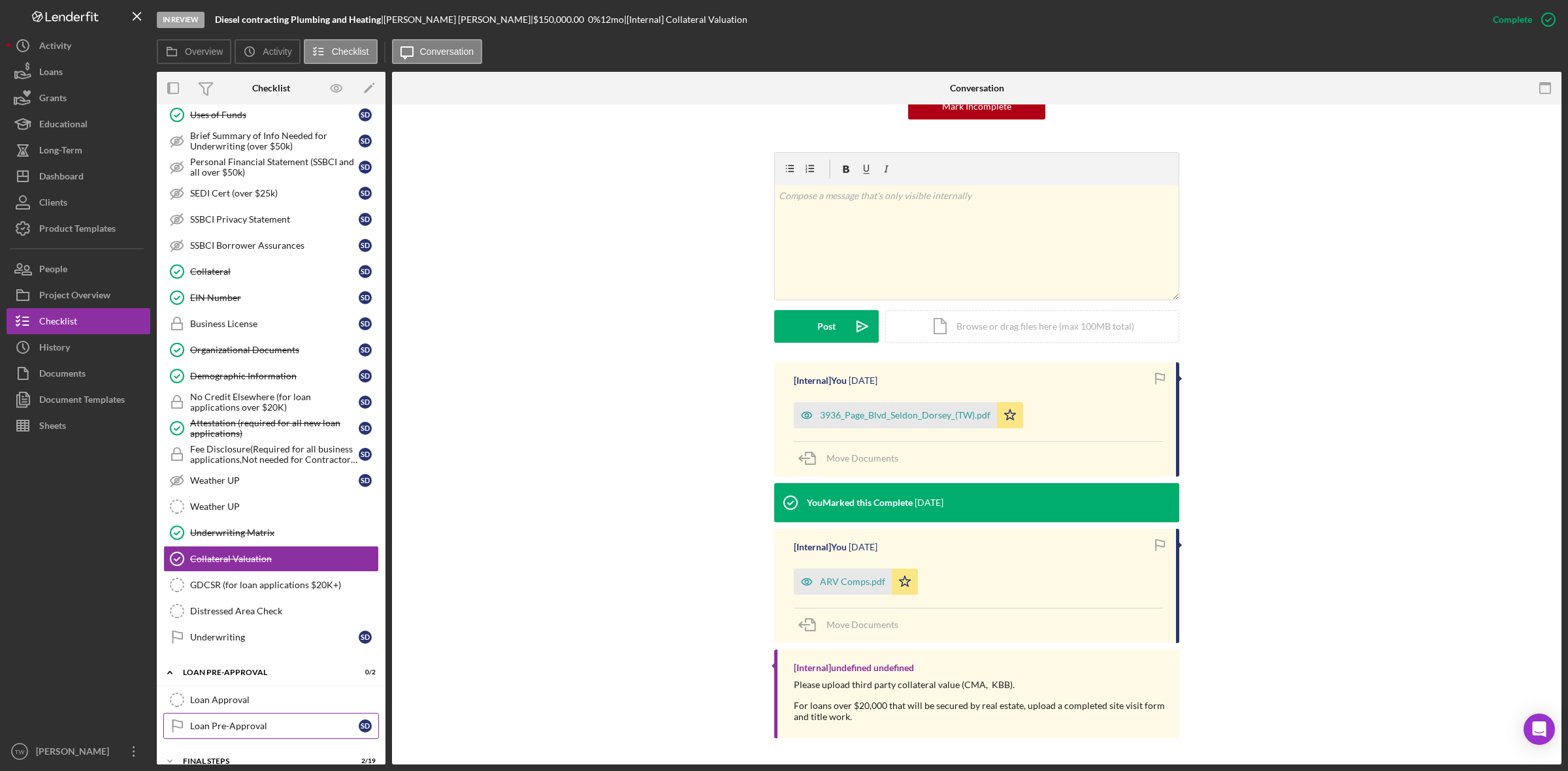
scroll to position [718, 0]
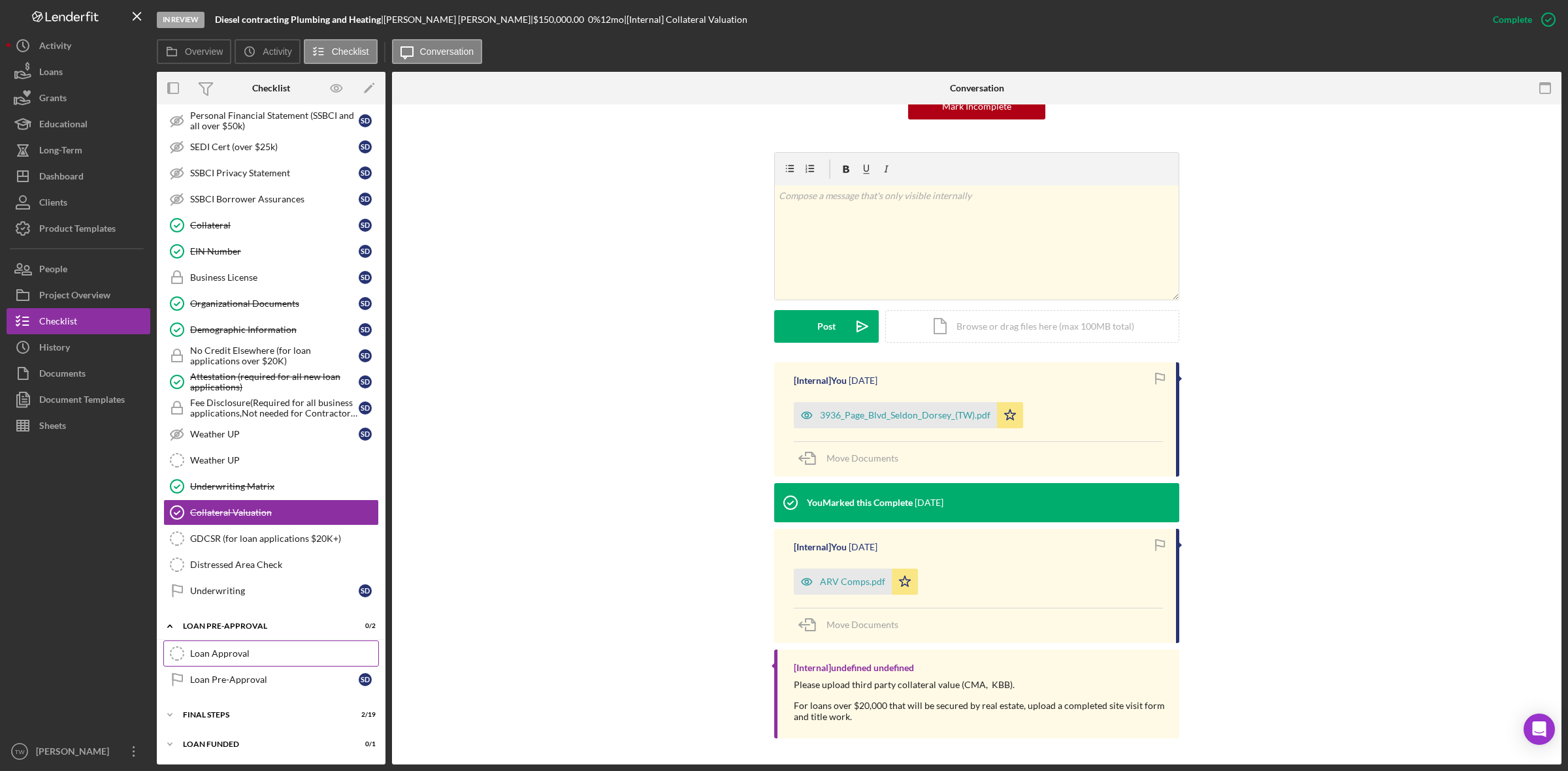
click at [249, 641] on link "Loan Approval Loan Approval" at bounding box center [271, 653] width 216 height 26
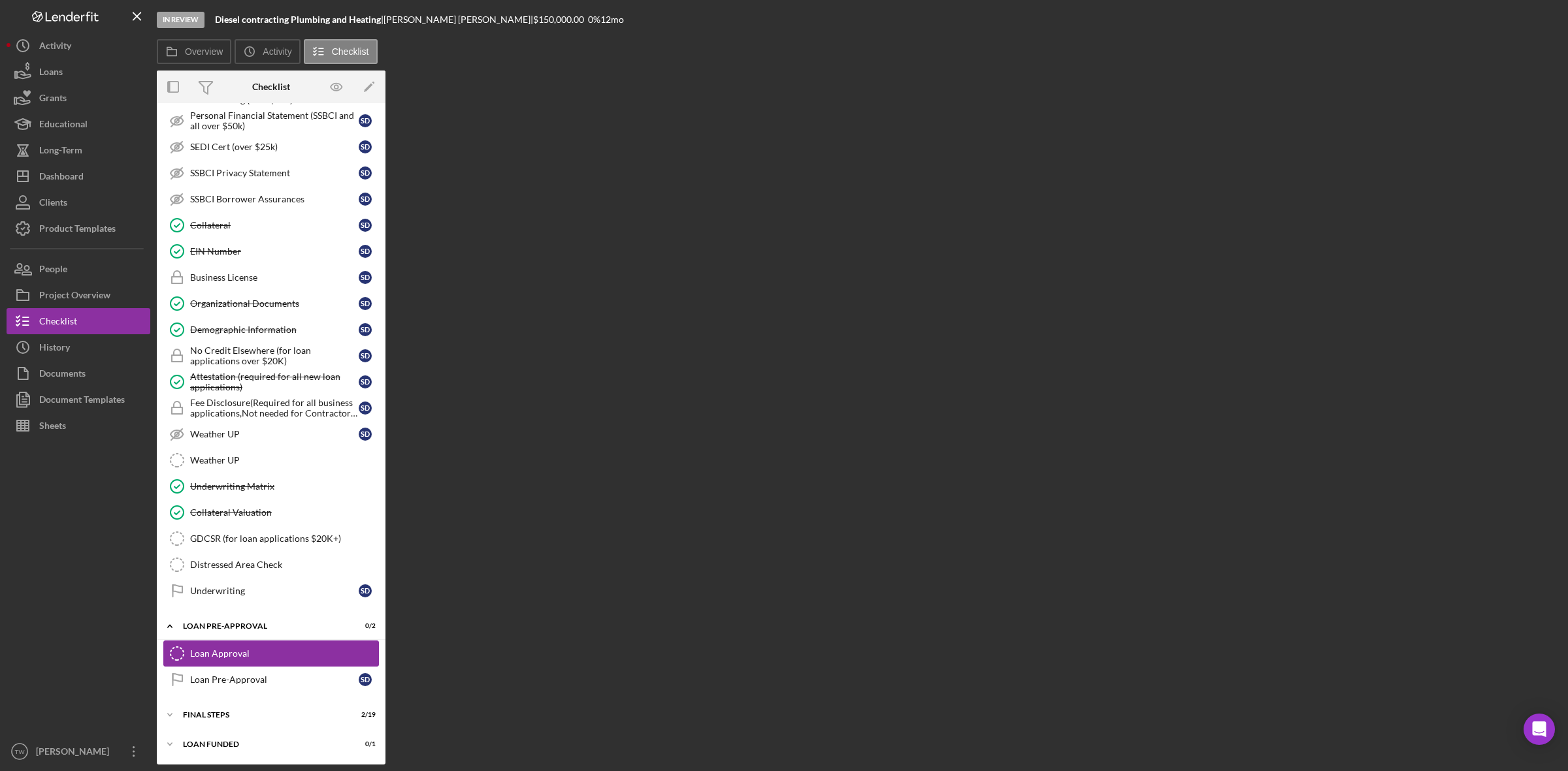
scroll to position [718, 0]
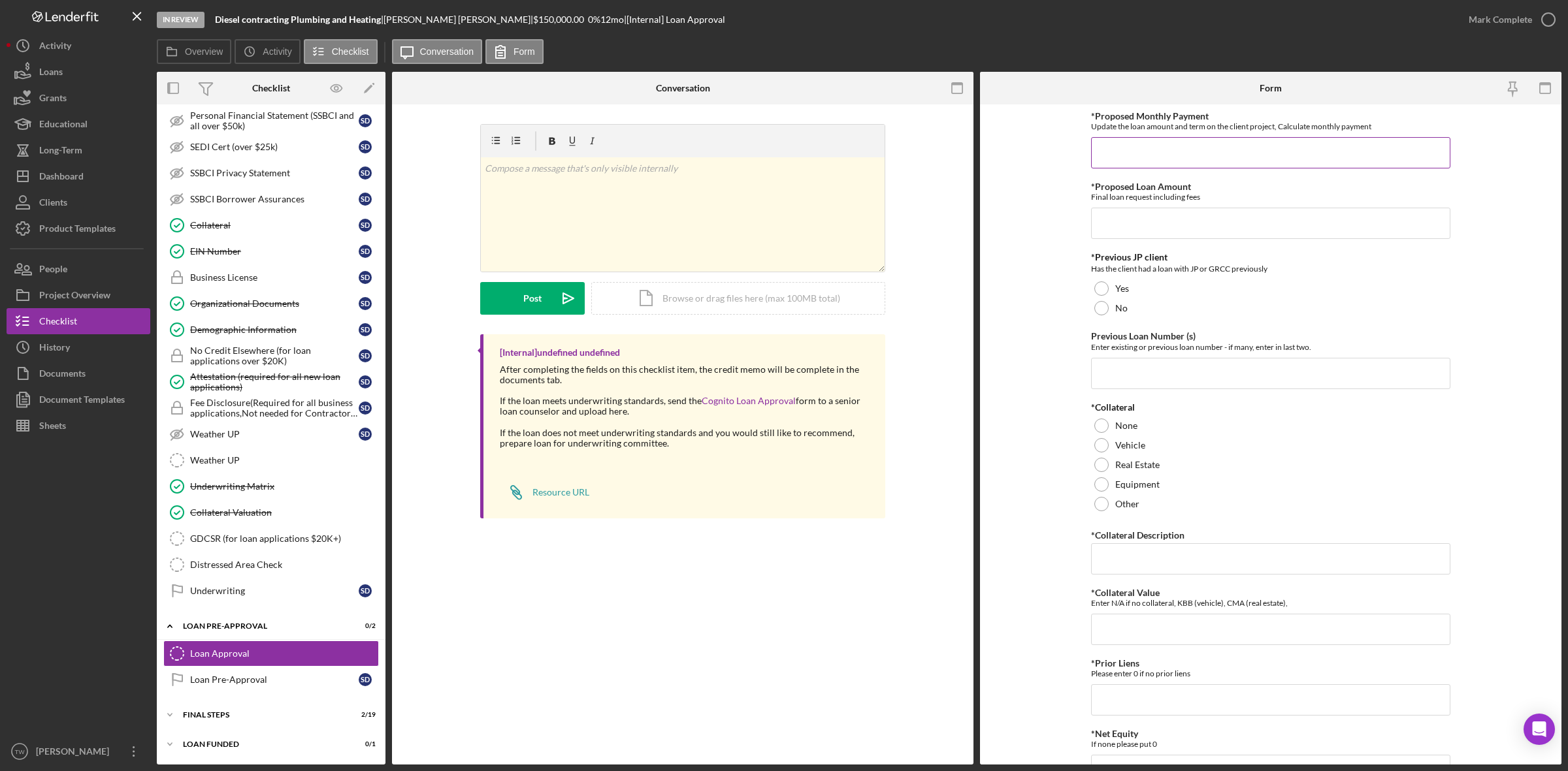
click at [1272, 168] on input "*Proposed Monthly Payment" at bounding box center [1271, 153] width 359 height 31
click at [1239, 239] on input "*Proposed Loan Amount" at bounding box center [1271, 223] width 359 height 31
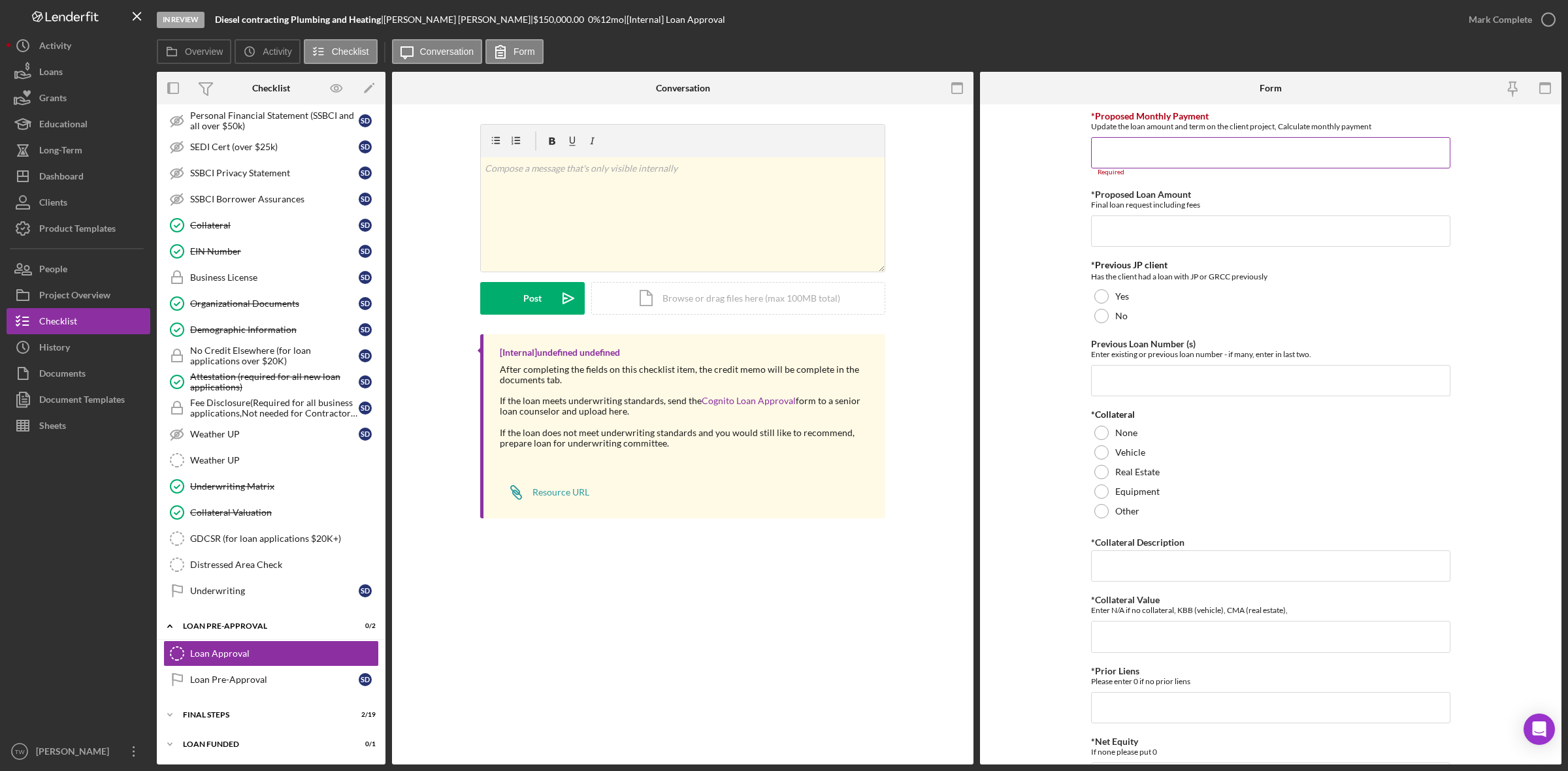
click at [1242, 156] on input "*Proposed Monthly Payment" at bounding box center [1271, 153] width 359 height 31
type input "$0"
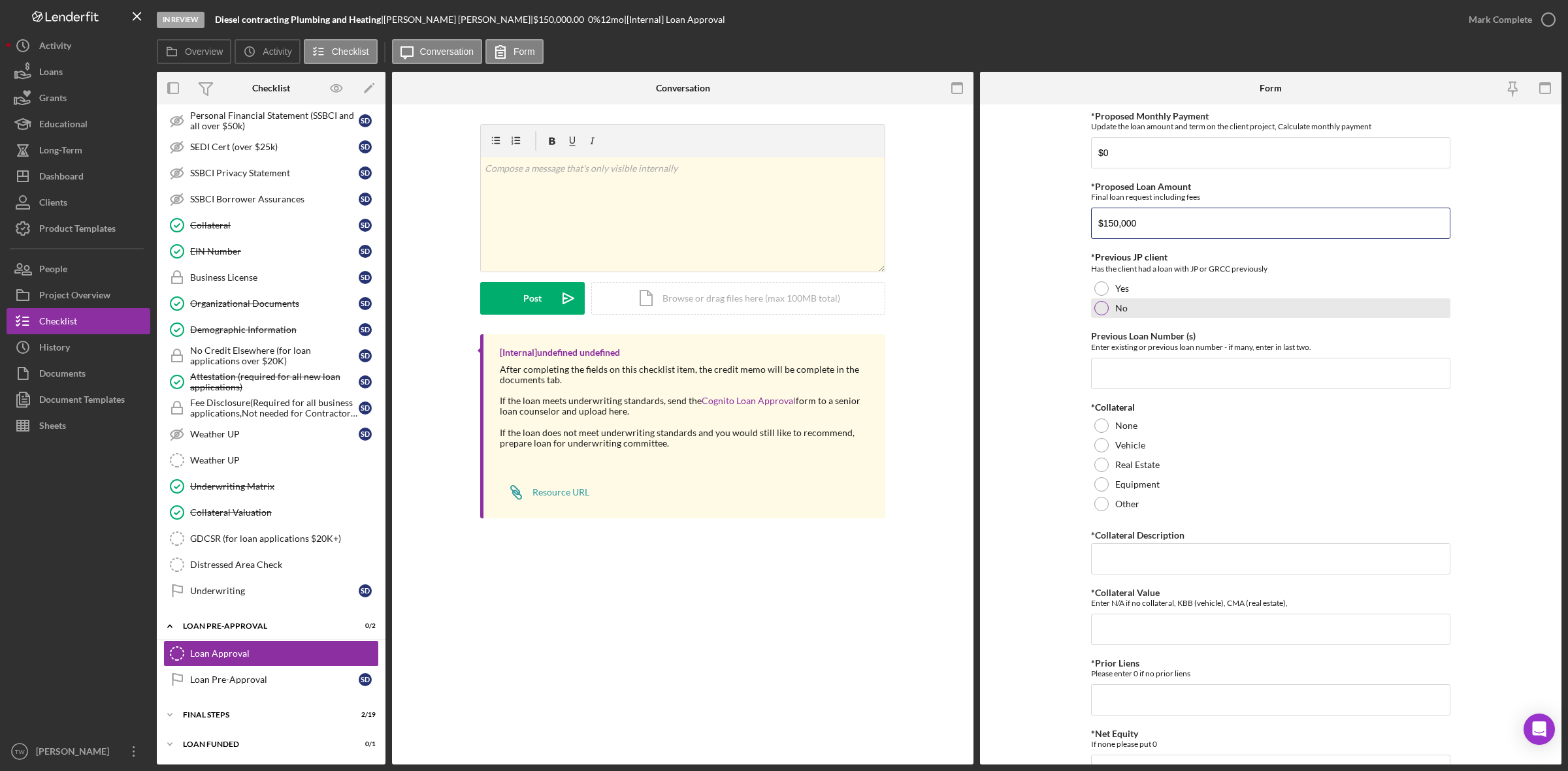
type input "$150,000"
click at [1118, 309] on label "No" at bounding box center [1121, 308] width 13 height 10
drag, startPoint x: 1121, startPoint y: 353, endPoint x: 1124, endPoint y: 372, distance: 19.2
click at [1122, 363] on div "Previous Loan Number (s) Enter existing or previous loan number - if many, ente…" at bounding box center [1271, 359] width 359 height 57
click at [1124, 372] on input "Previous Loan Number (s)" at bounding box center [1271, 374] width 359 height 31
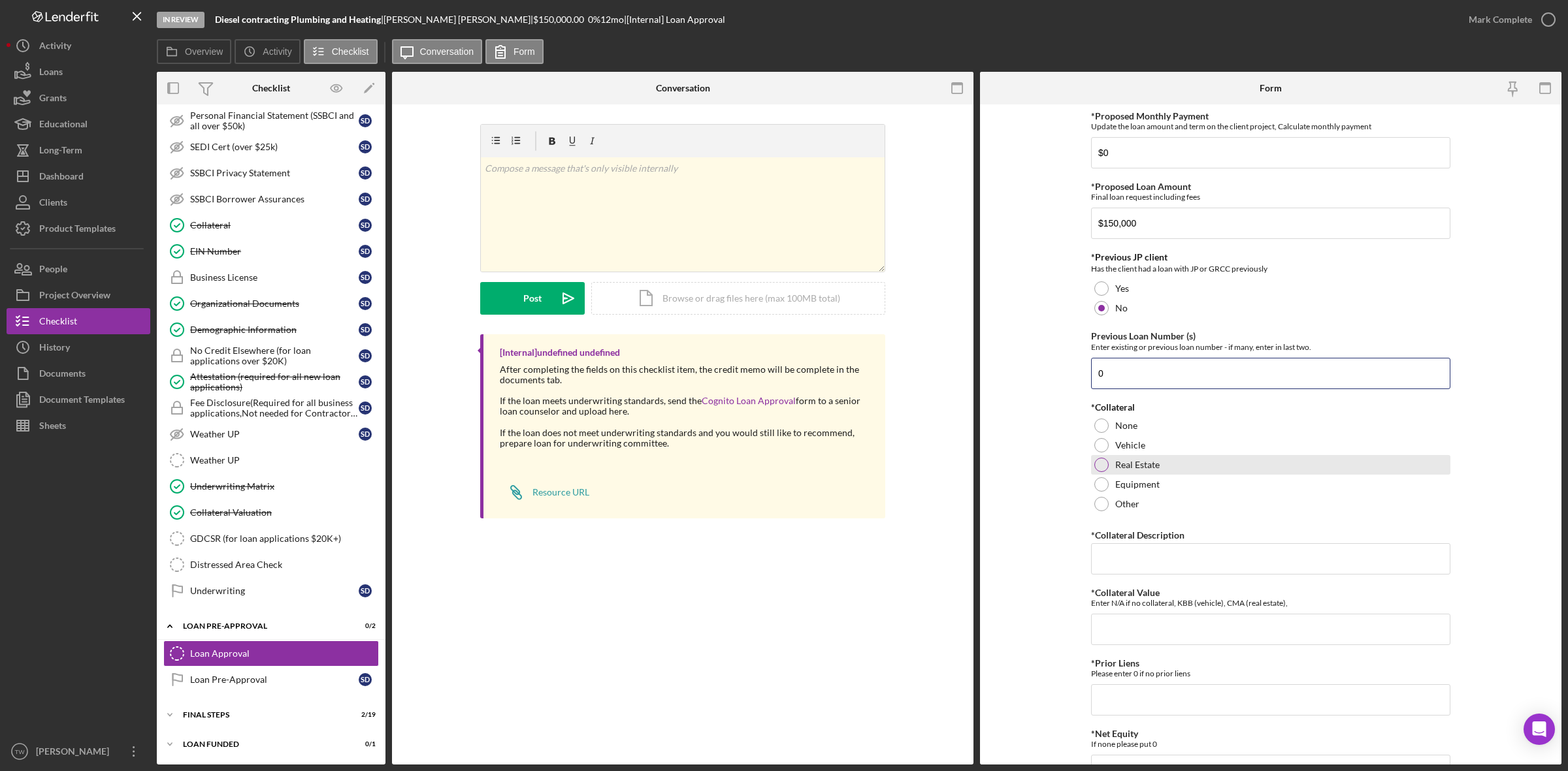
type input "0"
click at [1131, 463] on label "Real Estate" at bounding box center [1137, 465] width 45 height 10
click at [1144, 537] on label "*Collateral Description" at bounding box center [1138, 535] width 93 height 11
click at [1144, 543] on input "*Collateral Description" at bounding box center [1271, 559] width 359 height 31
type input "RE"
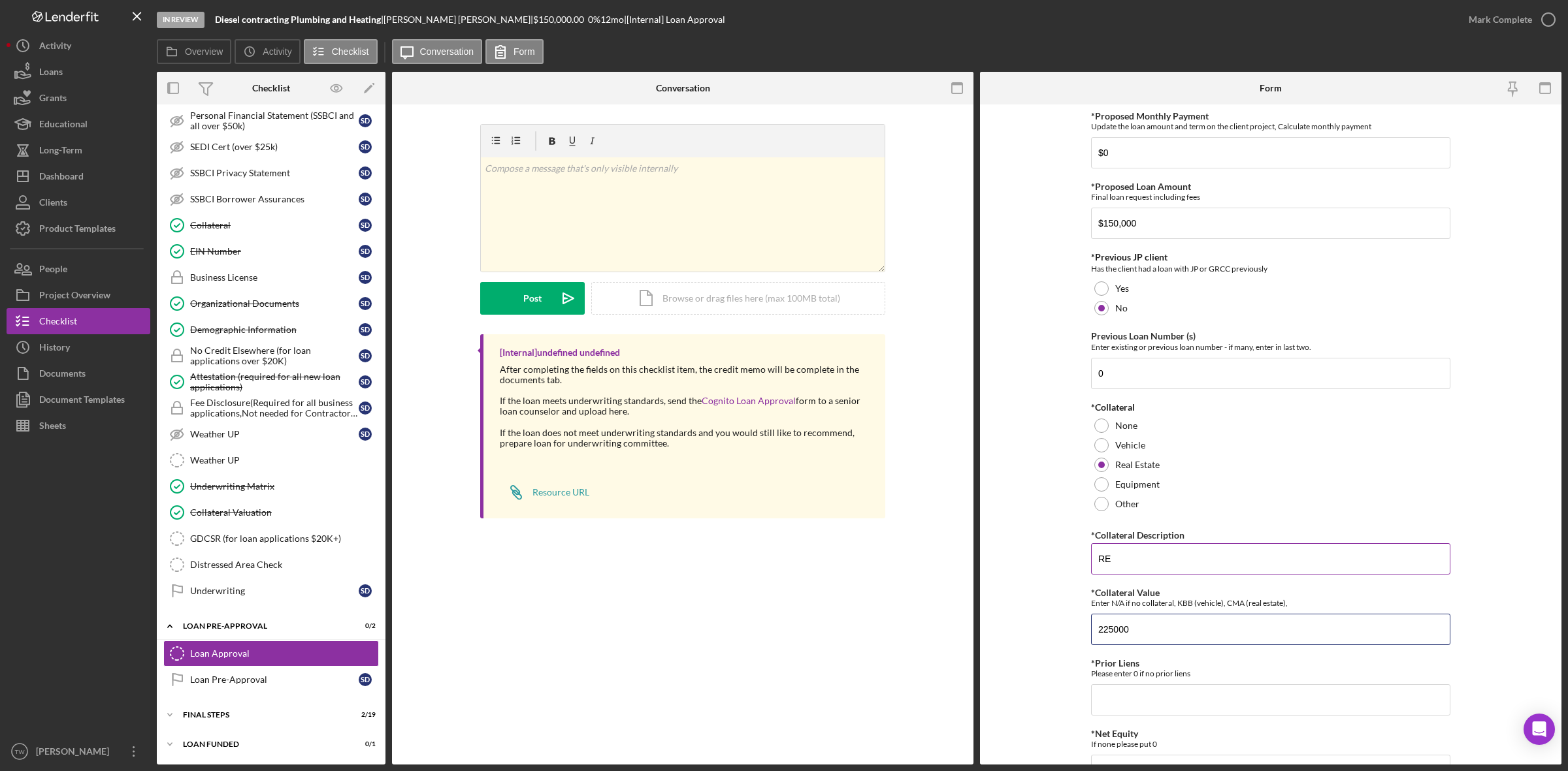
type input "225000"
type input "0"
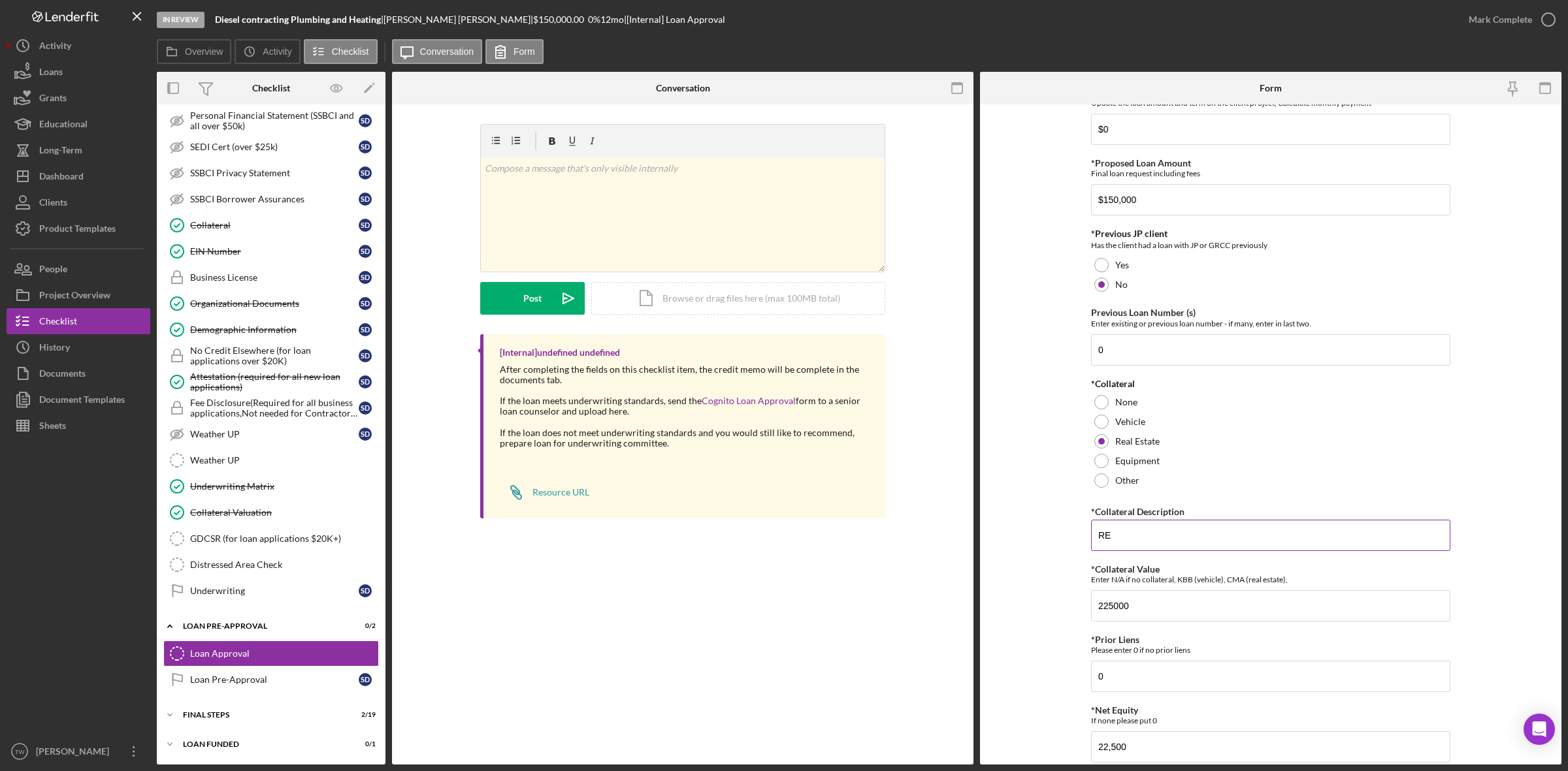
scroll to position [353, 0]
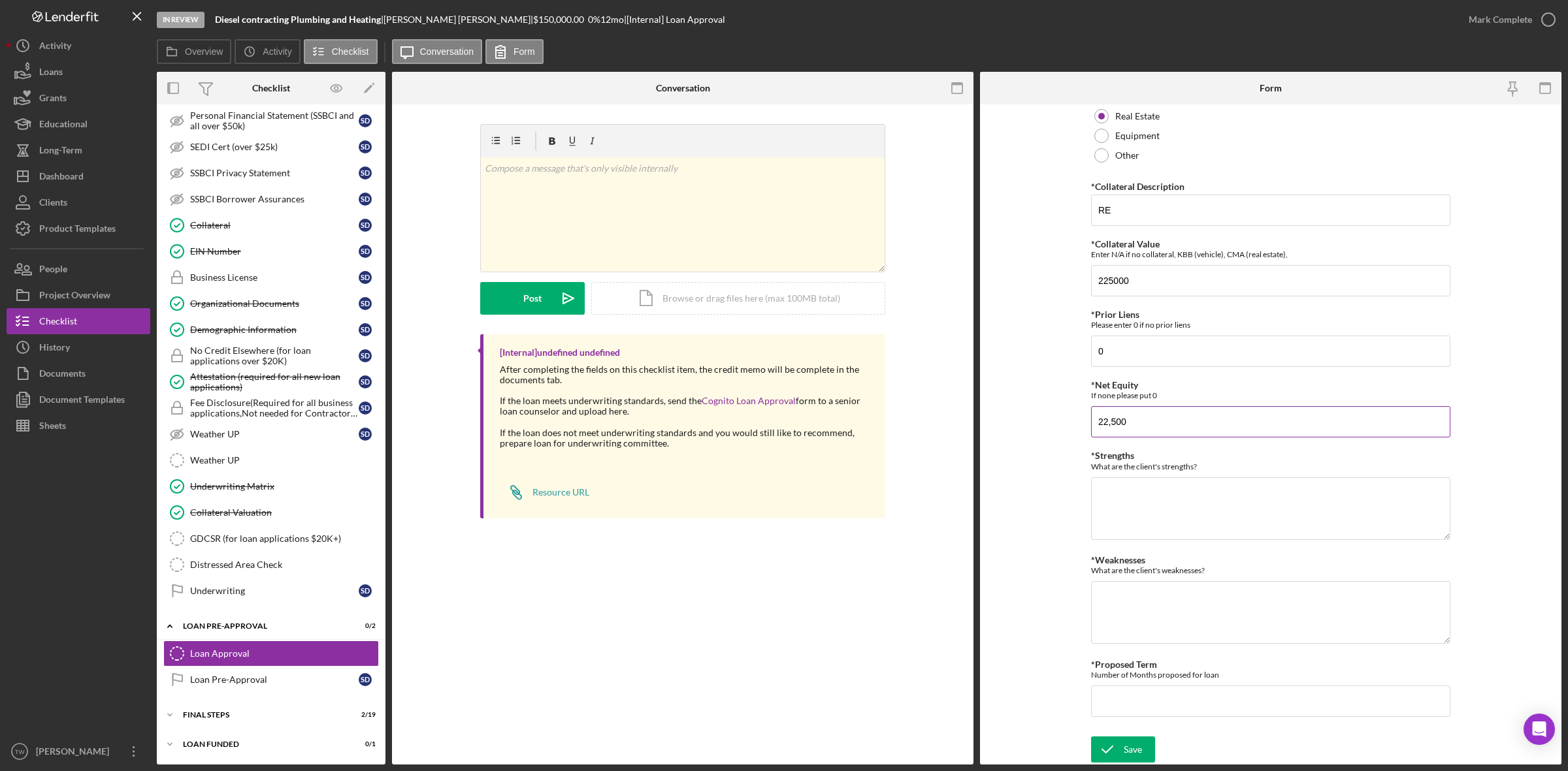
click at [1163, 423] on input "22,500" at bounding box center [1271, 422] width 359 height 31
type input "225,000"
type textarea "strong collaeral, good income"
type textarea "construction loan"
type input "12"
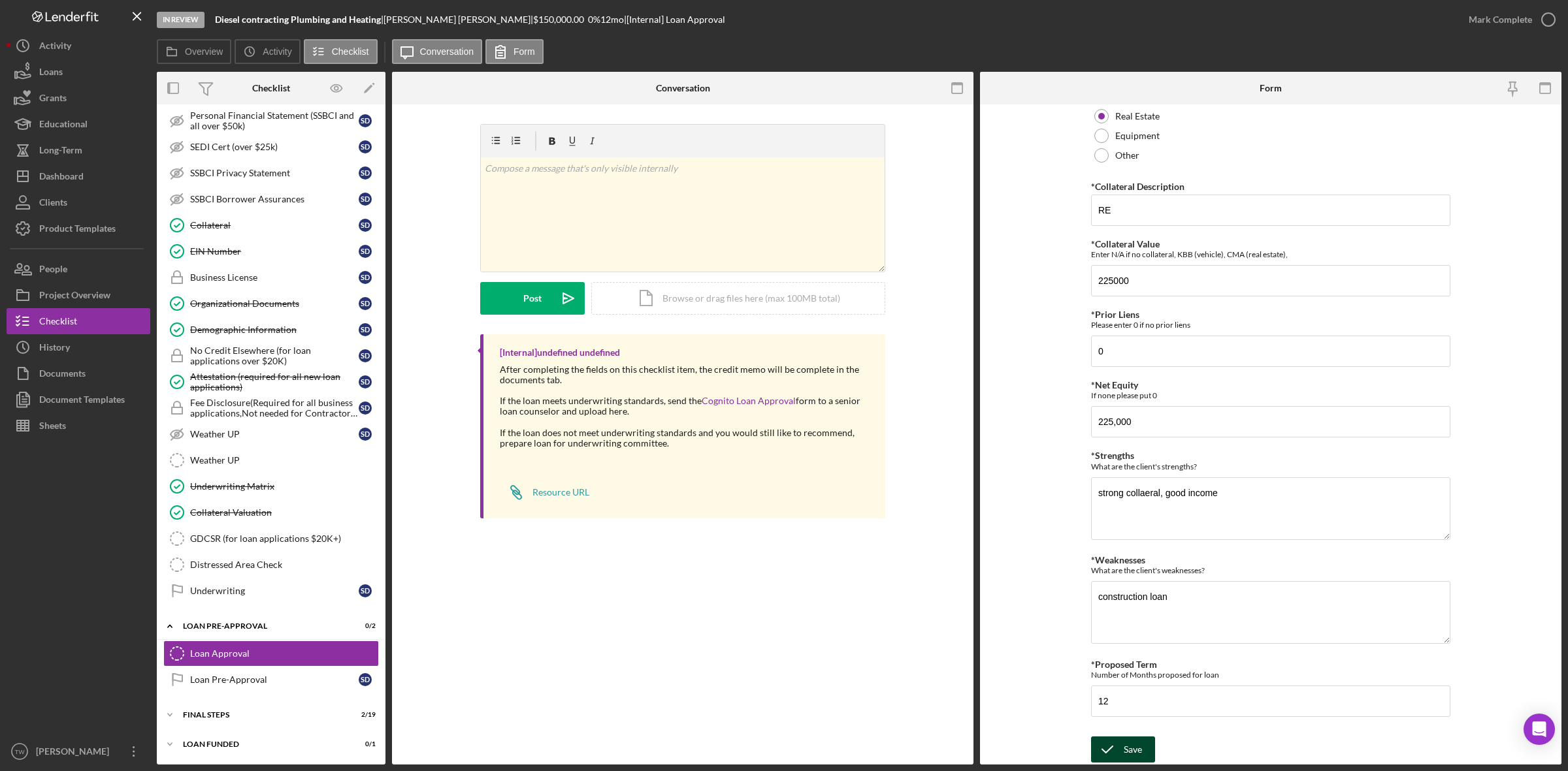
click at [1124, 752] on div "Save" at bounding box center [1133, 749] width 19 height 26
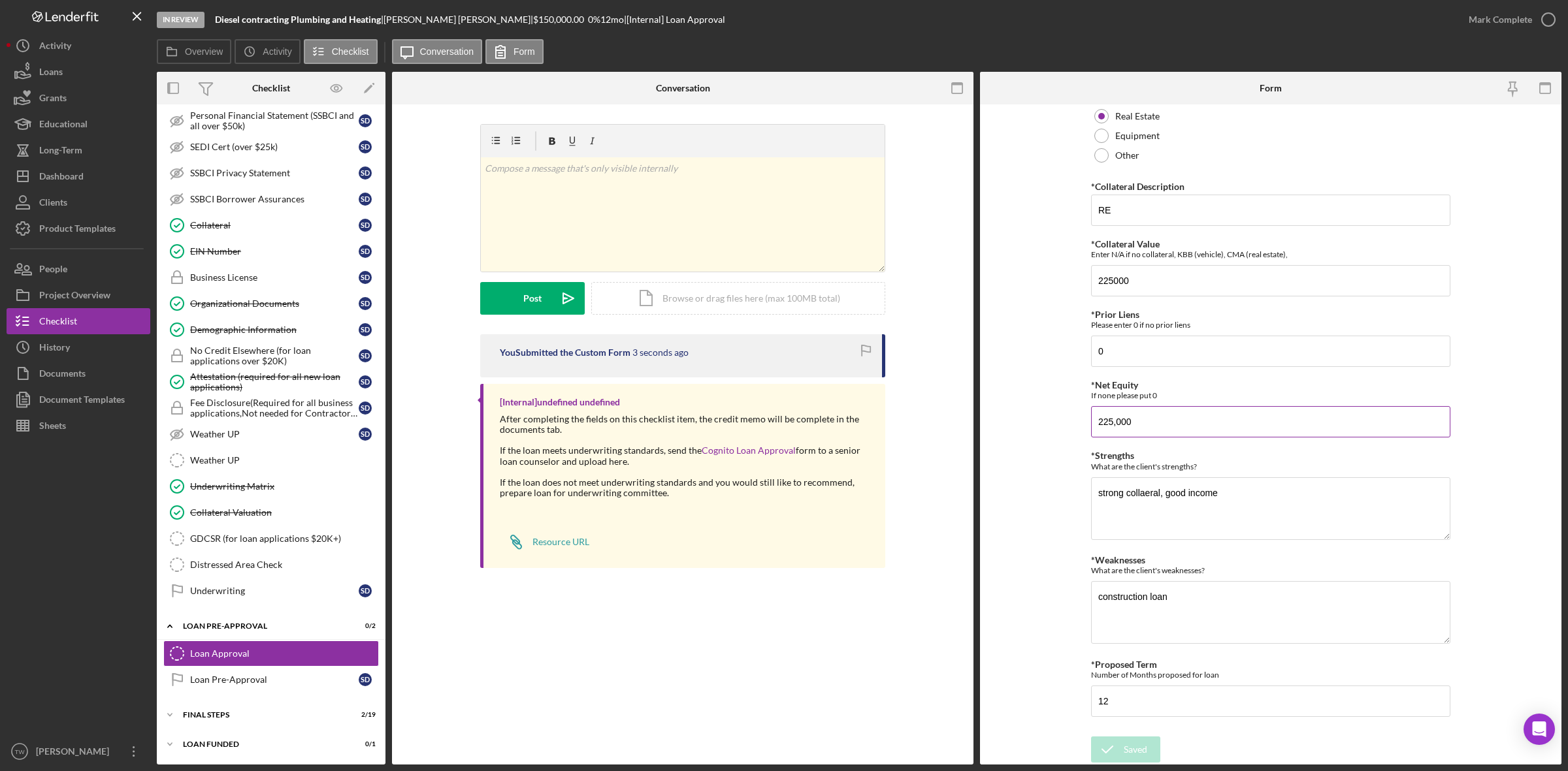
scroll to position [0, 0]
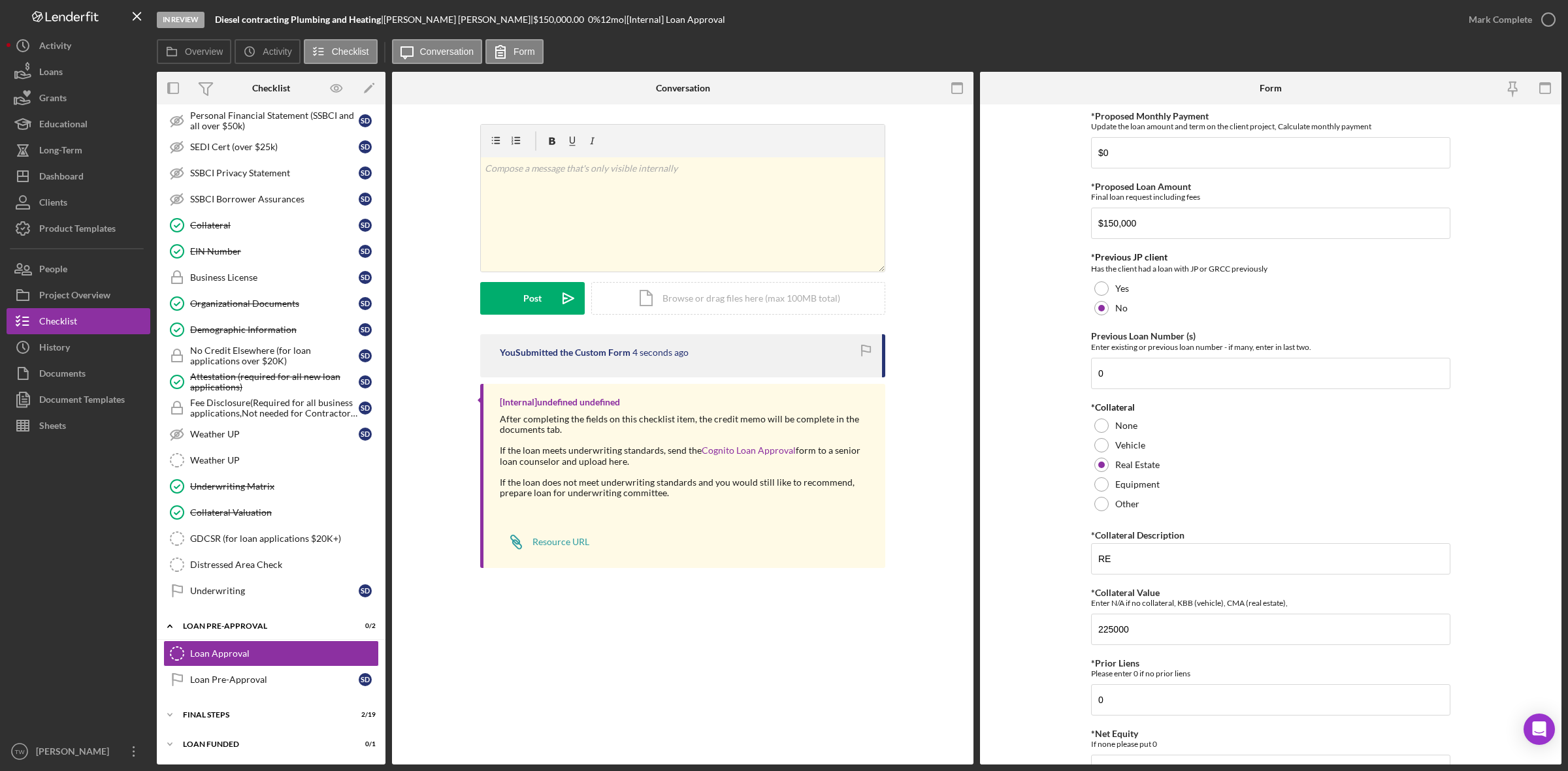
click at [1532, 2] on div "Mark Complete" at bounding box center [1508, 19] width 106 height 39
click at [1518, 15] on div "Mark Complete" at bounding box center [1500, 19] width 63 height 26
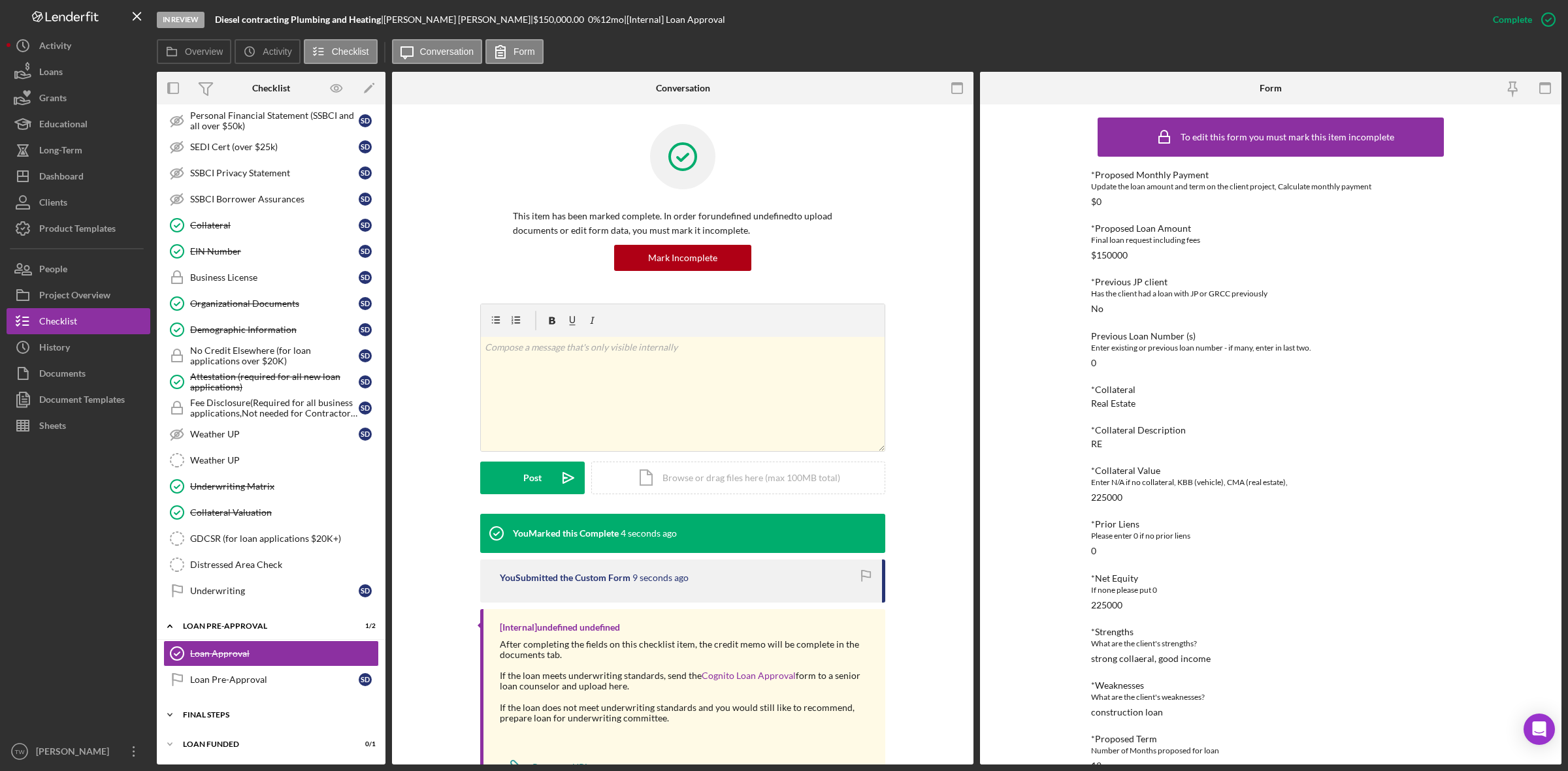
click at [232, 712] on div "FINAL STEPS" at bounding box center [276, 715] width 186 height 8
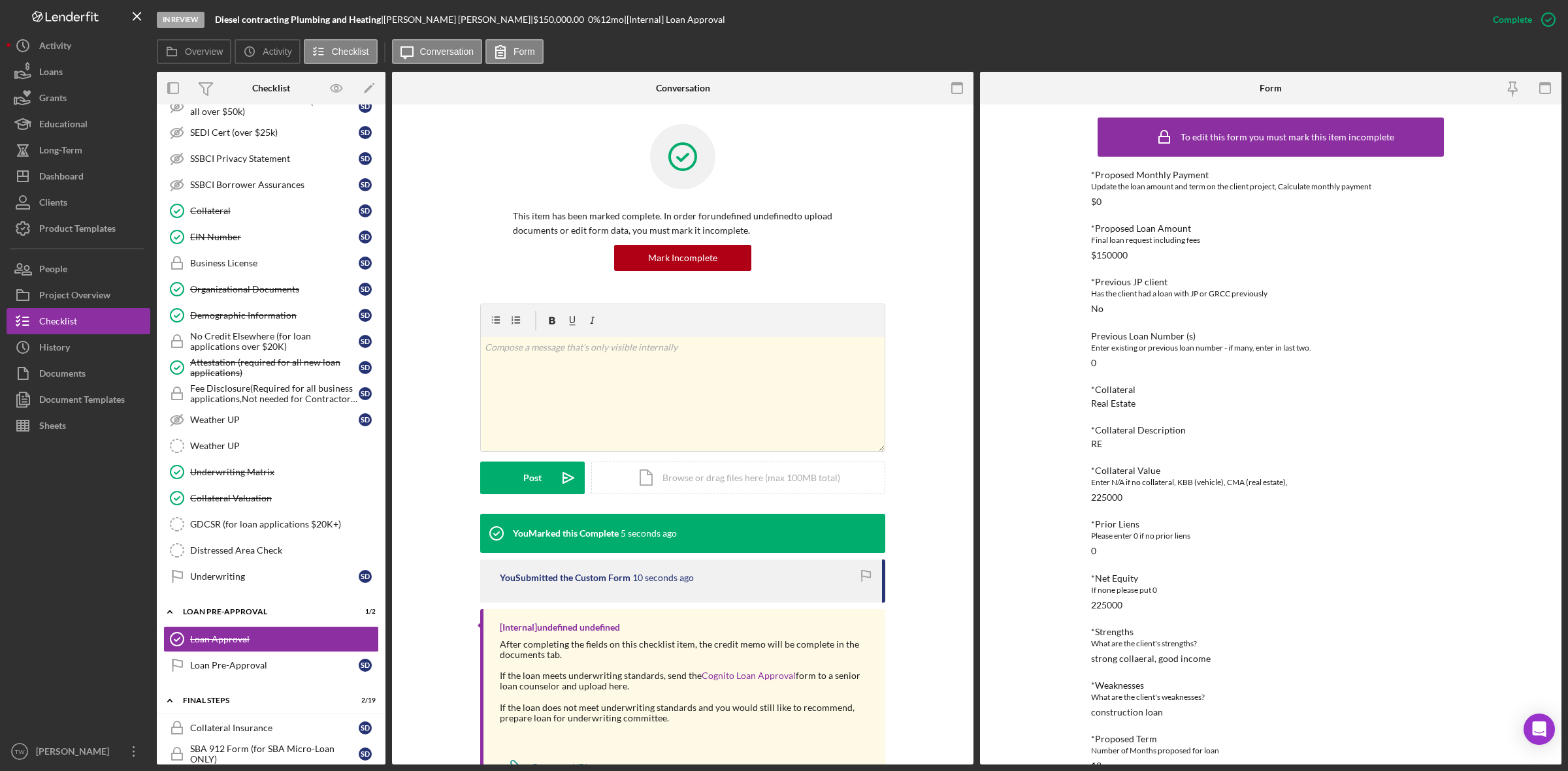
scroll to position [963, 0]
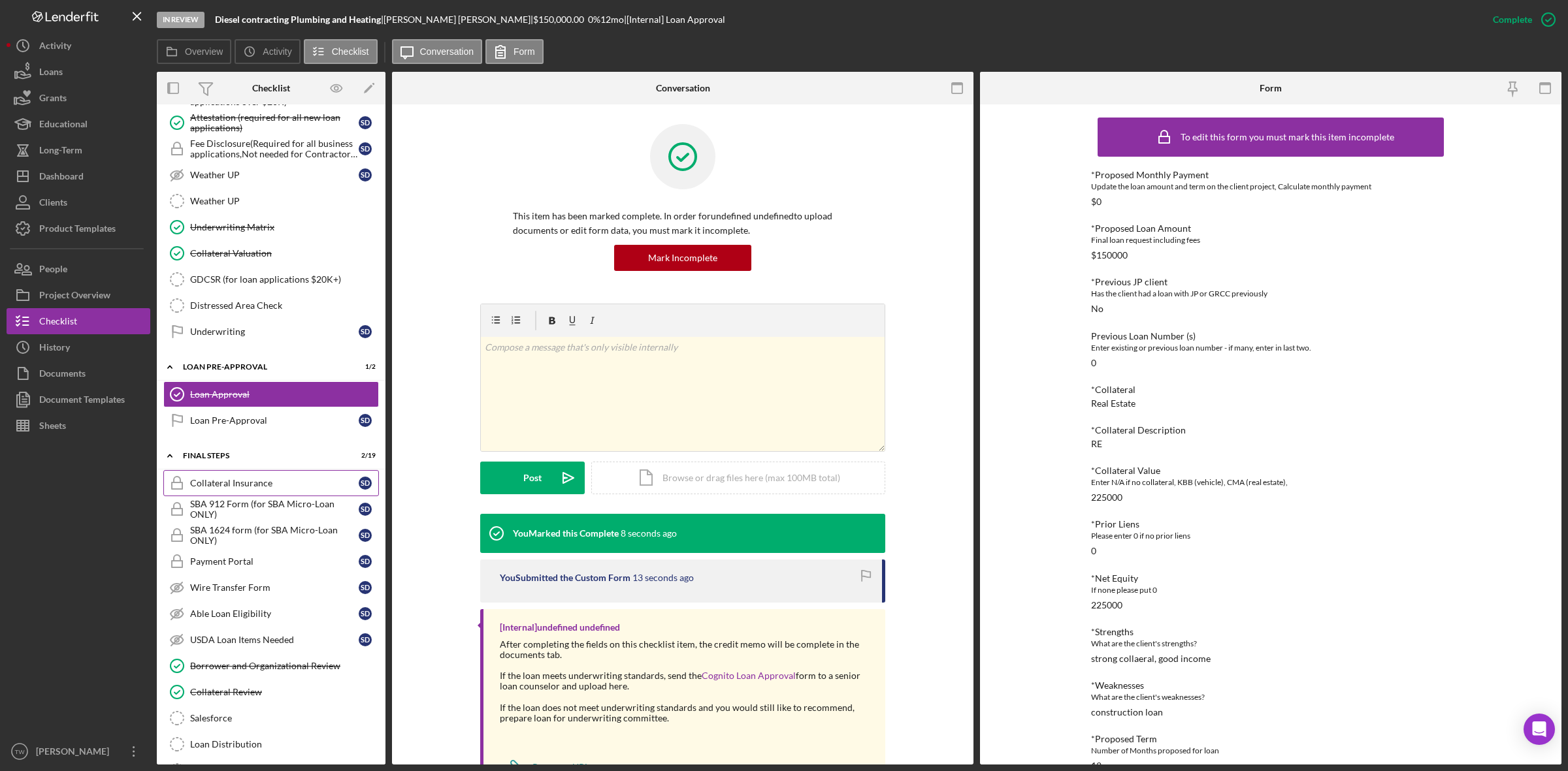
click at [240, 489] on div "Collateral Insurance" at bounding box center [274, 483] width 168 height 10
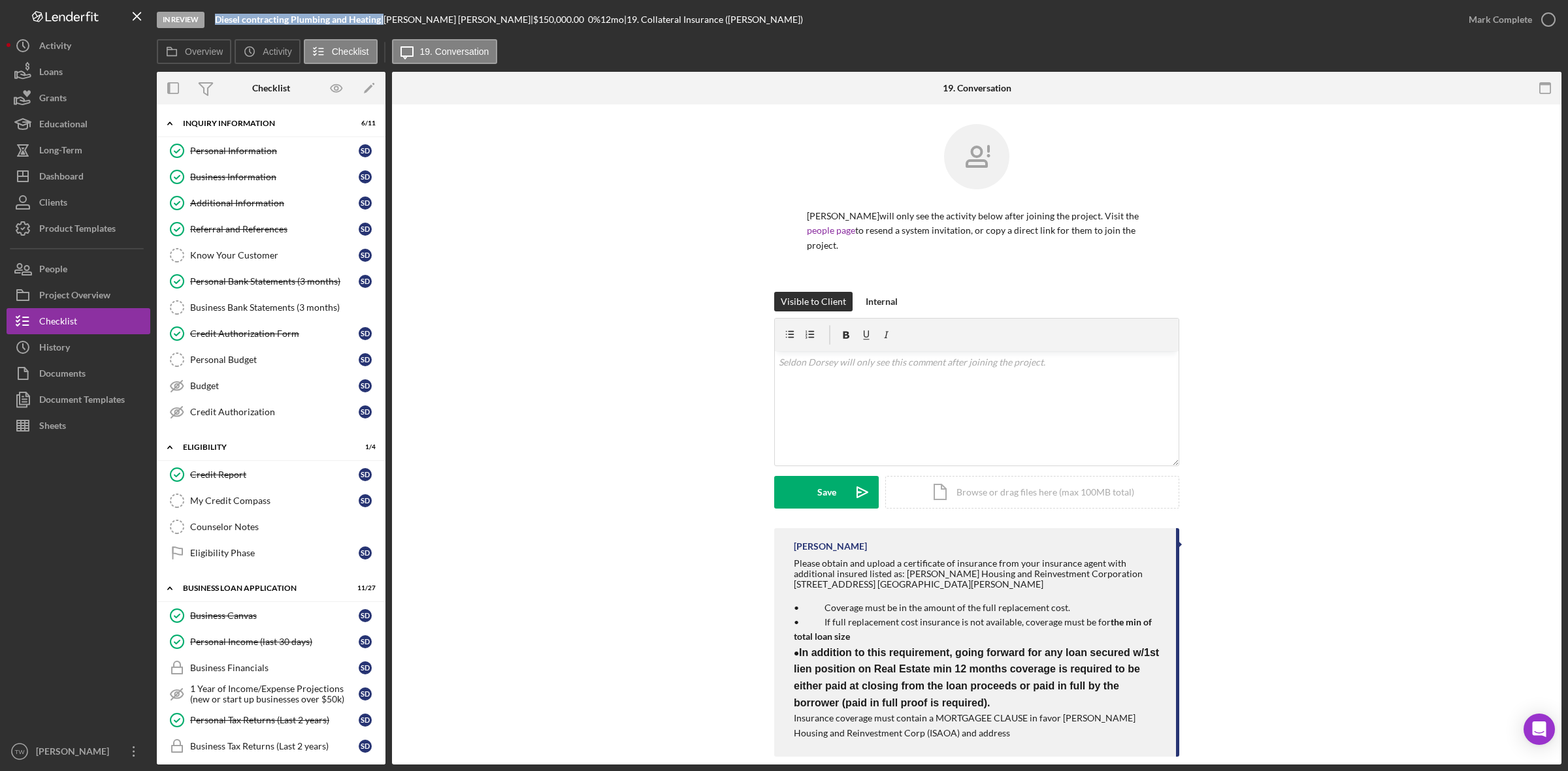
drag, startPoint x: 217, startPoint y: 13, endPoint x: 383, endPoint y: 20, distance: 166.1
click at [383, 20] on div "Diesel contracting Plumbing and Heating |" at bounding box center [299, 19] width 168 height 10
copy div "Diesel contracting Plumbing and Heating"
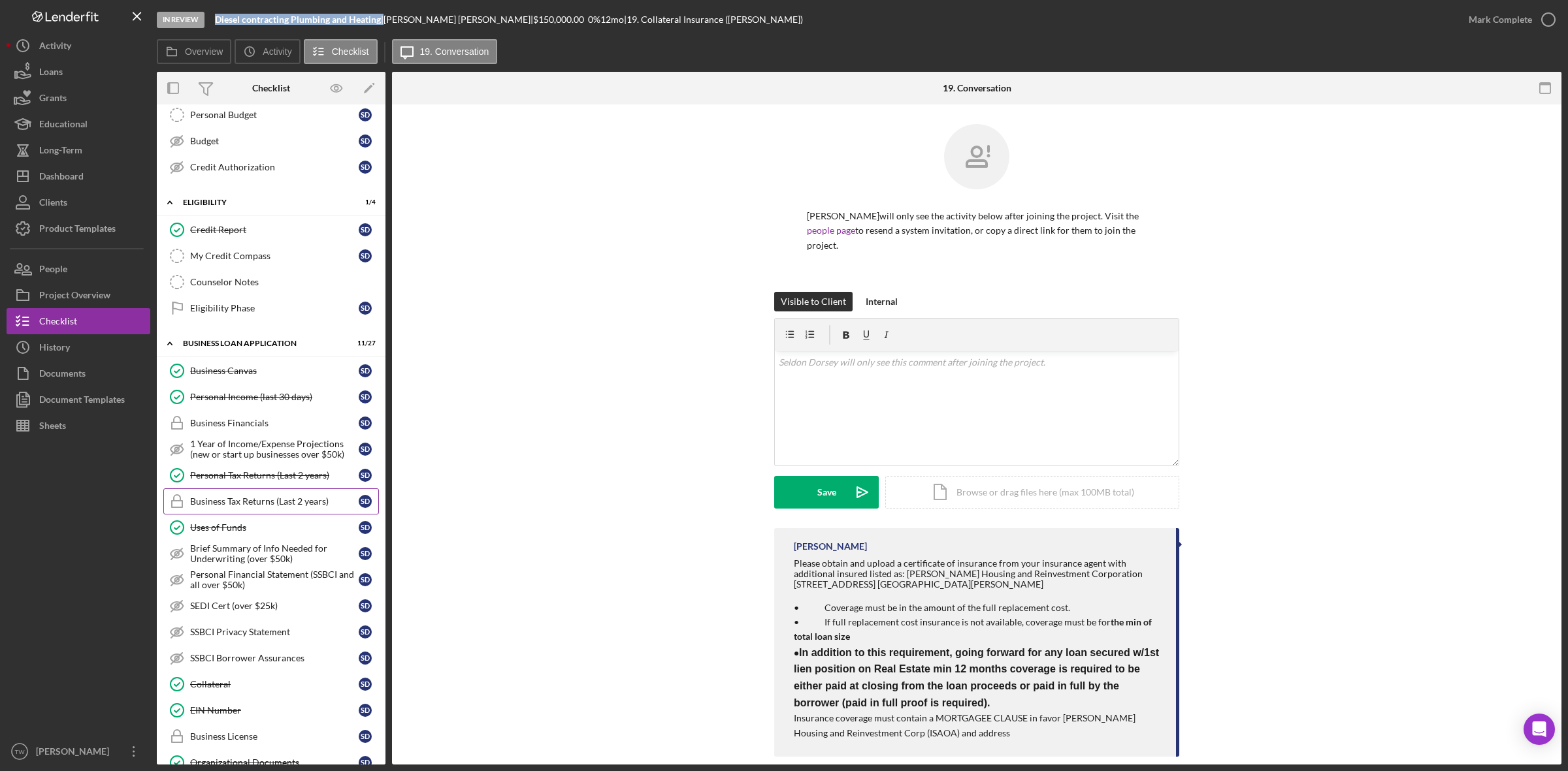
scroll to position [572, 0]
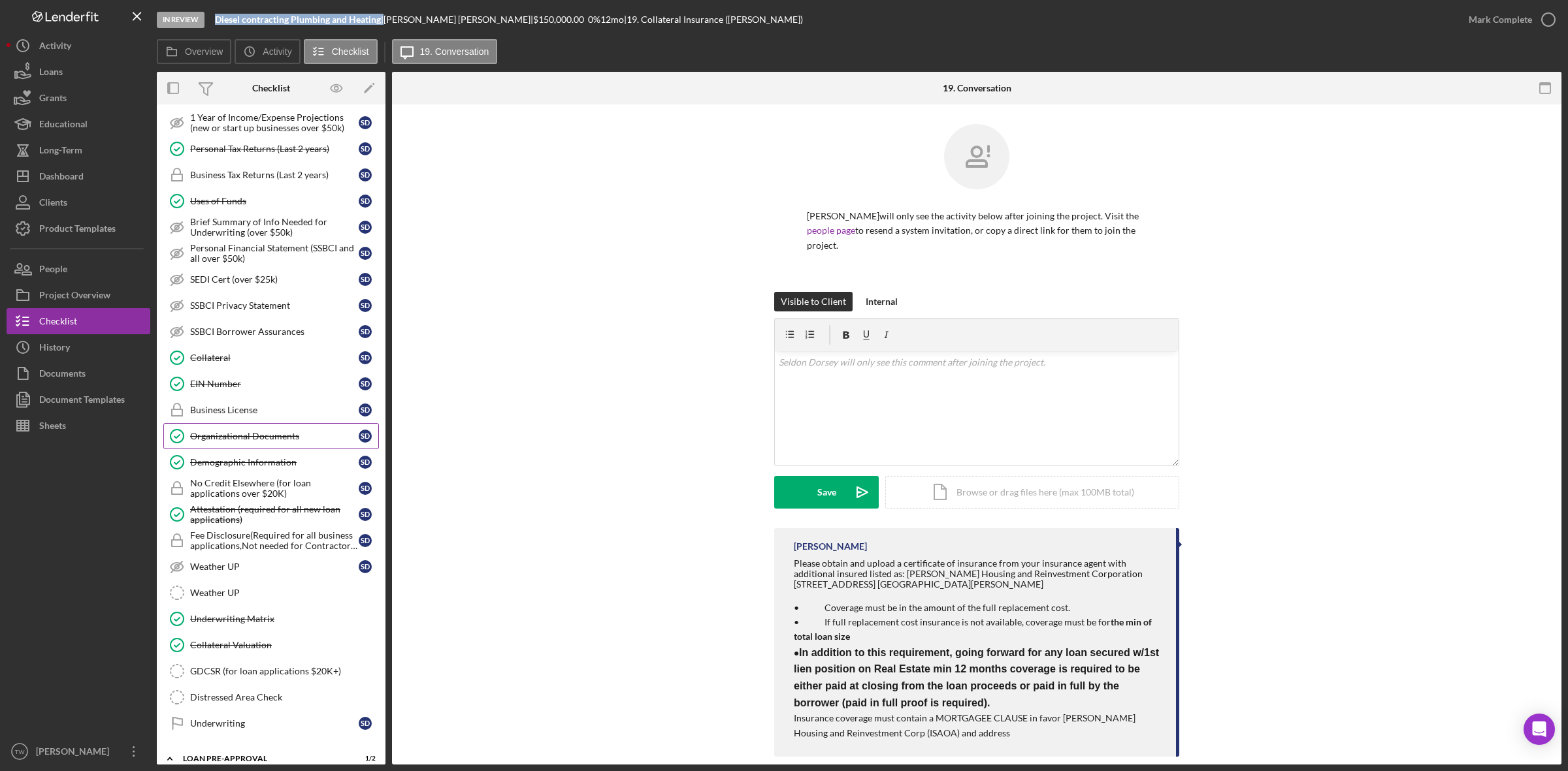
click at [285, 432] on link "Organizational Documents Organizational Documents S D" at bounding box center [271, 436] width 216 height 26
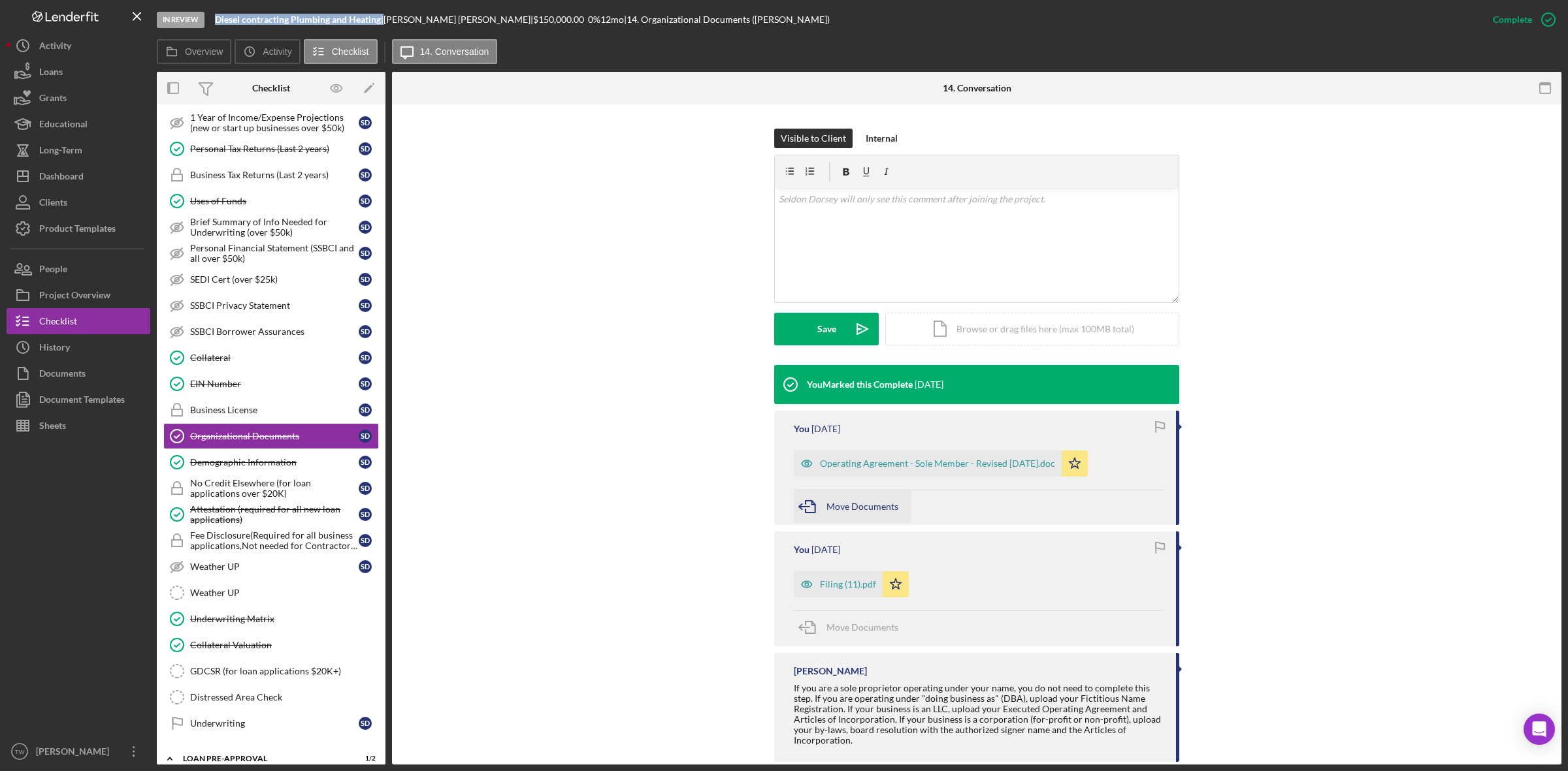
scroll to position [188, 0]
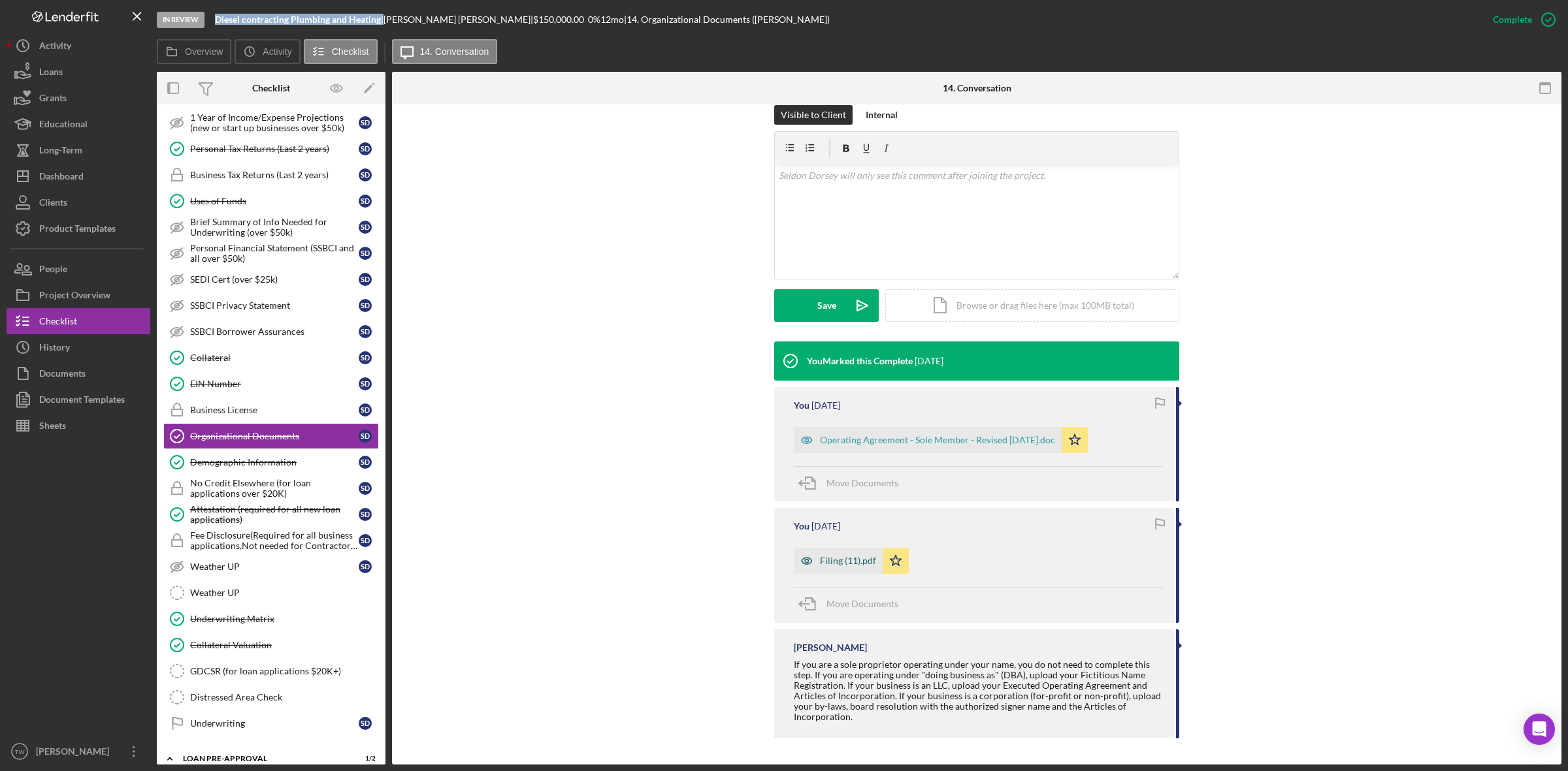
click at [844, 569] on div "Filing (11).pdf" at bounding box center [838, 560] width 89 height 26
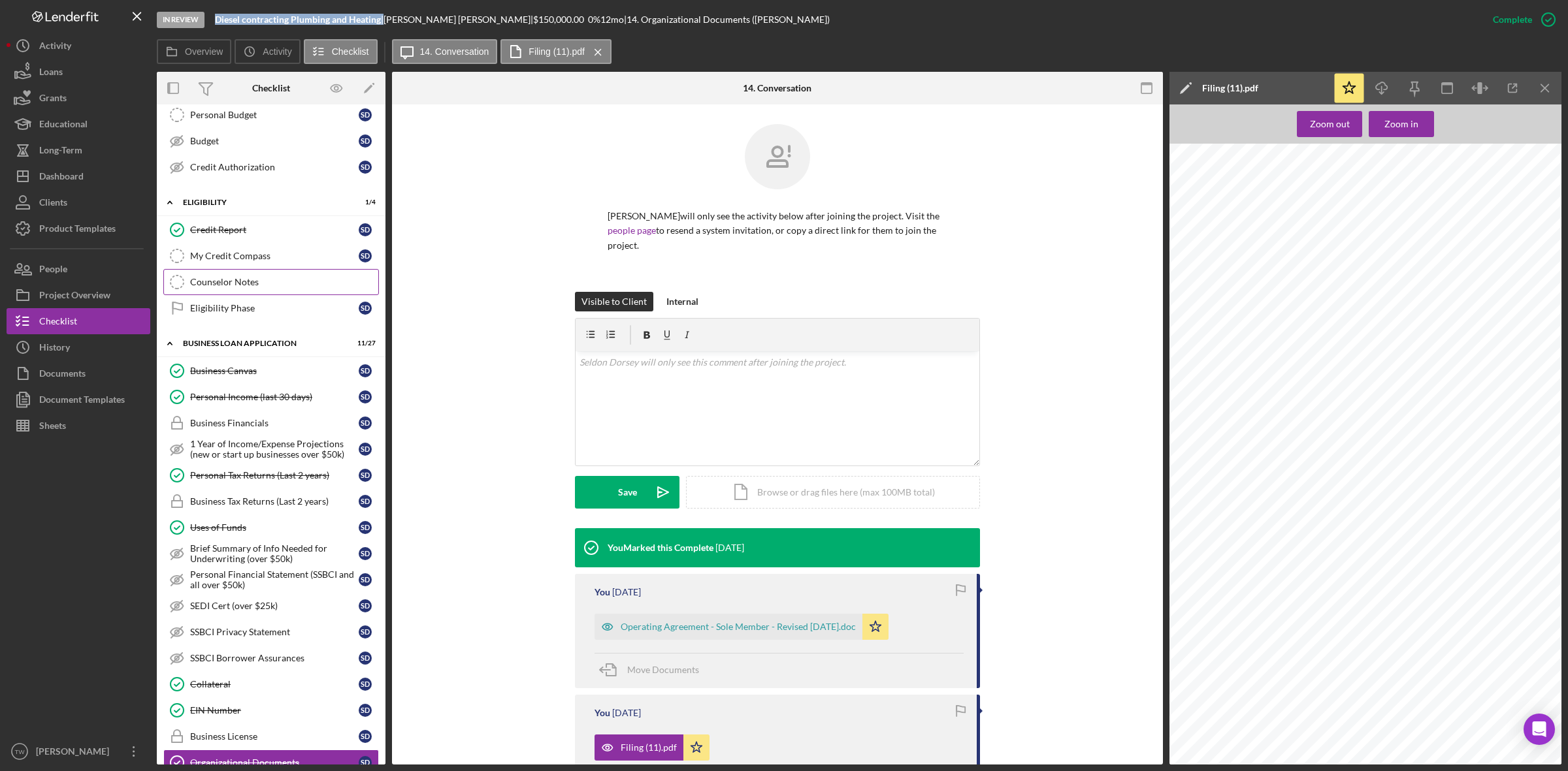
scroll to position [0, 0]
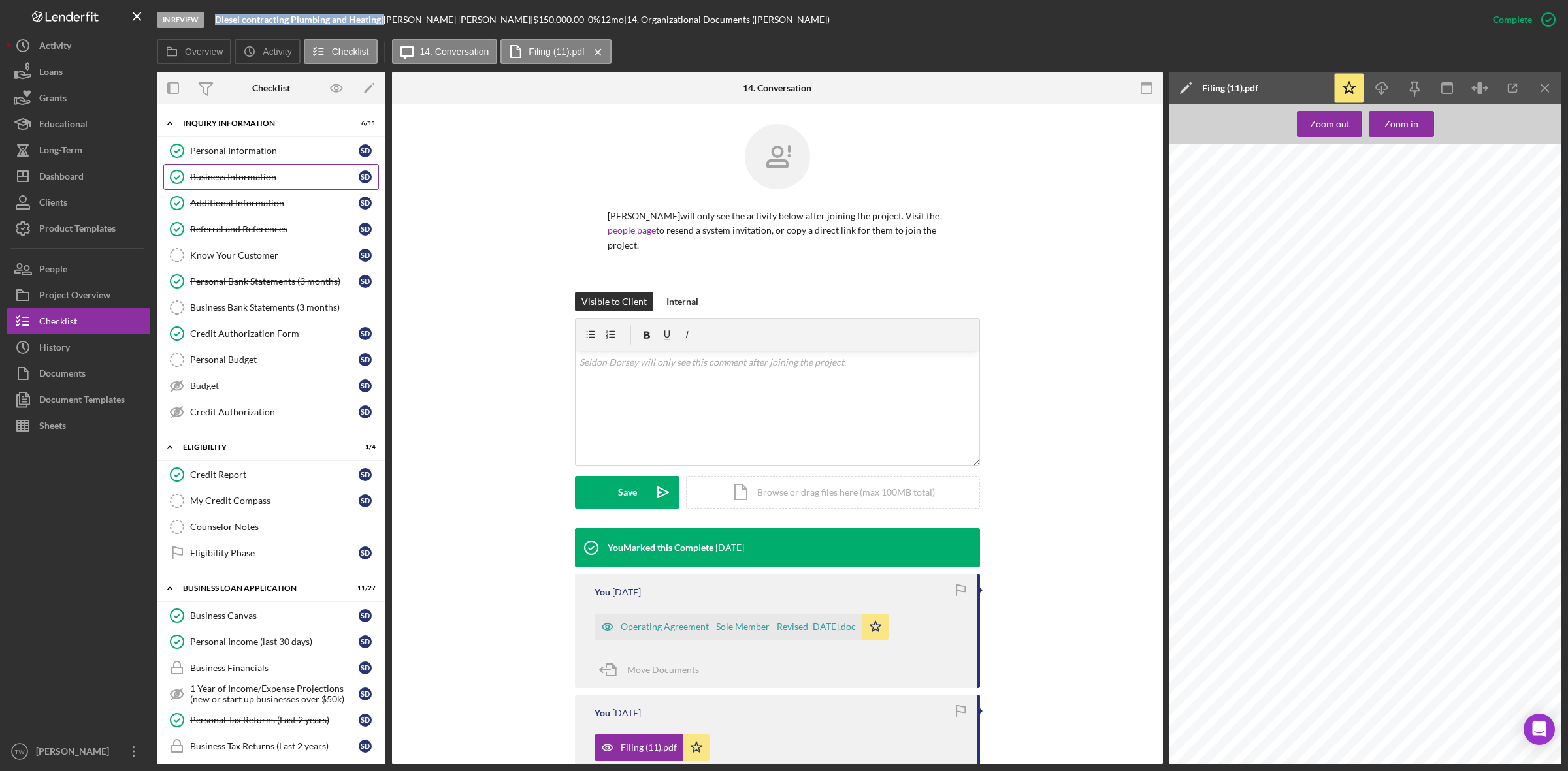
click at [226, 174] on div "Business Information" at bounding box center [274, 177] width 168 height 10
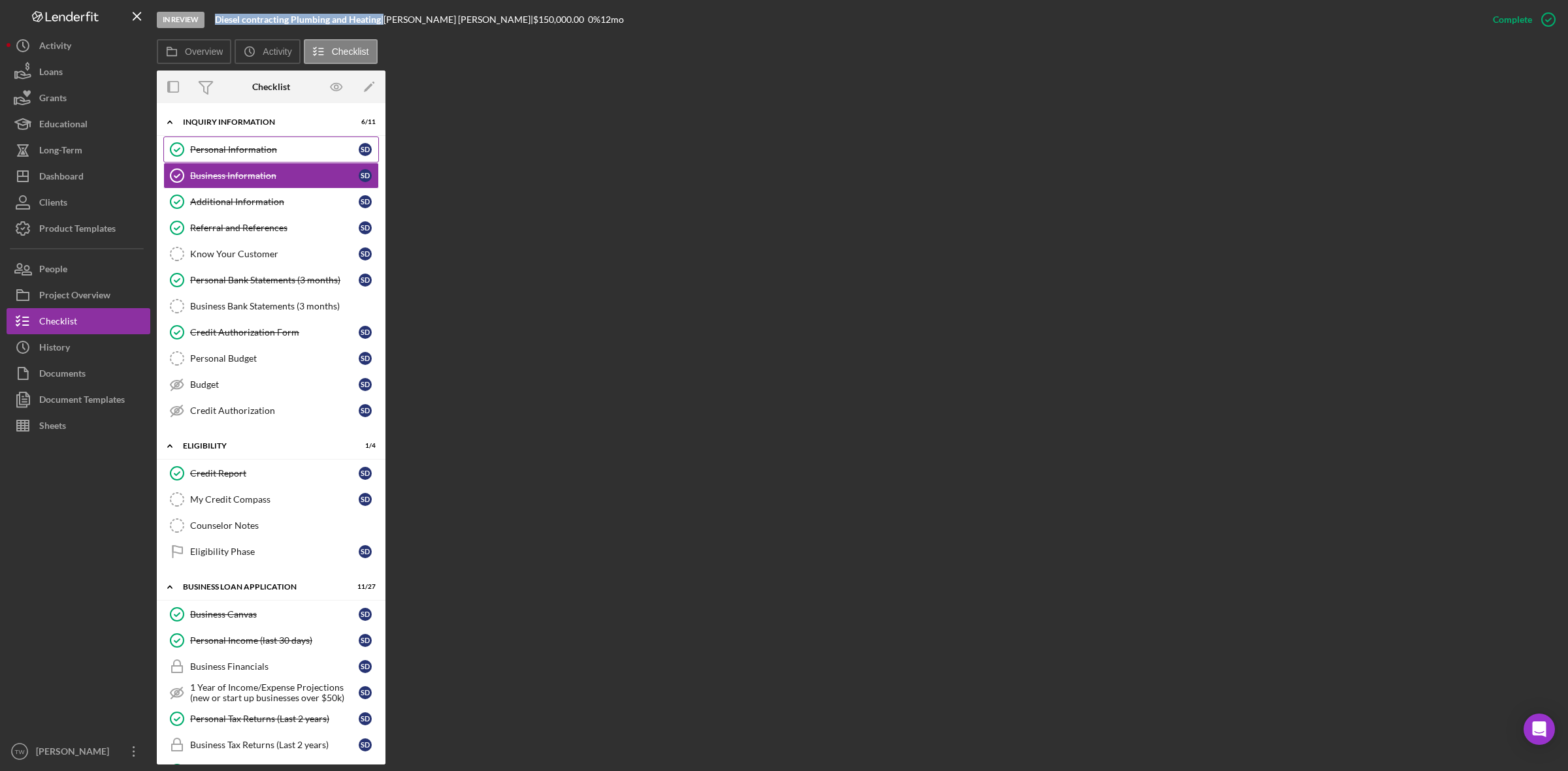
click at [263, 145] on div "Personal Information" at bounding box center [274, 150] width 168 height 10
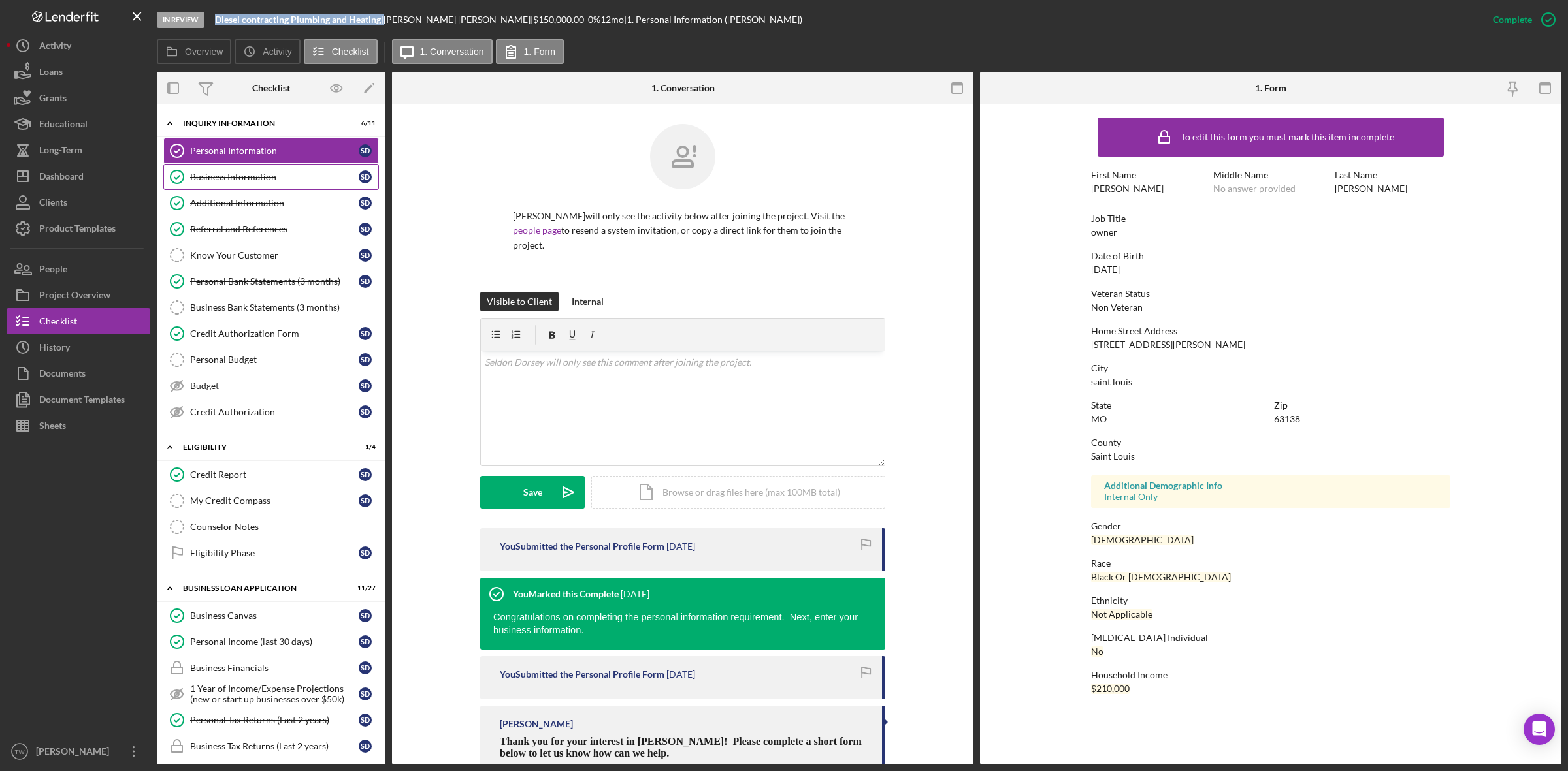
click at [251, 179] on div "Business Information" at bounding box center [274, 177] width 168 height 10
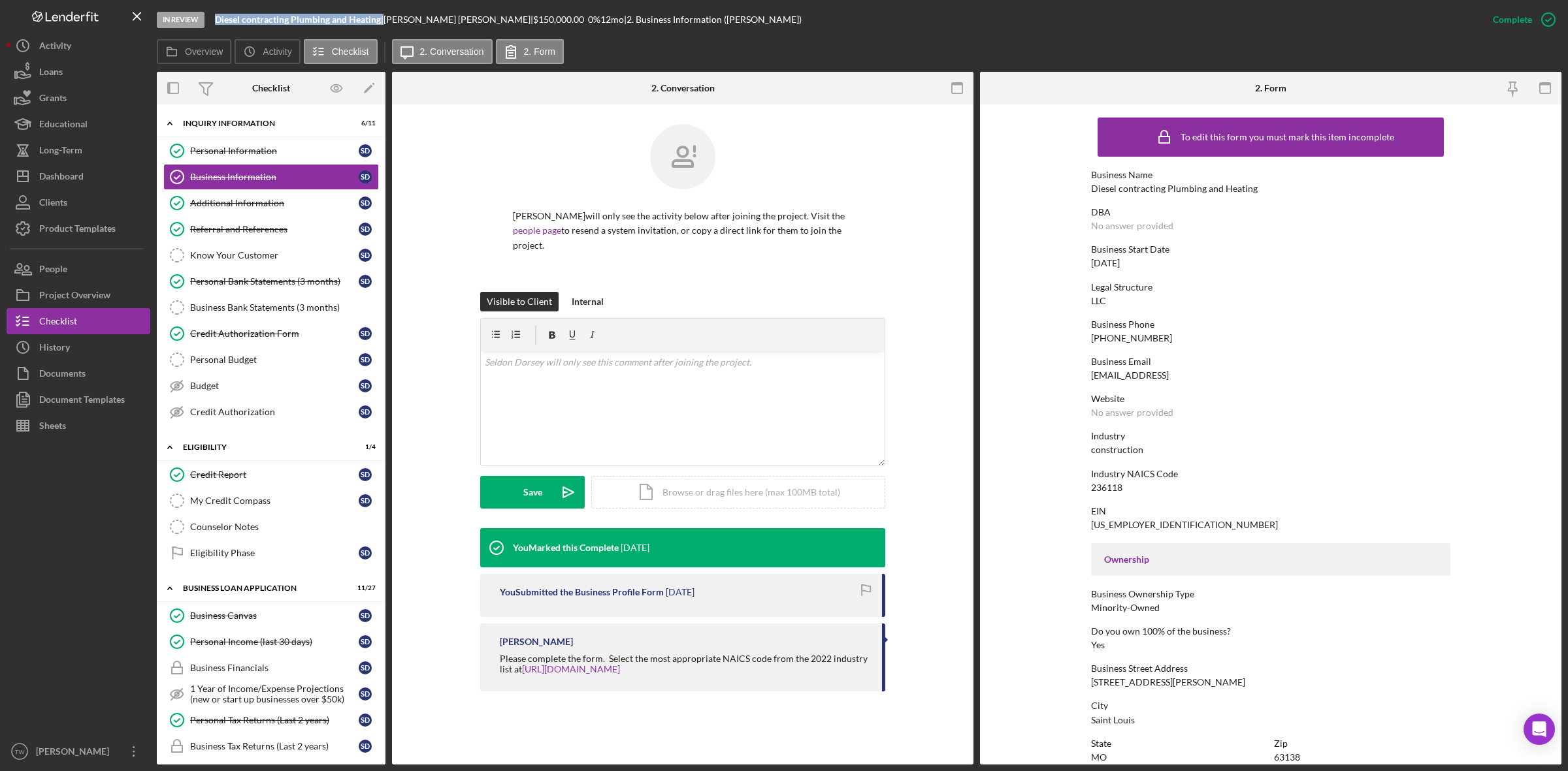
scroll to position [245, 0]
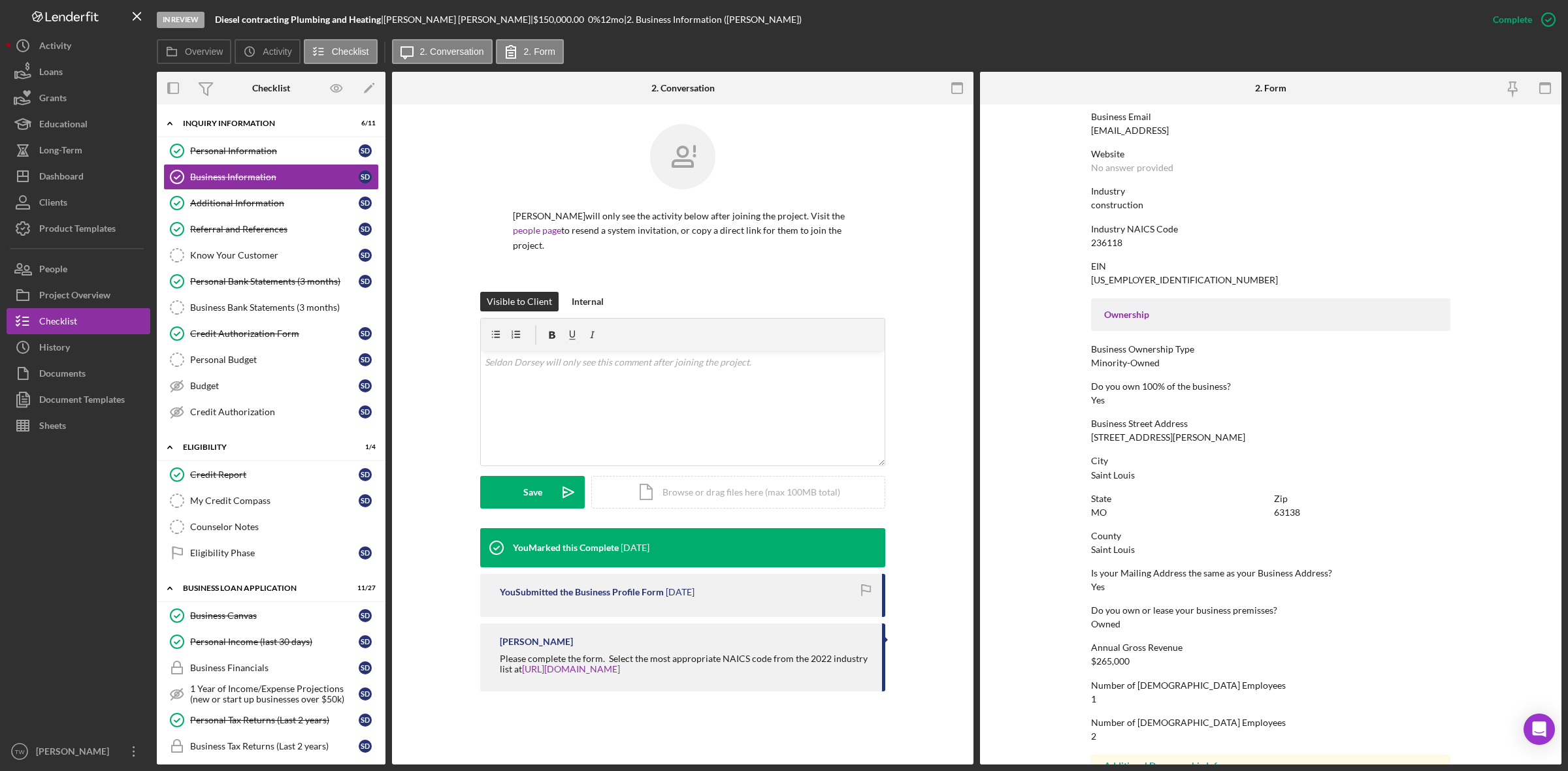
click at [1142, 440] on div "[STREET_ADDRESS][PERSON_NAME]" at bounding box center [1168, 437] width 154 height 10
copy div "[STREET_ADDRESS][PERSON_NAME]"
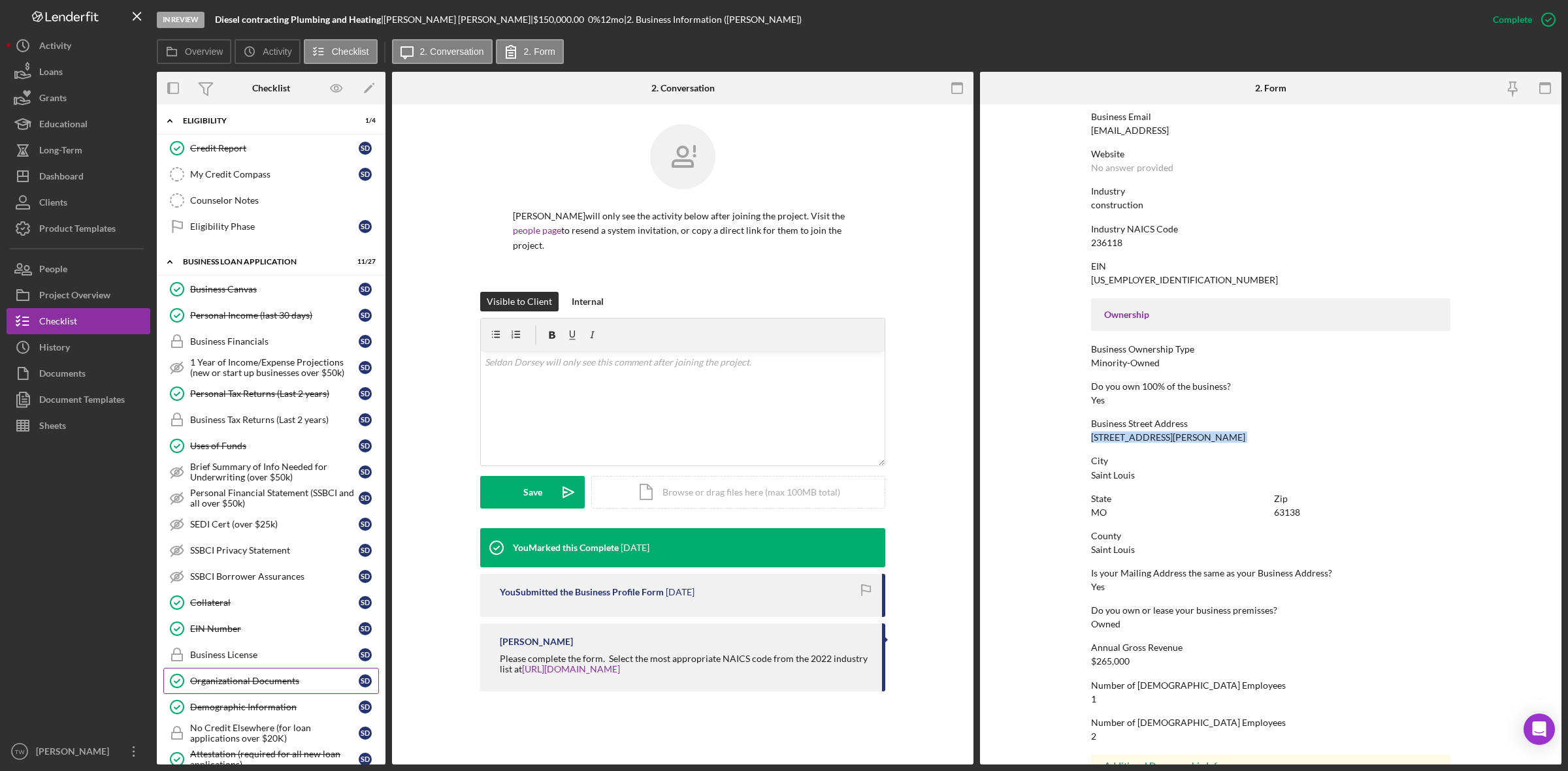
click at [248, 681] on link "Organizational Documents Organizational Documents S D" at bounding box center [271, 681] width 216 height 26
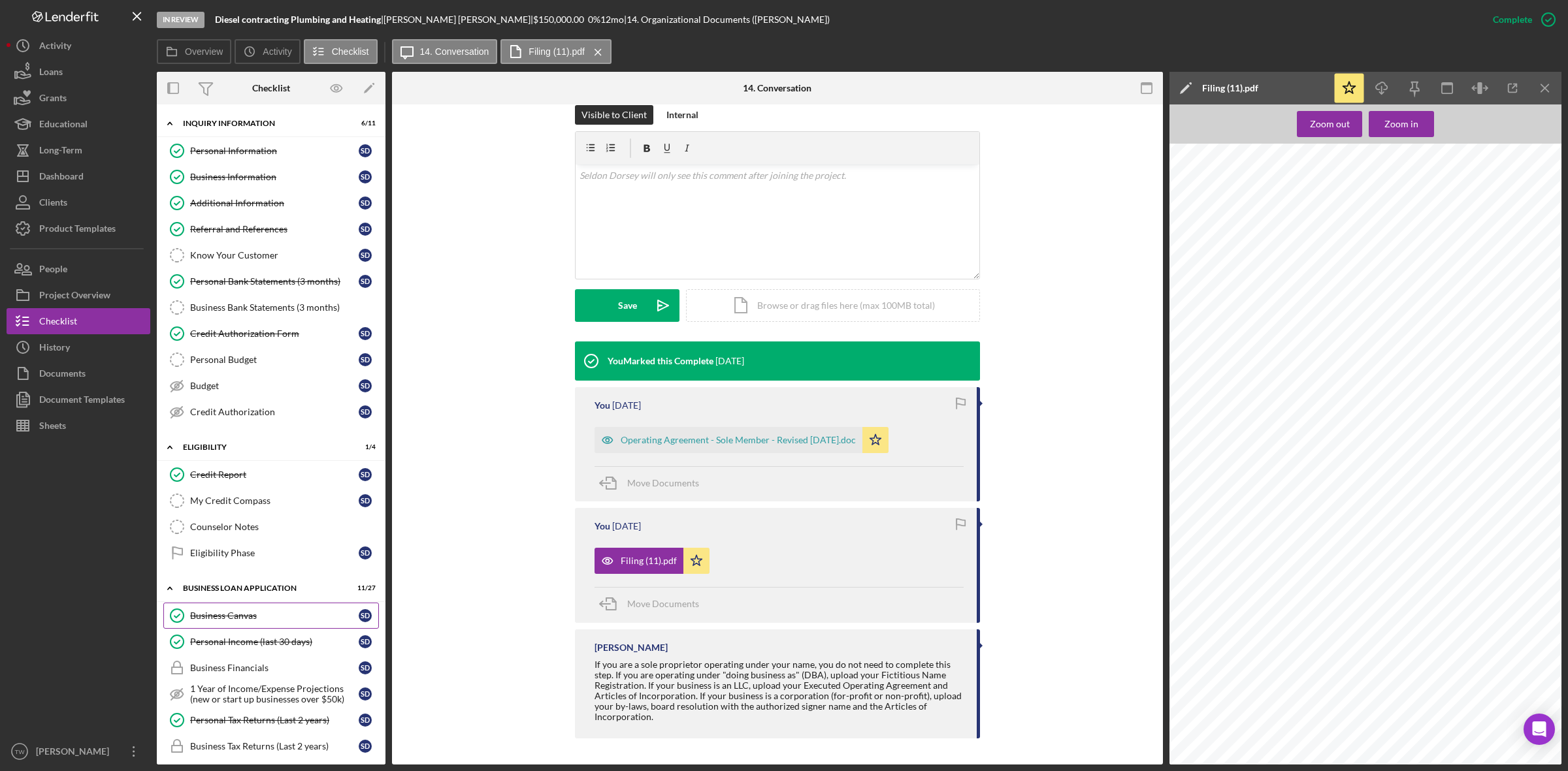
scroll to position [326, 0]
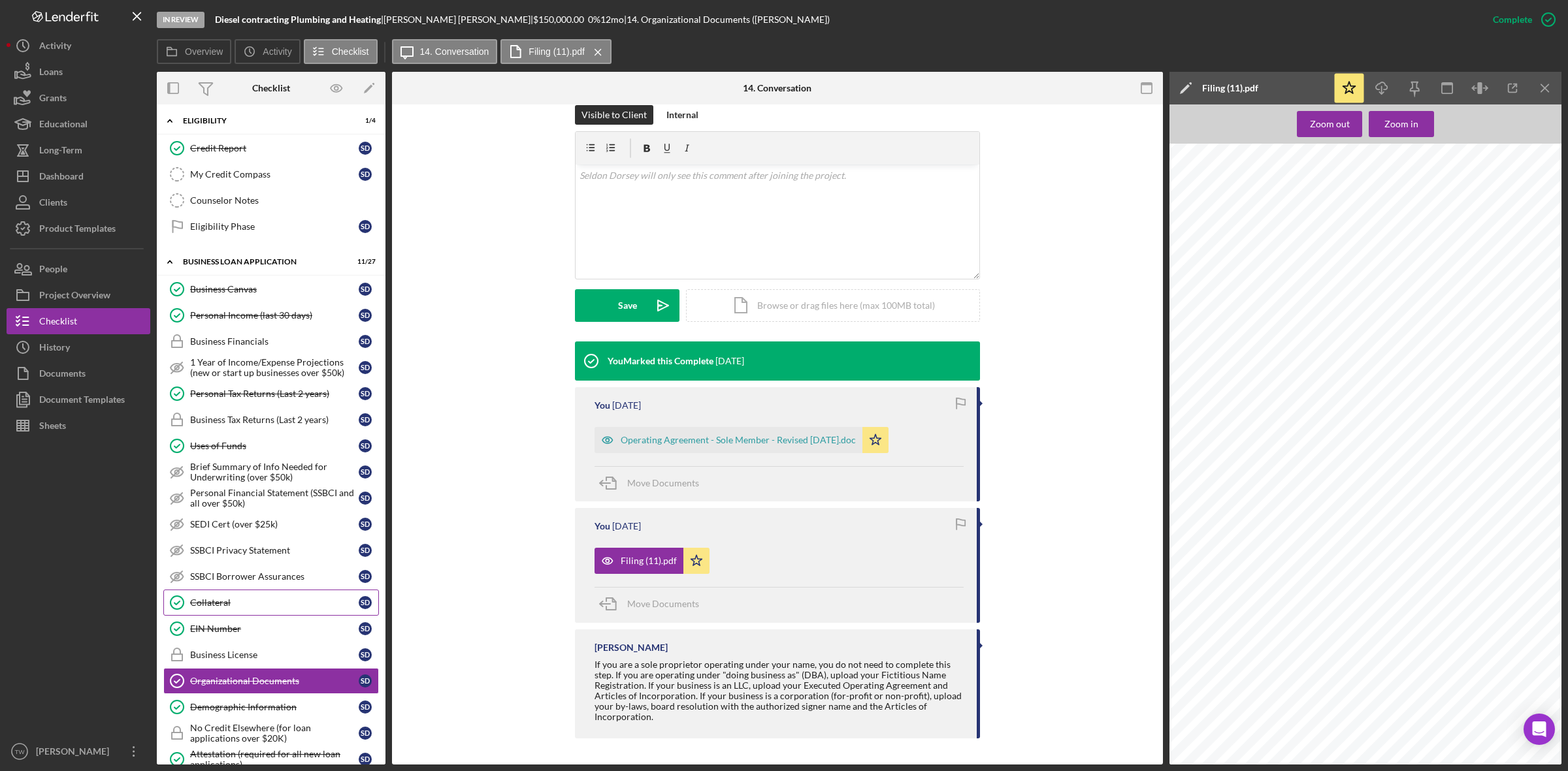
click at [250, 608] on div "Collateral" at bounding box center [274, 603] width 168 height 10
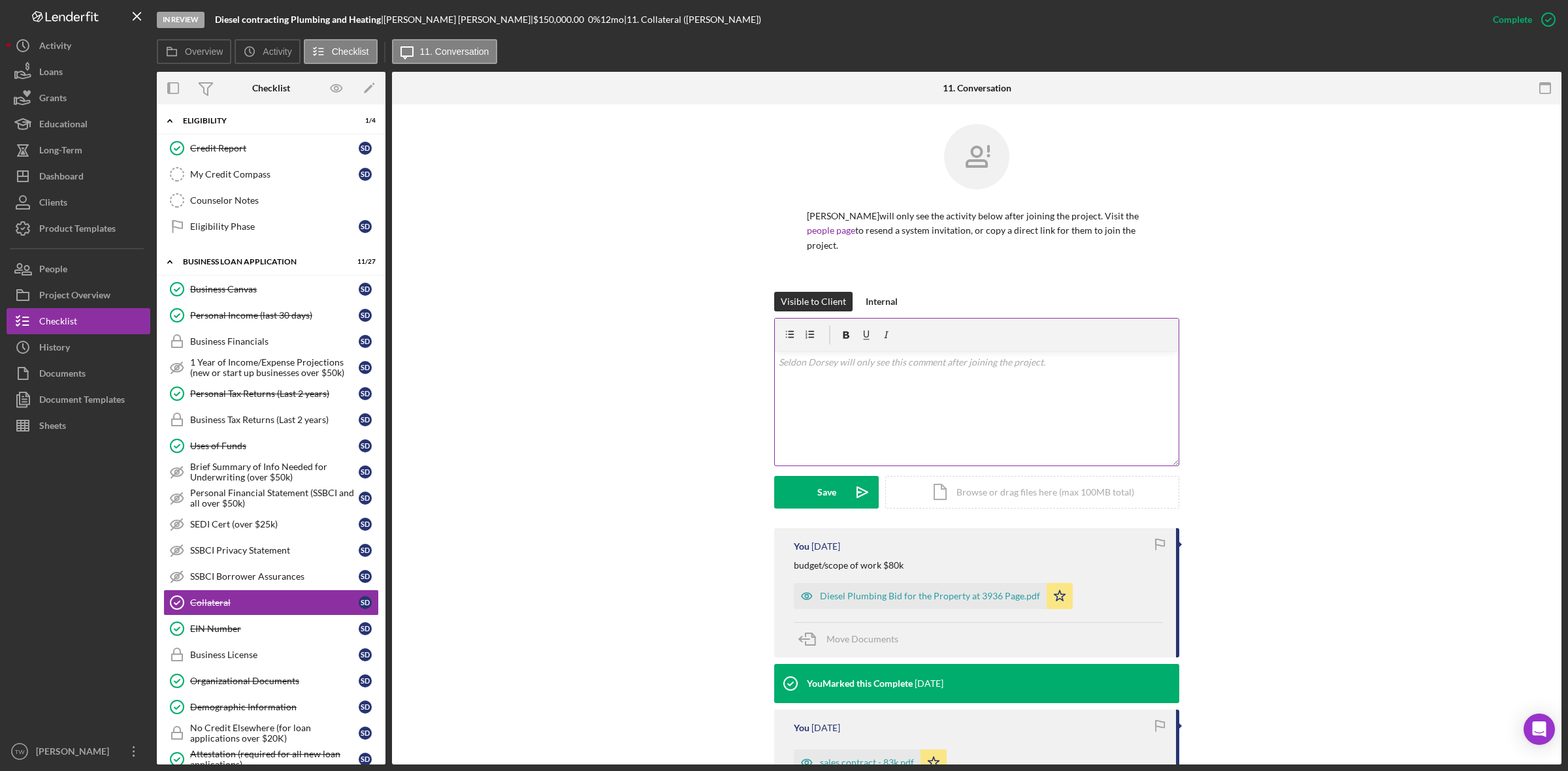
scroll to position [163, 0]
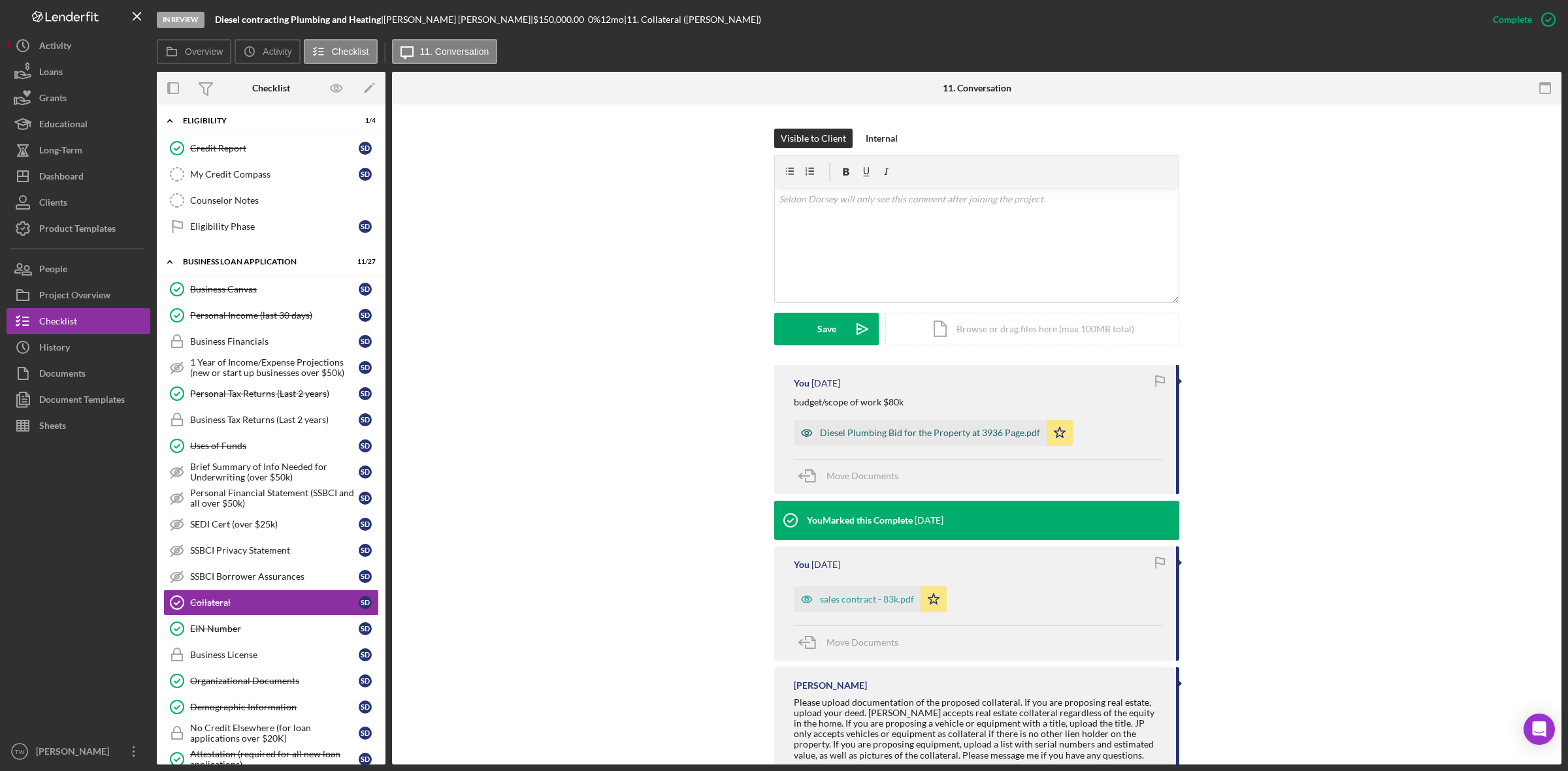
click at [926, 429] on div "Diesel Plumbing Bid for the Property at 3936 Page.pdf" at bounding box center [929, 433] width 220 height 10
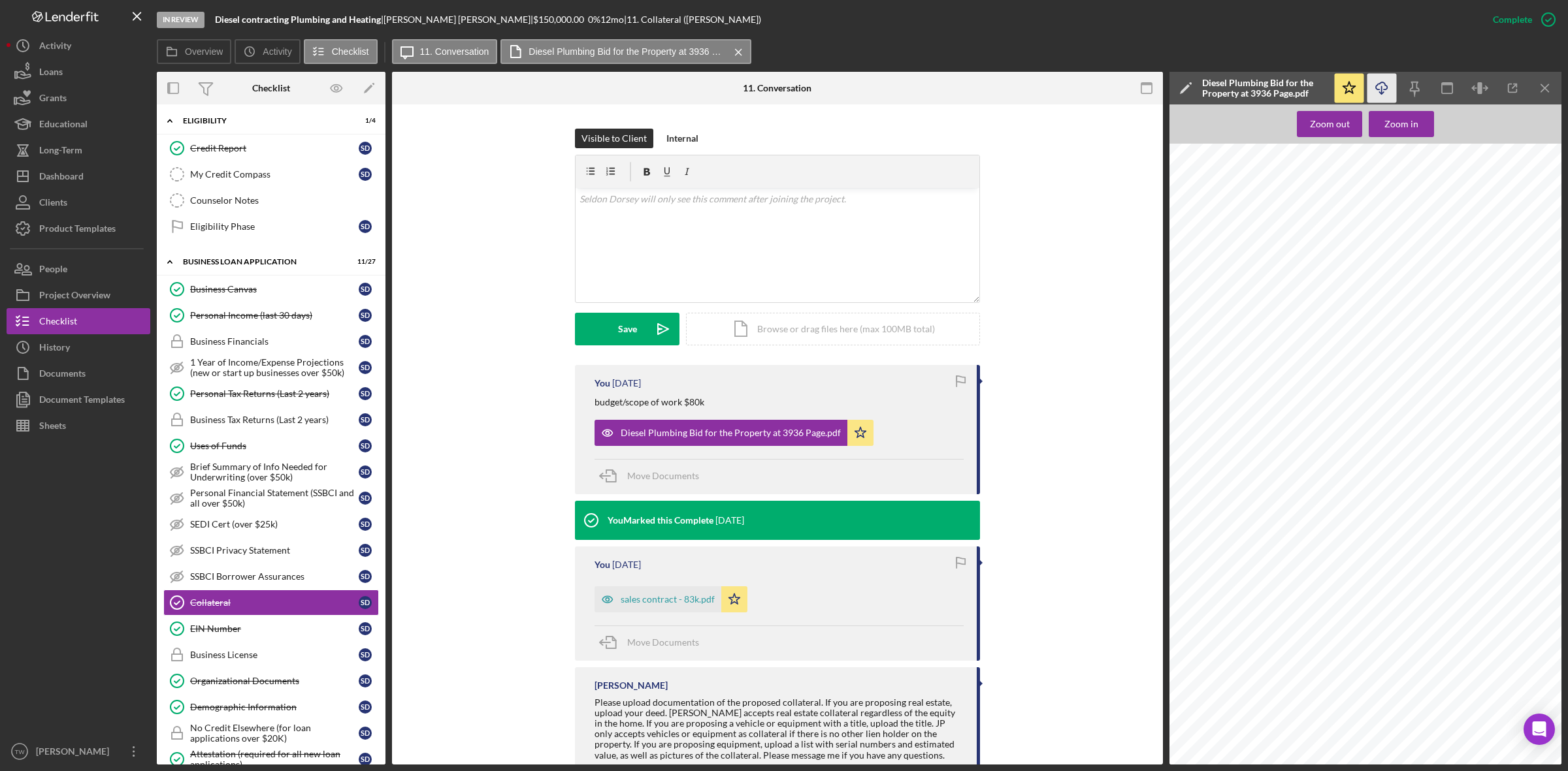
click at [1385, 82] on icon "Icon/Download" at bounding box center [1382, 89] width 30 height 30
click at [1396, 128] on div "Zoom in" at bounding box center [1401, 124] width 34 height 26
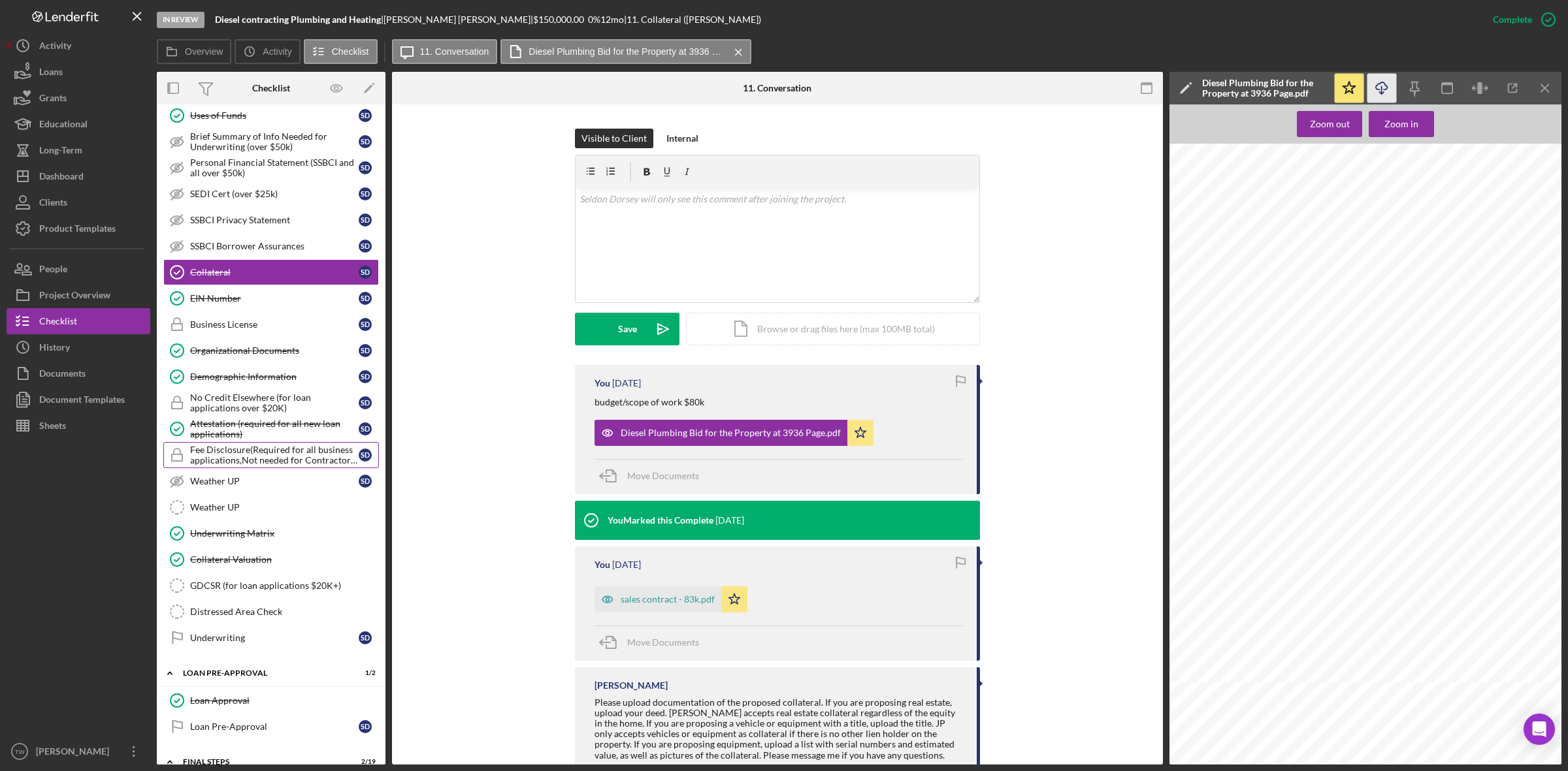
scroll to position [494, 0]
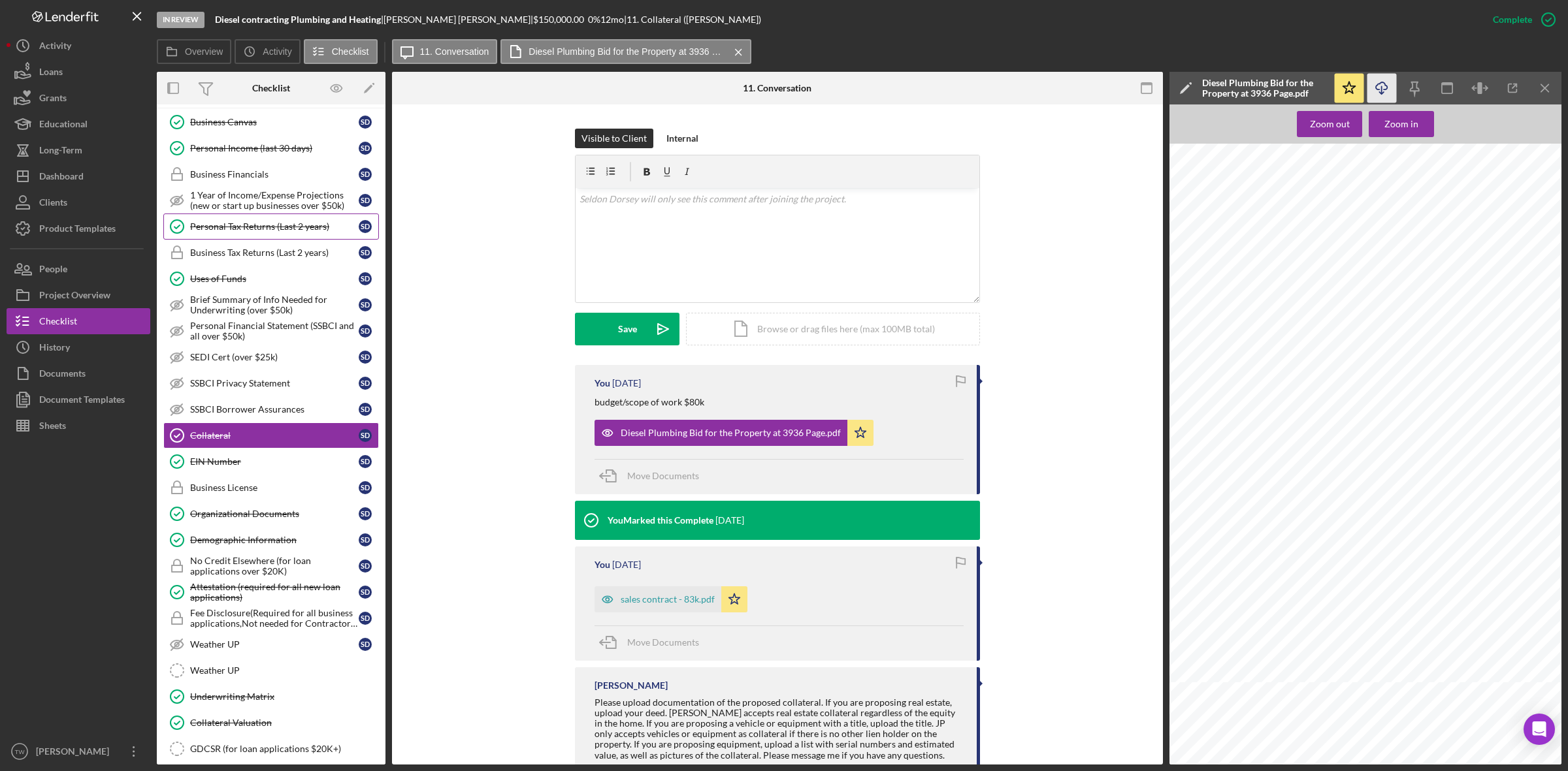
click at [273, 222] on link "Personal Tax Returns (Last 2 years) Personal Tax Returns (Last 2 years) S D" at bounding box center [271, 226] width 216 height 26
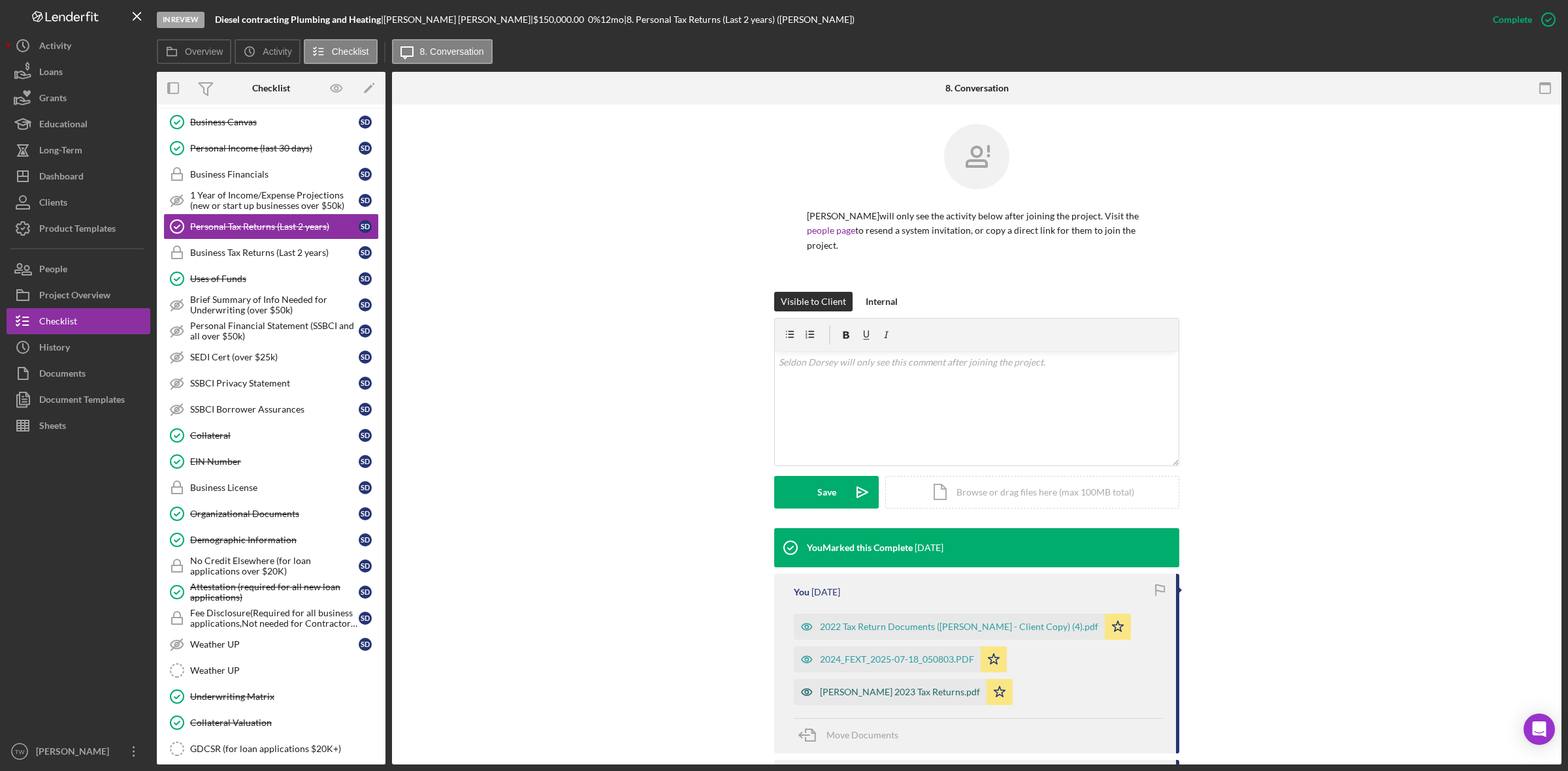
click at [922, 698] on div "[PERSON_NAME] 2023 Tax Returns.pdf" at bounding box center [900, 692] width 160 height 10
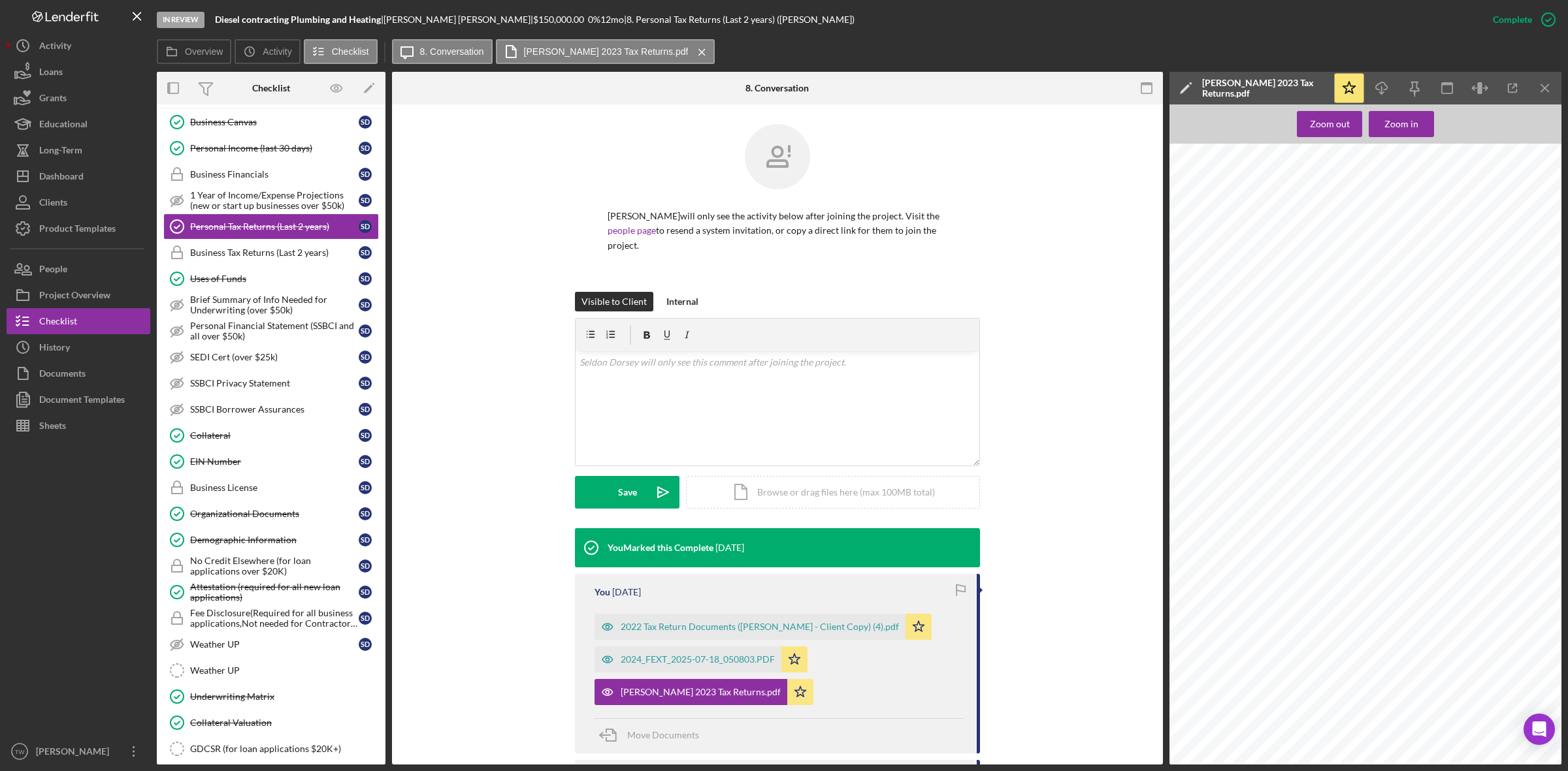
scroll to position [82, 0]
click at [1416, 125] on button "Zoom in" at bounding box center [1401, 124] width 65 height 26
click at [234, 449] on link "Collateral Collateral S D" at bounding box center [271, 435] width 216 height 26
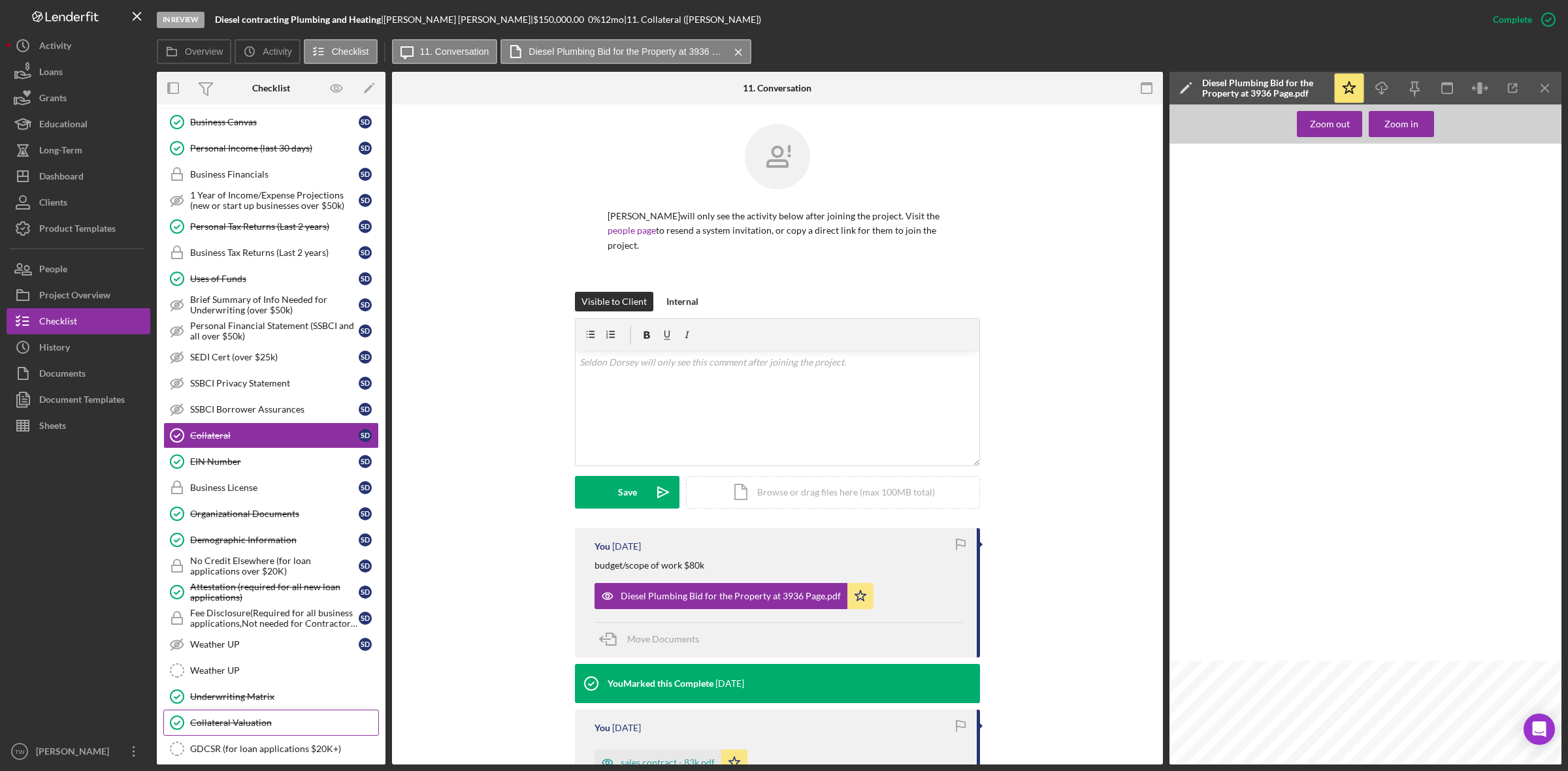
click at [252, 728] on div "Collateral Valuation" at bounding box center [284, 723] width 188 height 10
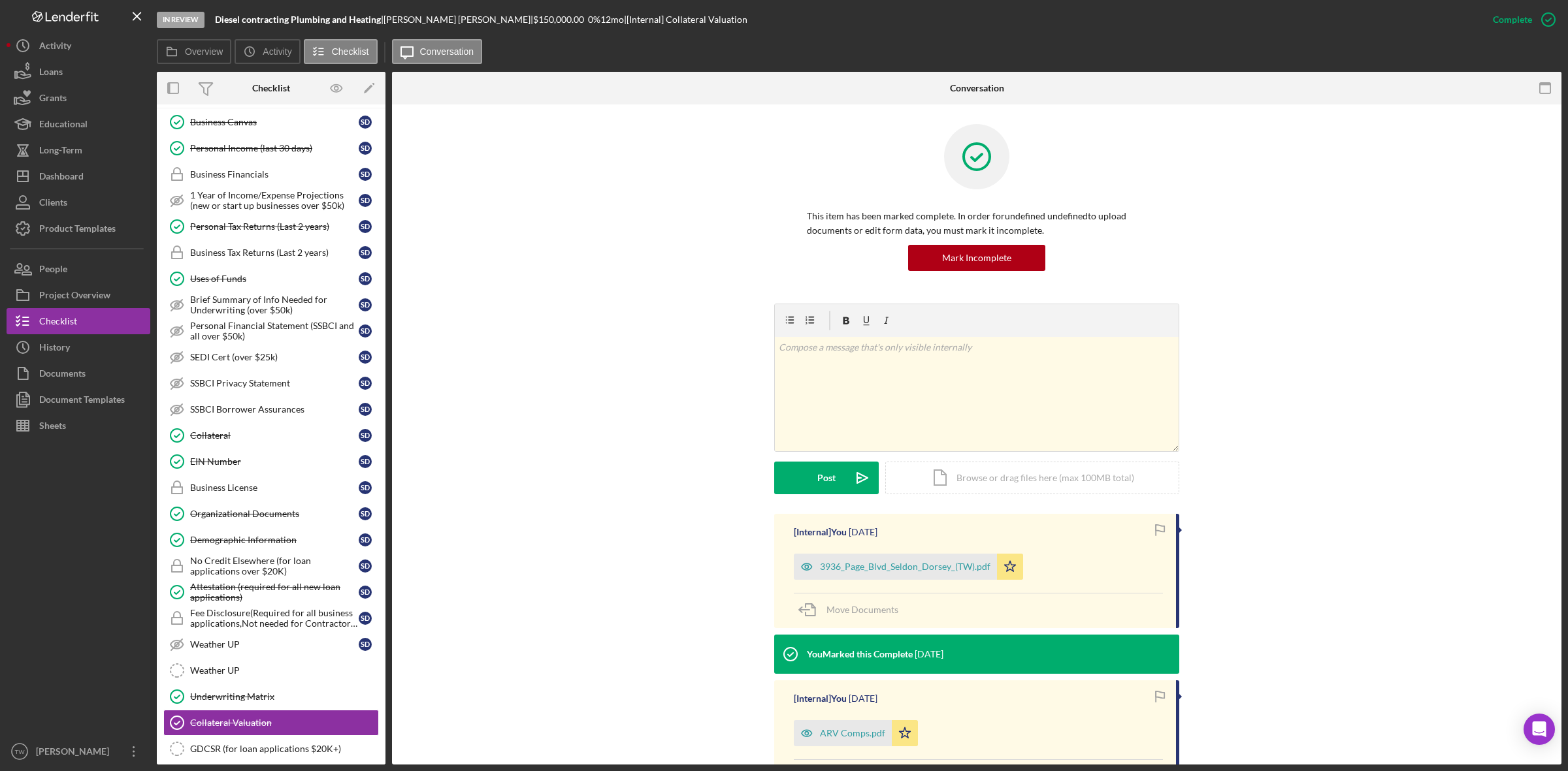
scroll to position [152, 0]
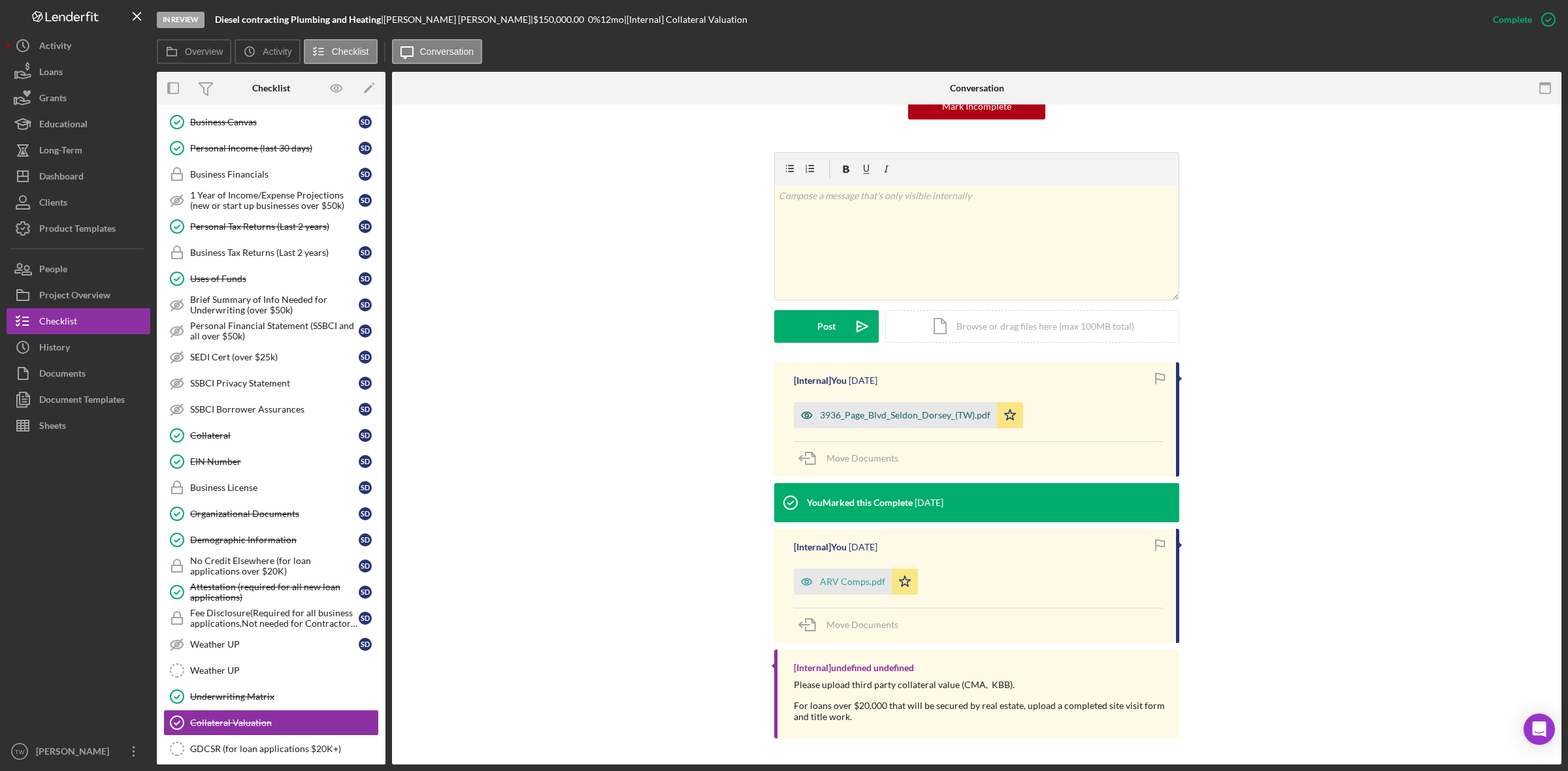
click at [918, 416] on div "3936_Page_Blvd_Seldon_Dorsey_(TW).pdf" at bounding box center [905, 415] width 171 height 10
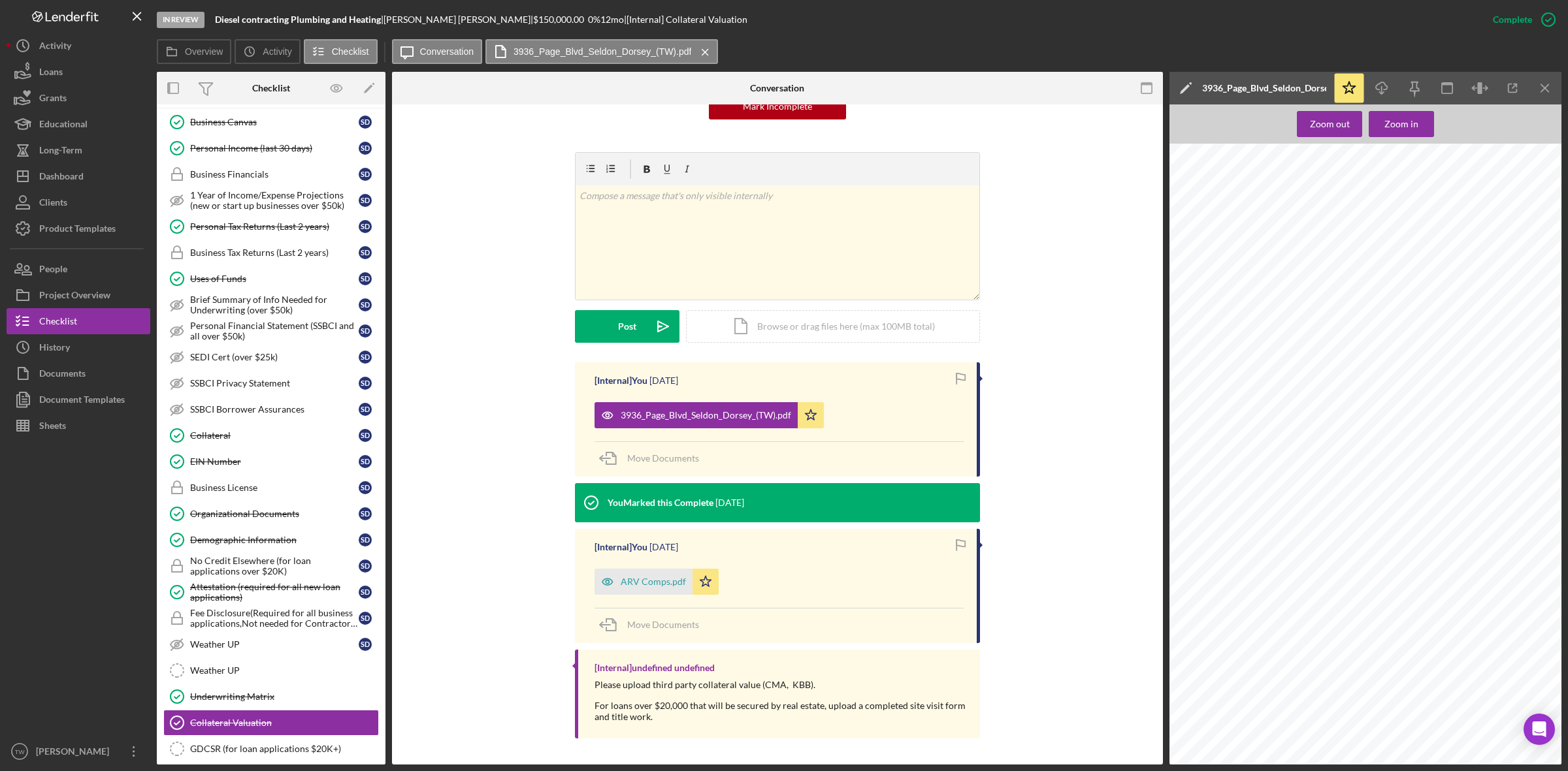
scroll to position [898, 0]
click at [242, 440] on div "Collateral" at bounding box center [274, 435] width 168 height 10
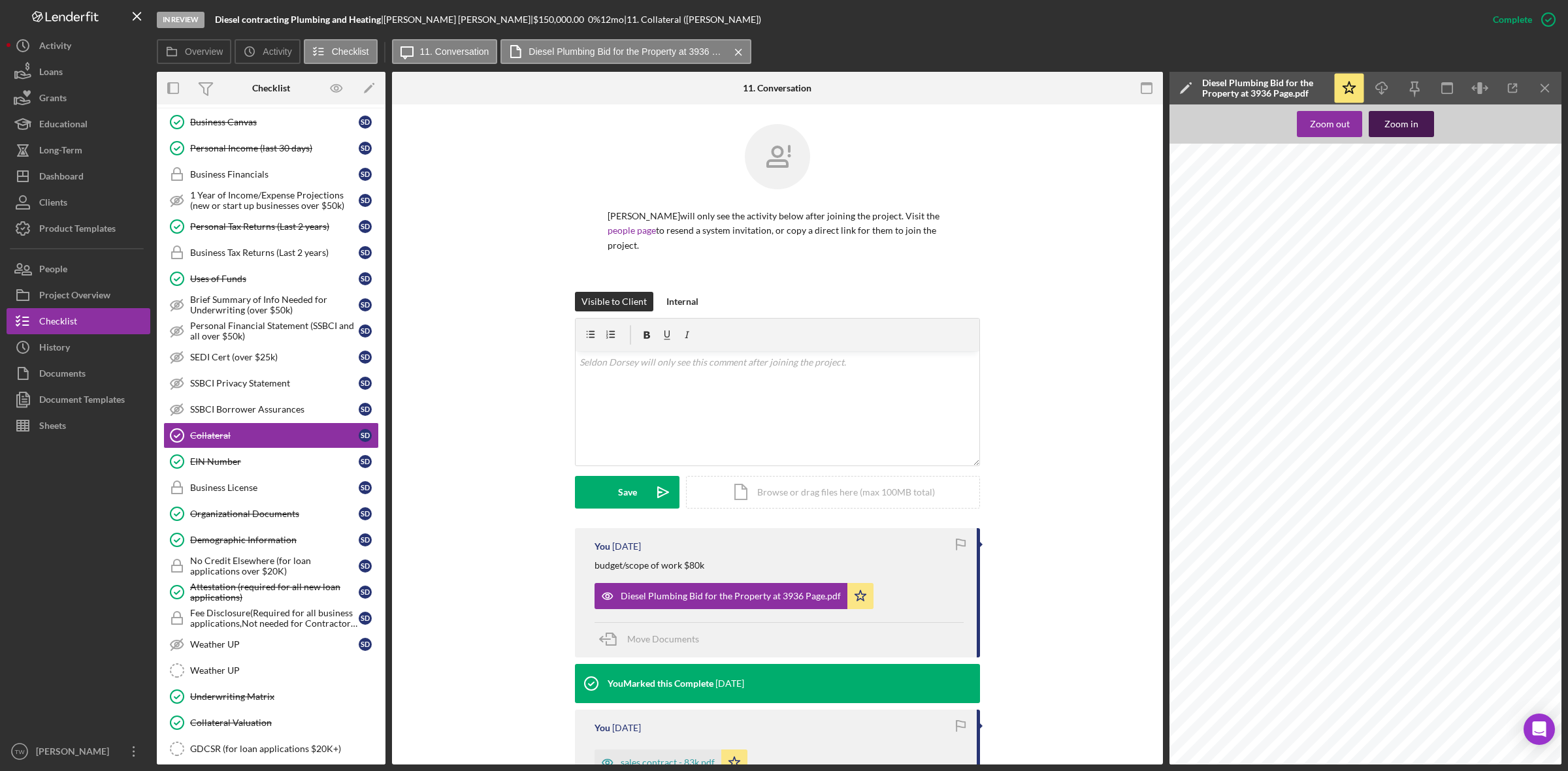
click at [1416, 119] on button "Zoom in" at bounding box center [1401, 124] width 65 height 26
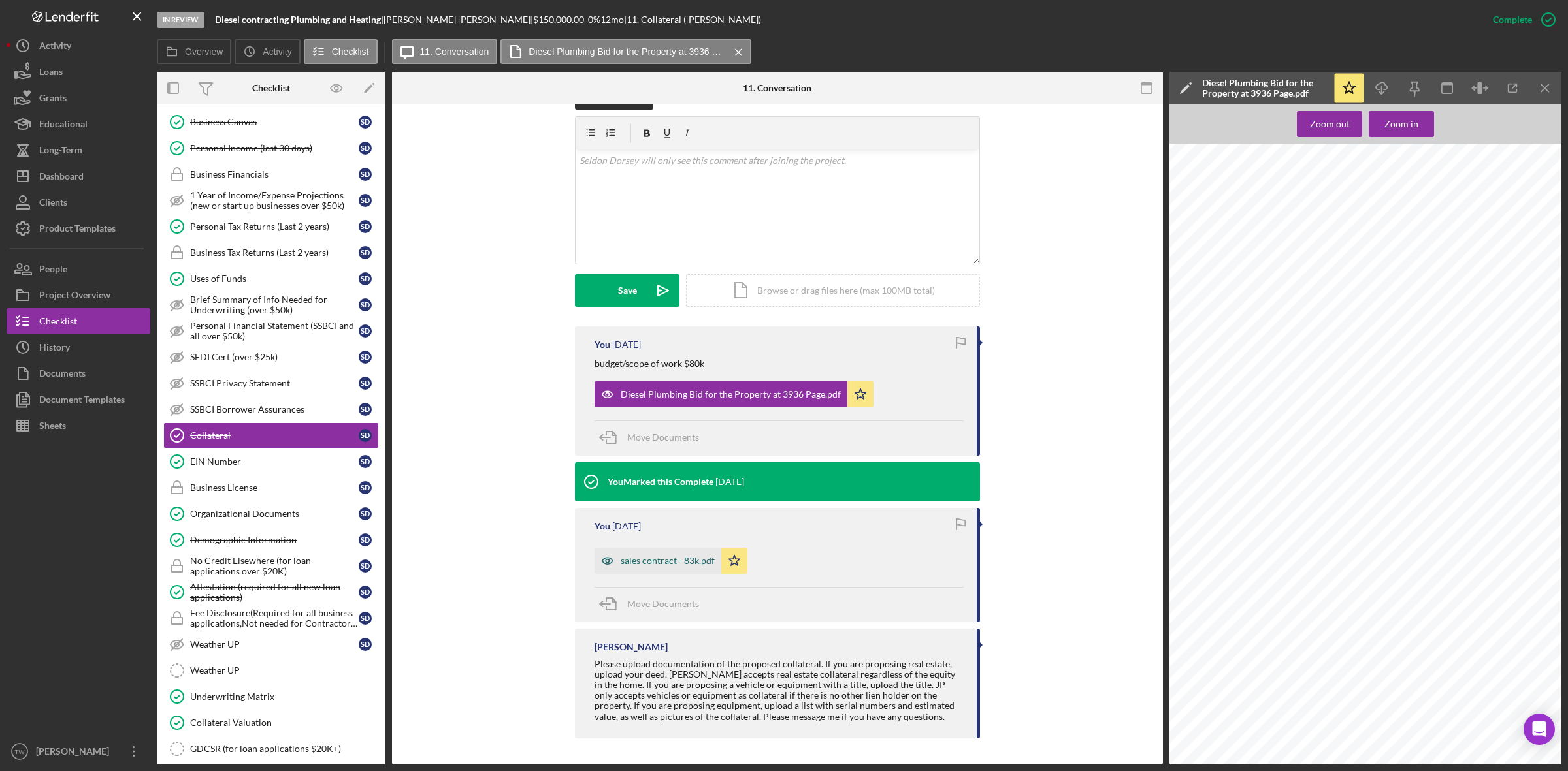
click at [650, 559] on div "sales contract - 83k.pdf" at bounding box center [668, 560] width 94 height 10
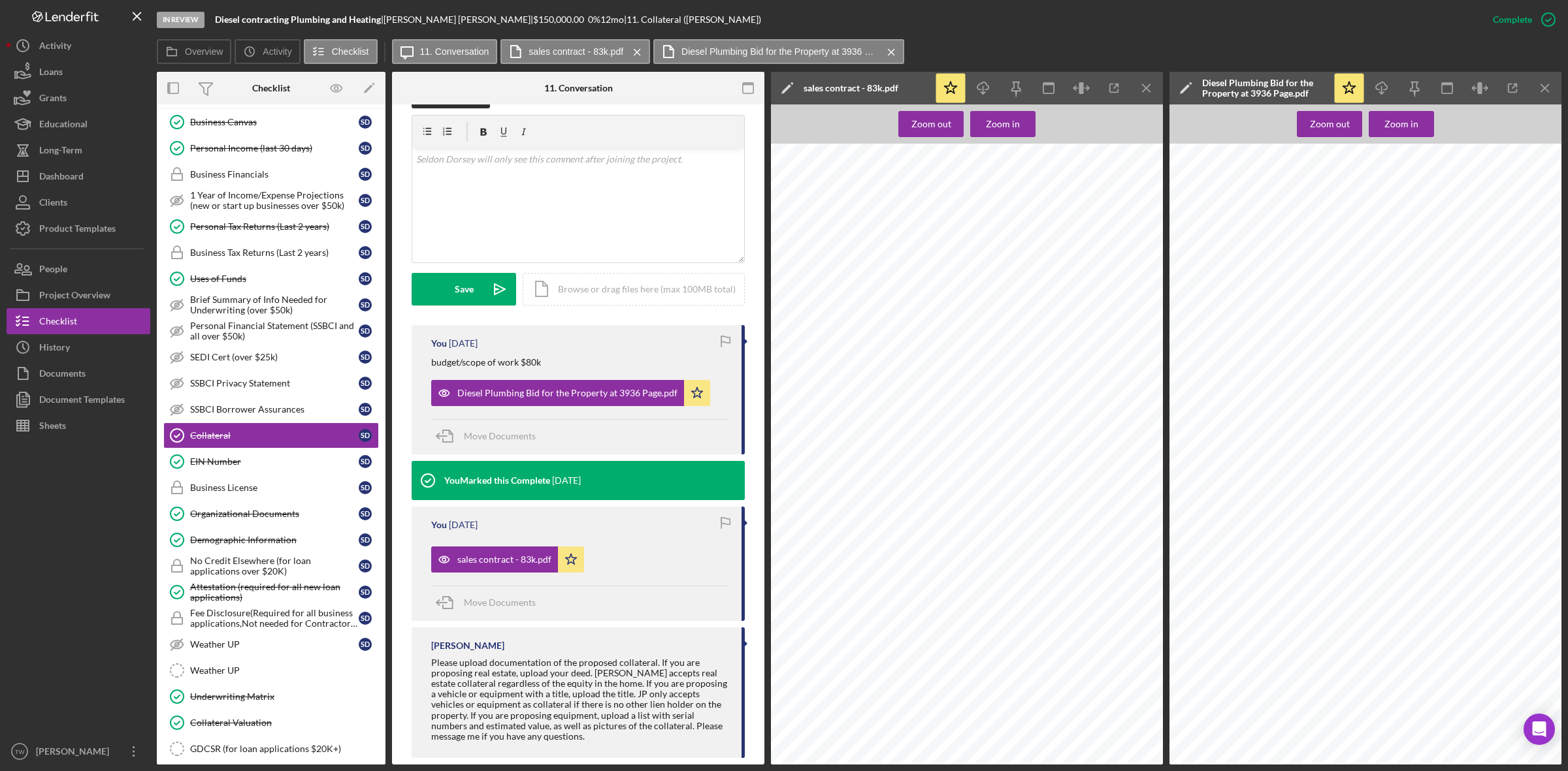
scroll to position [0, 0]
click at [1204, 750] on div "D IESEL BID / INVOICE C ONTRACTING COMPLETED INVOICE DIESEL PLUMBING AND HEATIN…" at bounding box center [1328, 454] width 479 height 621
click at [237, 725] on link "Collateral Valuation Collateral Valuation" at bounding box center [271, 722] width 216 height 26
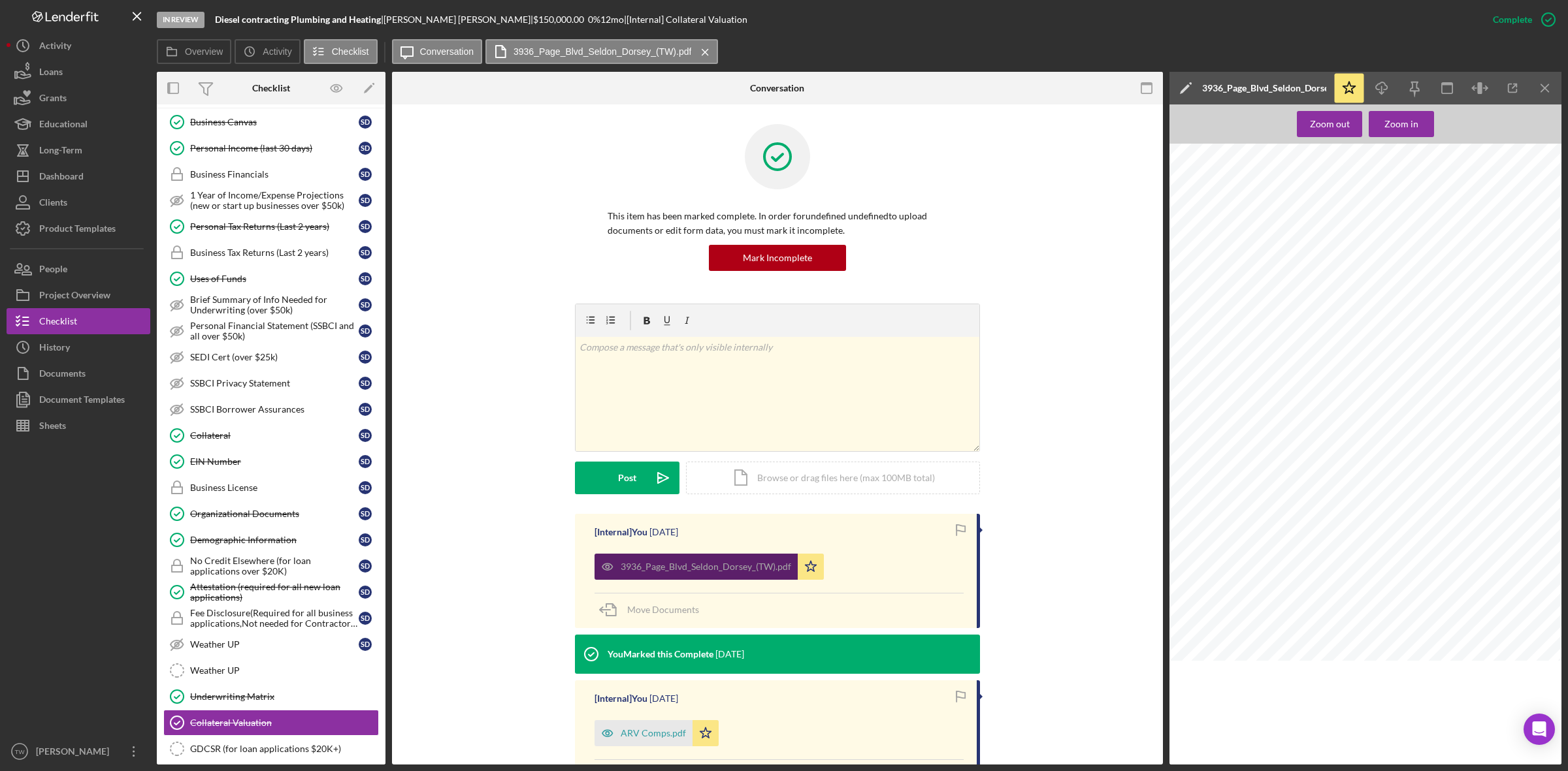
click at [742, 578] on div "3936_Page_Blvd_Seldon_Dorsey_(TW).pdf" at bounding box center [696, 566] width 203 height 26
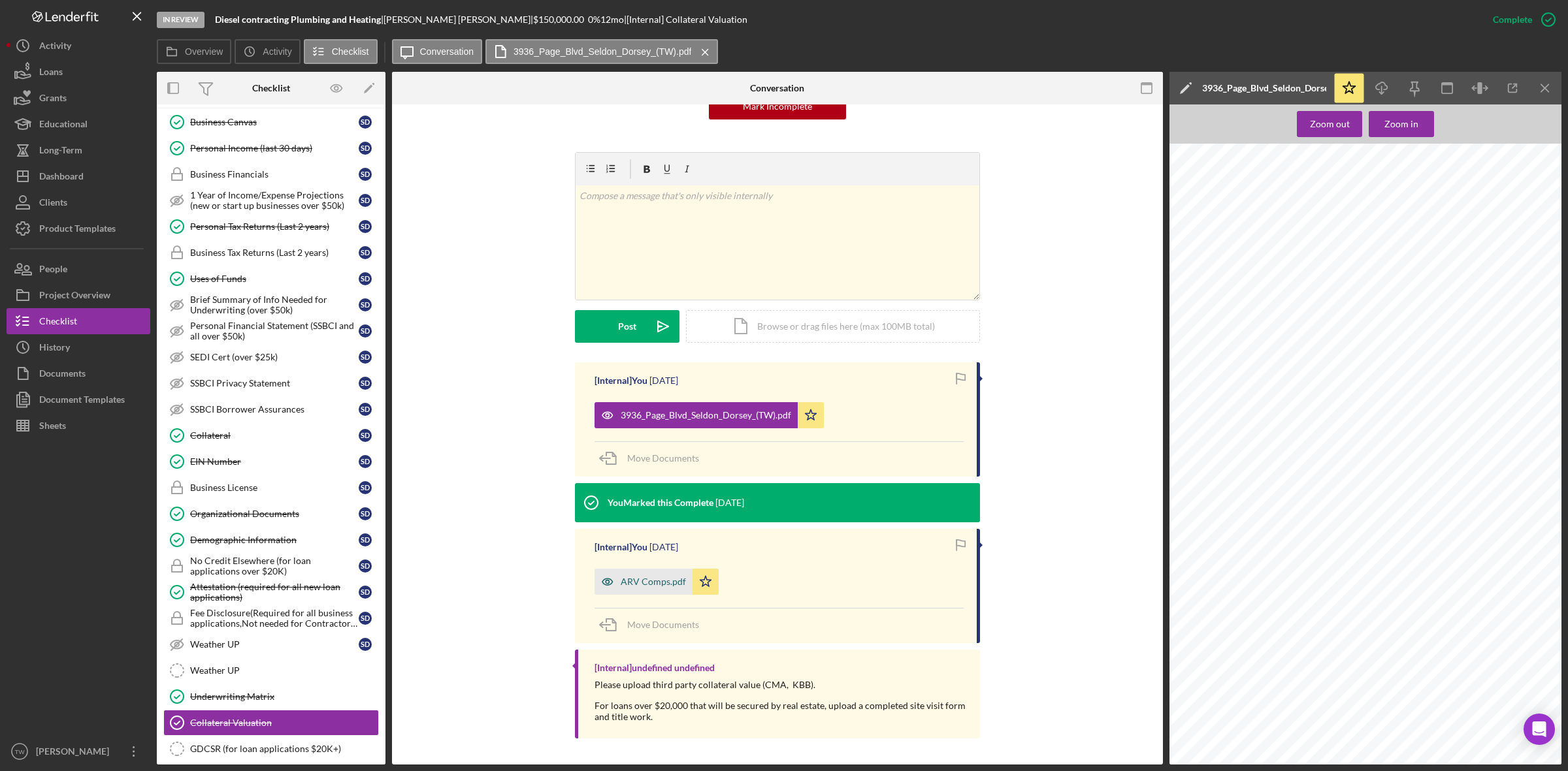
click at [640, 582] on div "ARV Comps.pdf" at bounding box center [653, 582] width 65 height 10
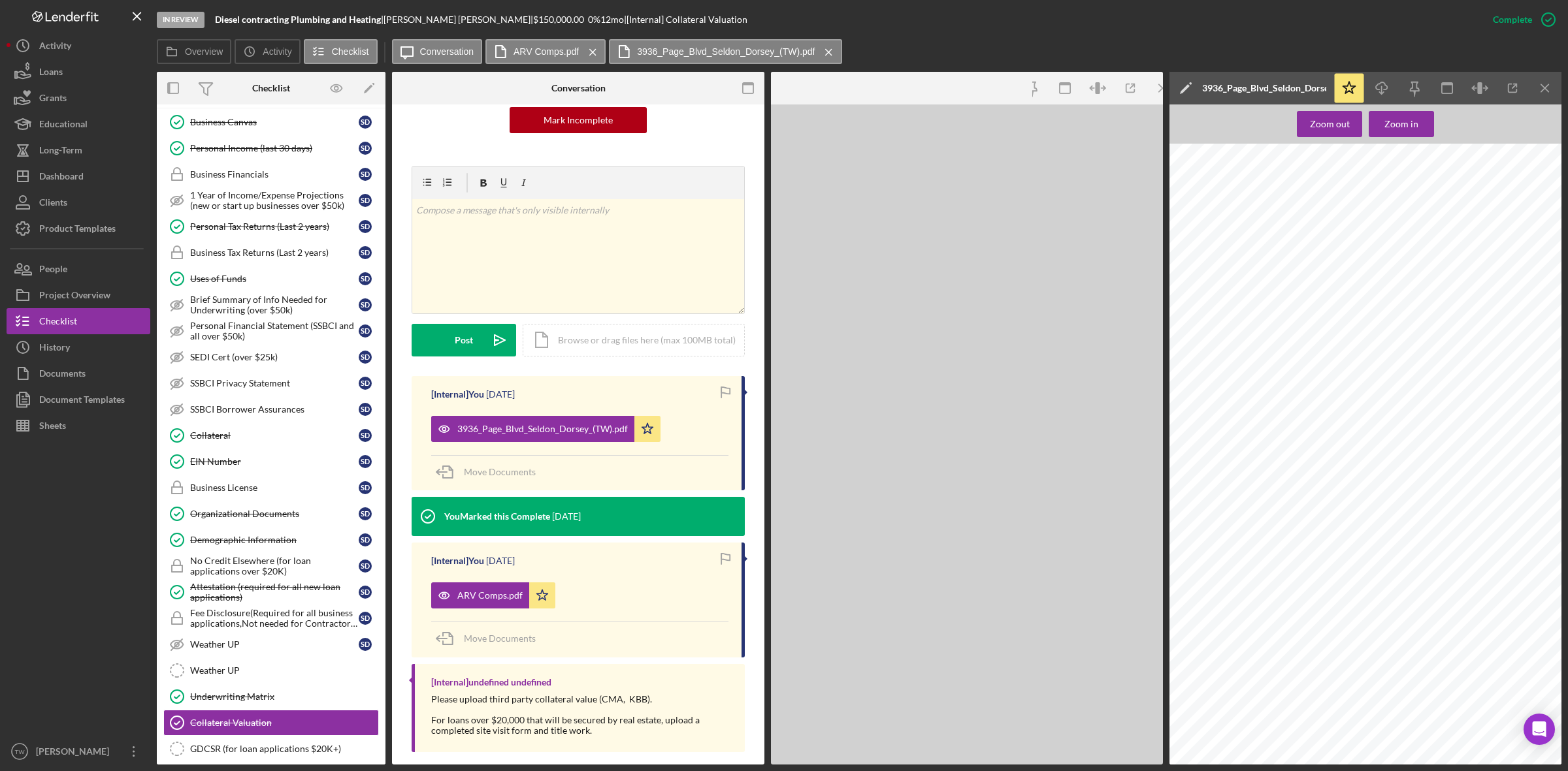
scroll to position [167, 0]
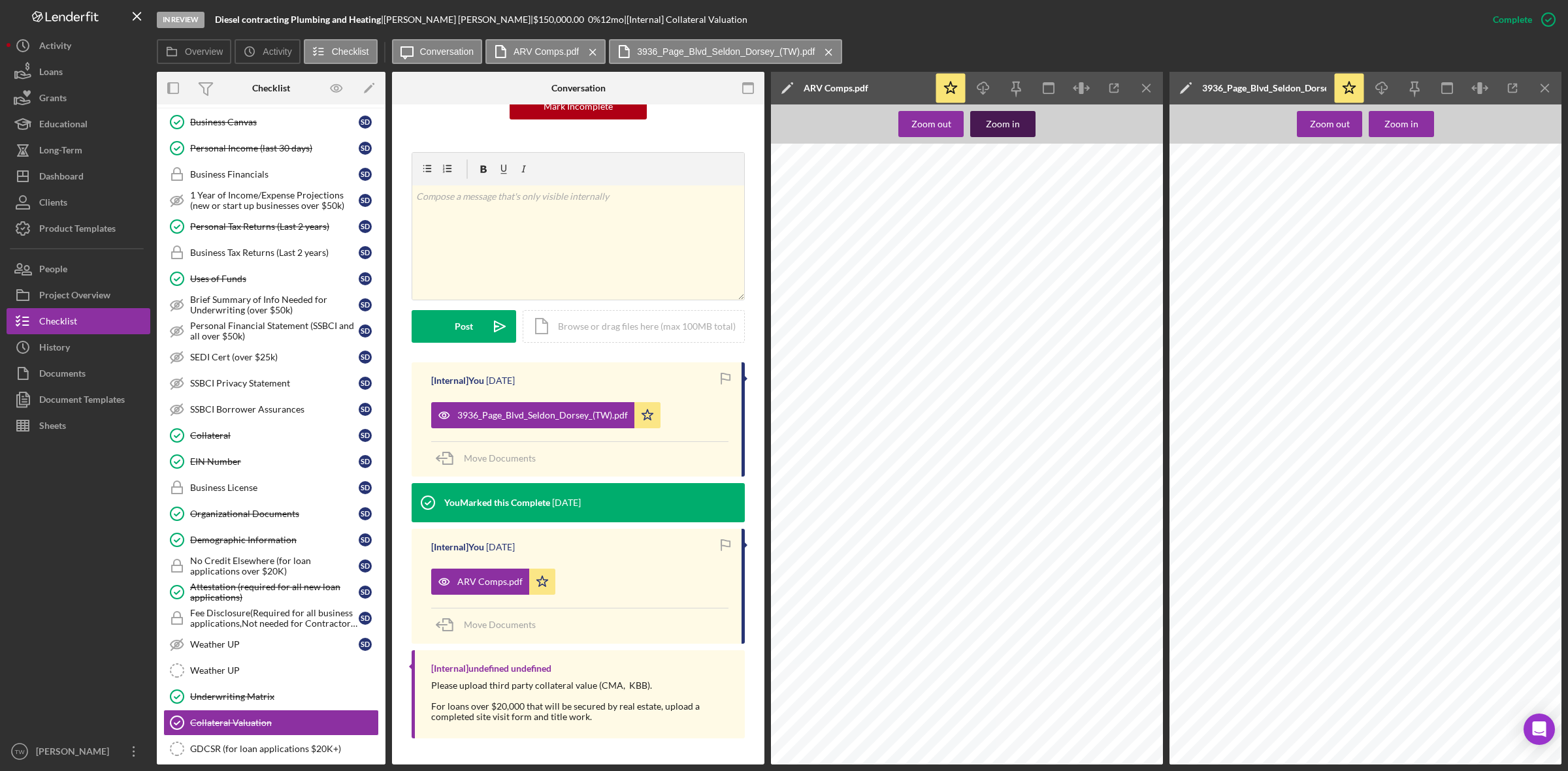
click at [999, 129] on div "Zoom in" at bounding box center [1003, 124] width 34 height 26
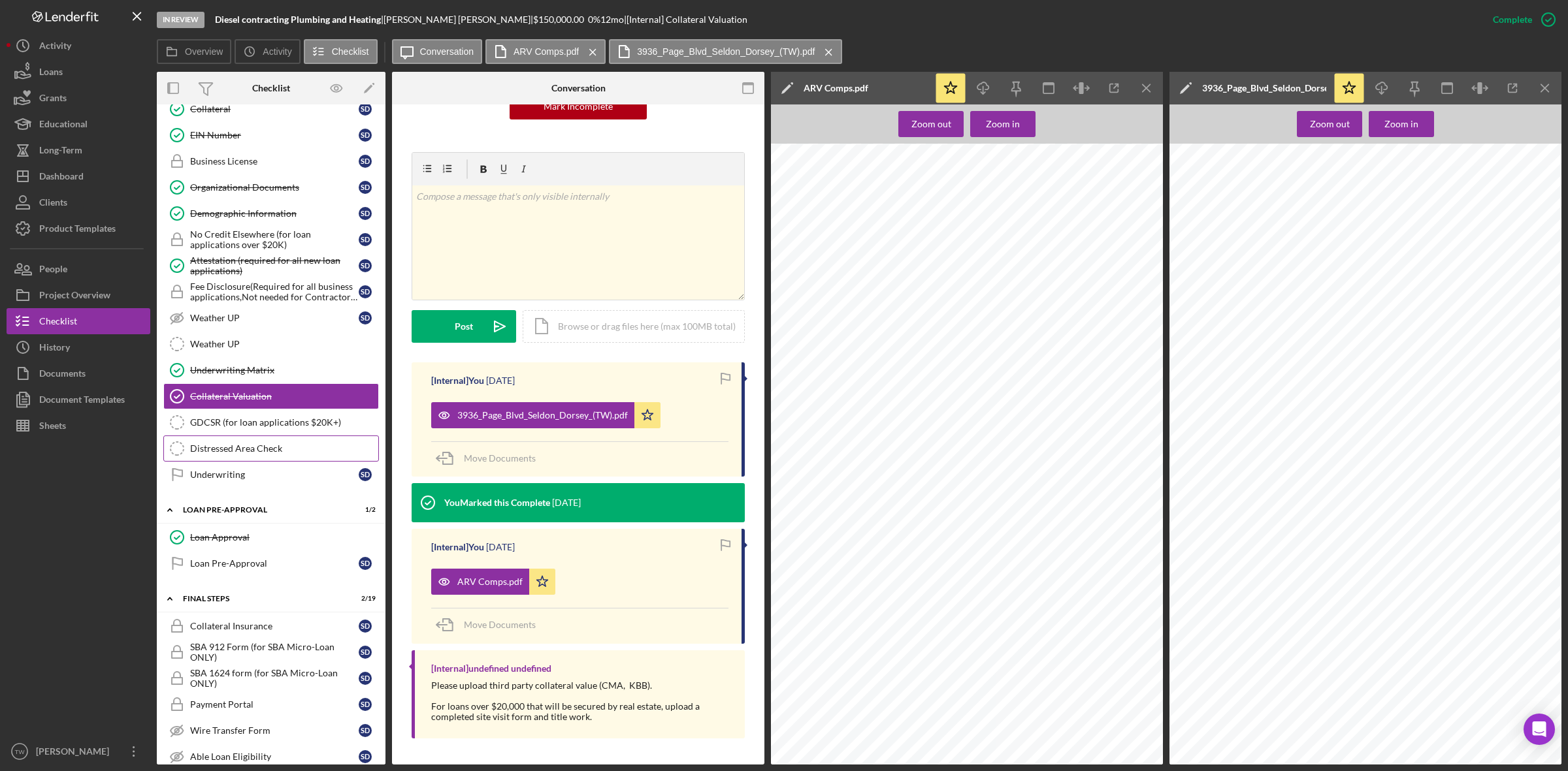
scroll to position [983, 0]
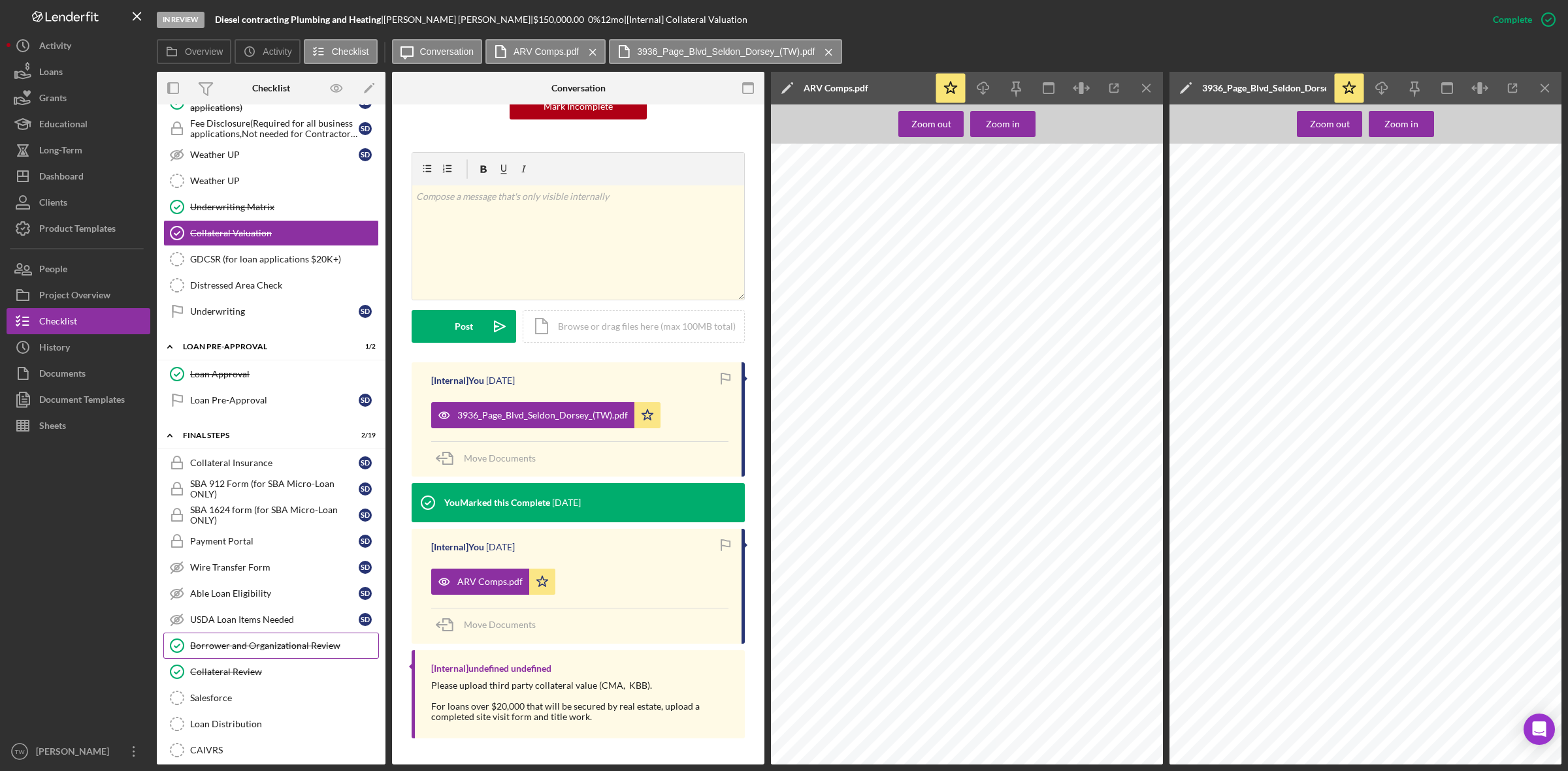
click at [247, 651] on div "Borrower and Organizational Review" at bounding box center [284, 646] width 188 height 10
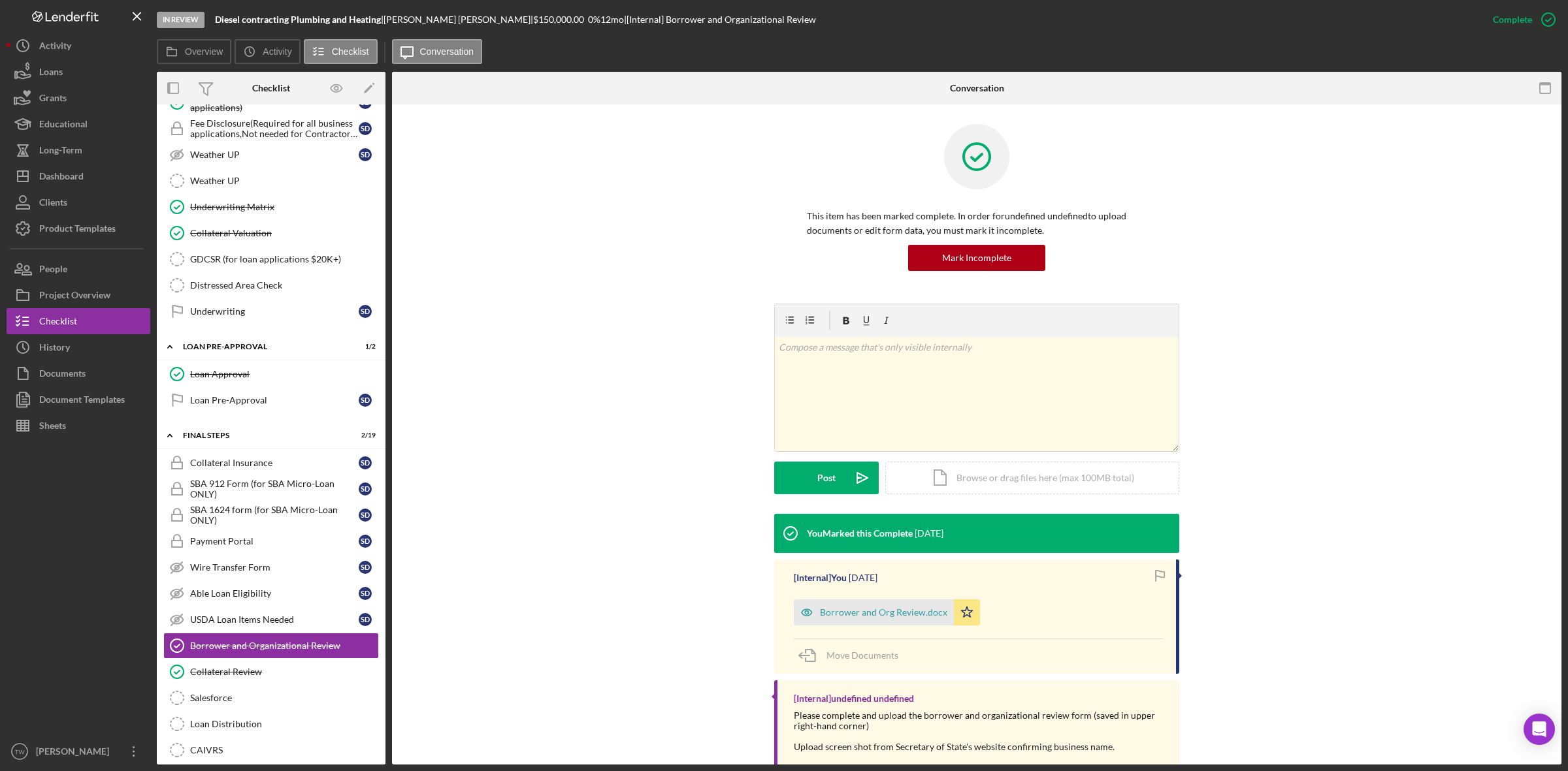
scroll to position [1228, 0]
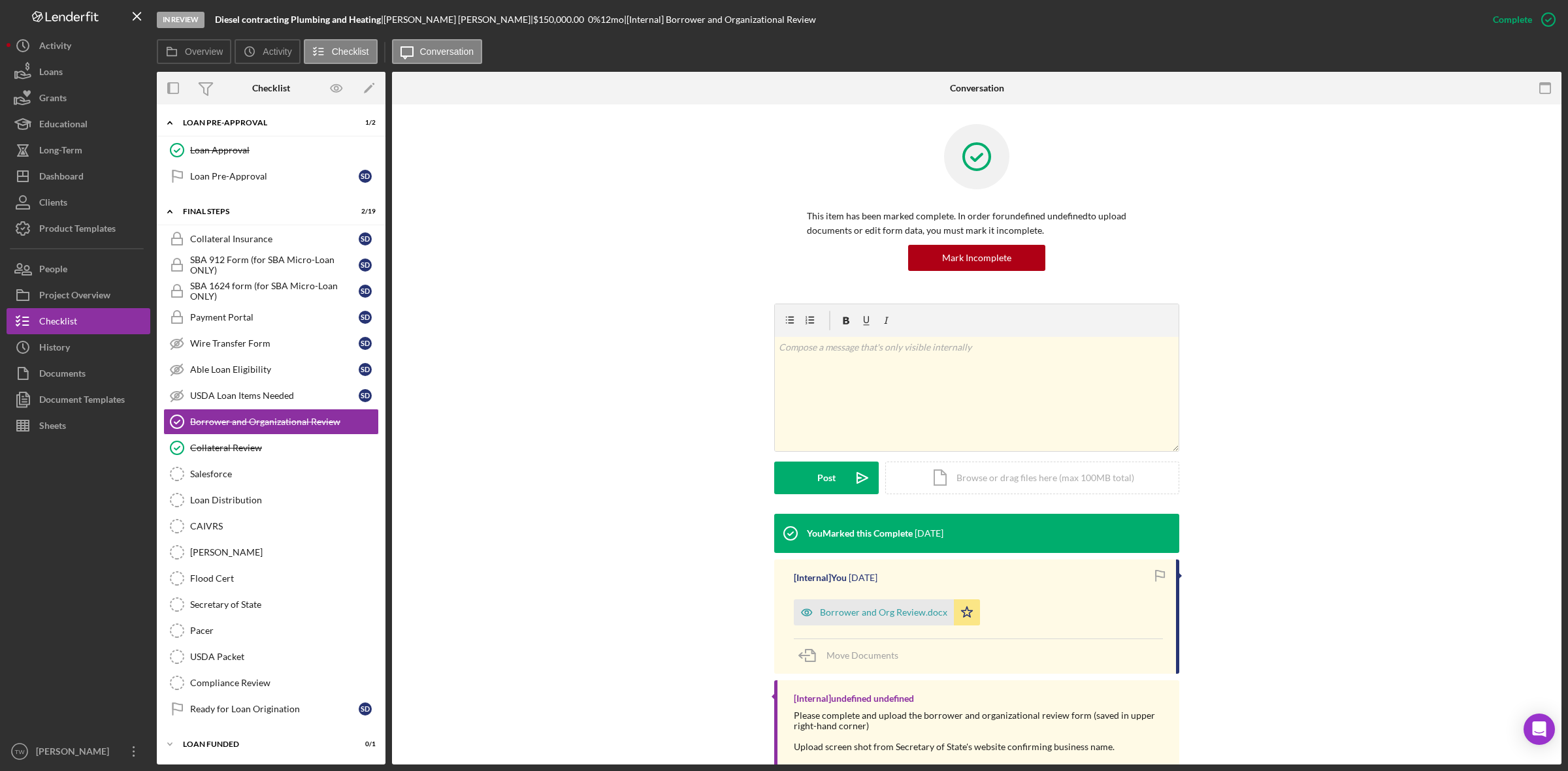
click at [601, 505] on div "v Color teal Color pink Remove color Add row above Add row below Add column bef…" at bounding box center [977, 408] width 1130 height 211
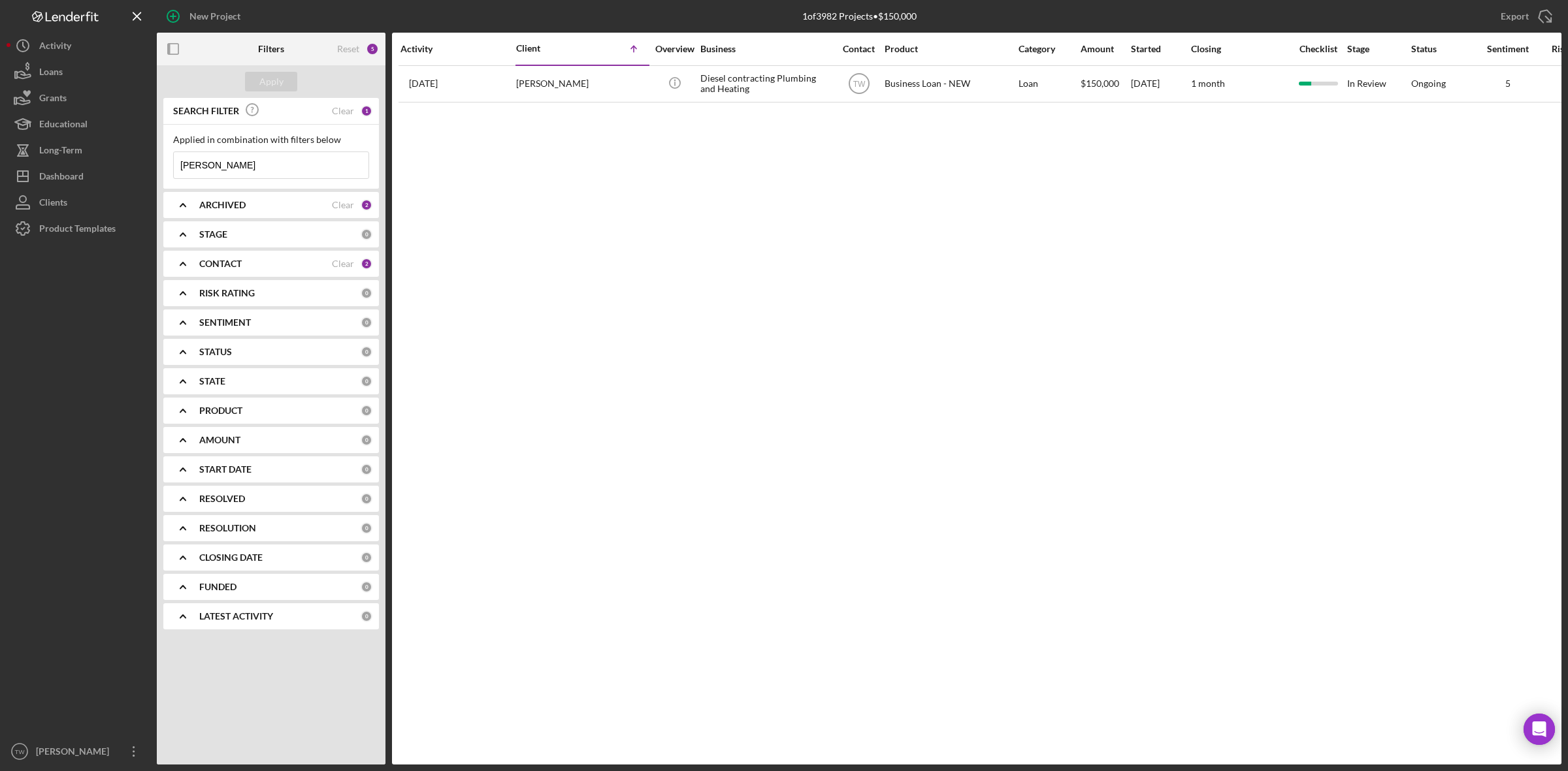
click at [259, 163] on input "[PERSON_NAME]" at bounding box center [271, 165] width 194 height 26
type input "s"
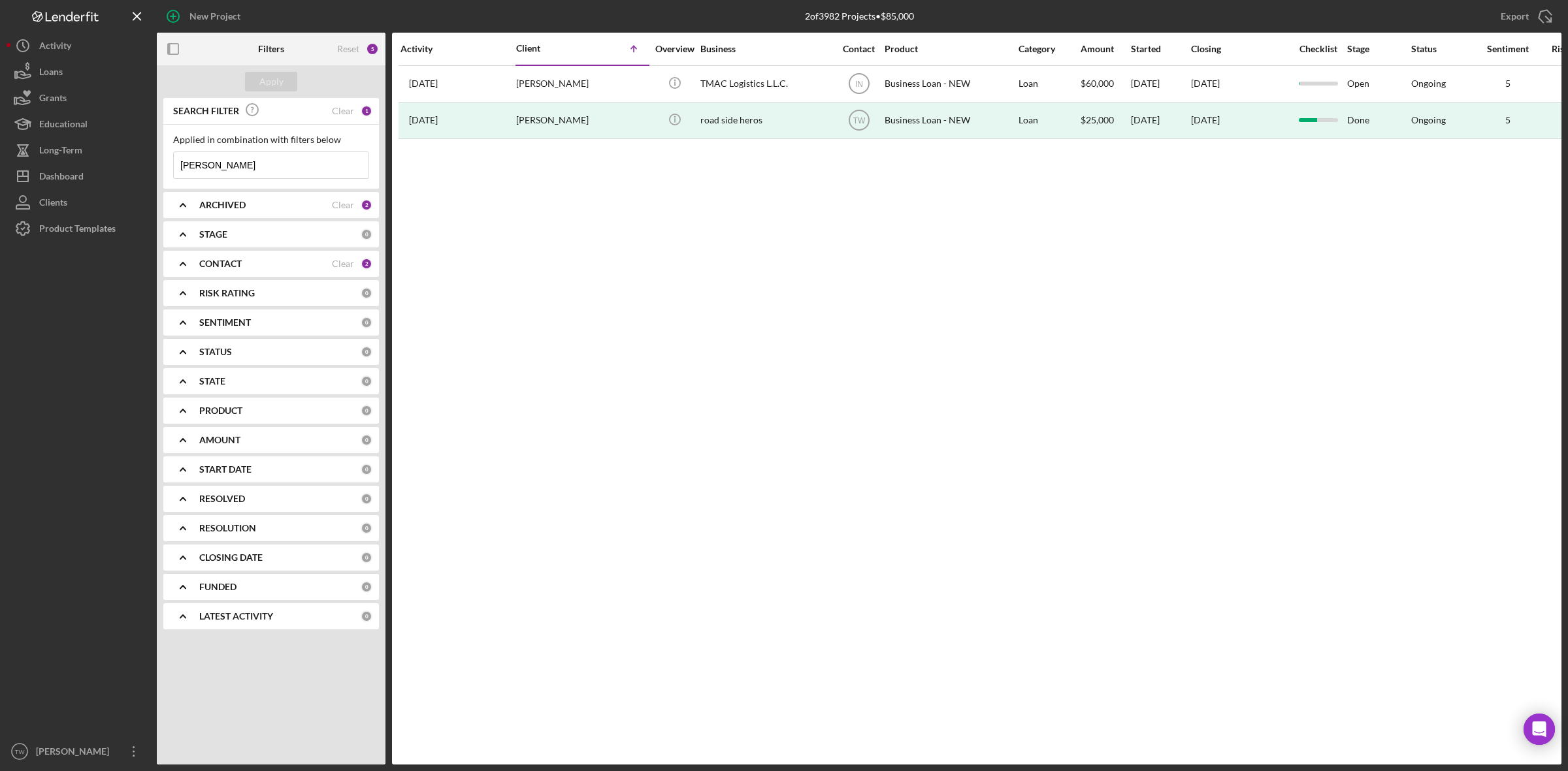
click at [270, 168] on input "mike" at bounding box center [271, 165] width 194 height 26
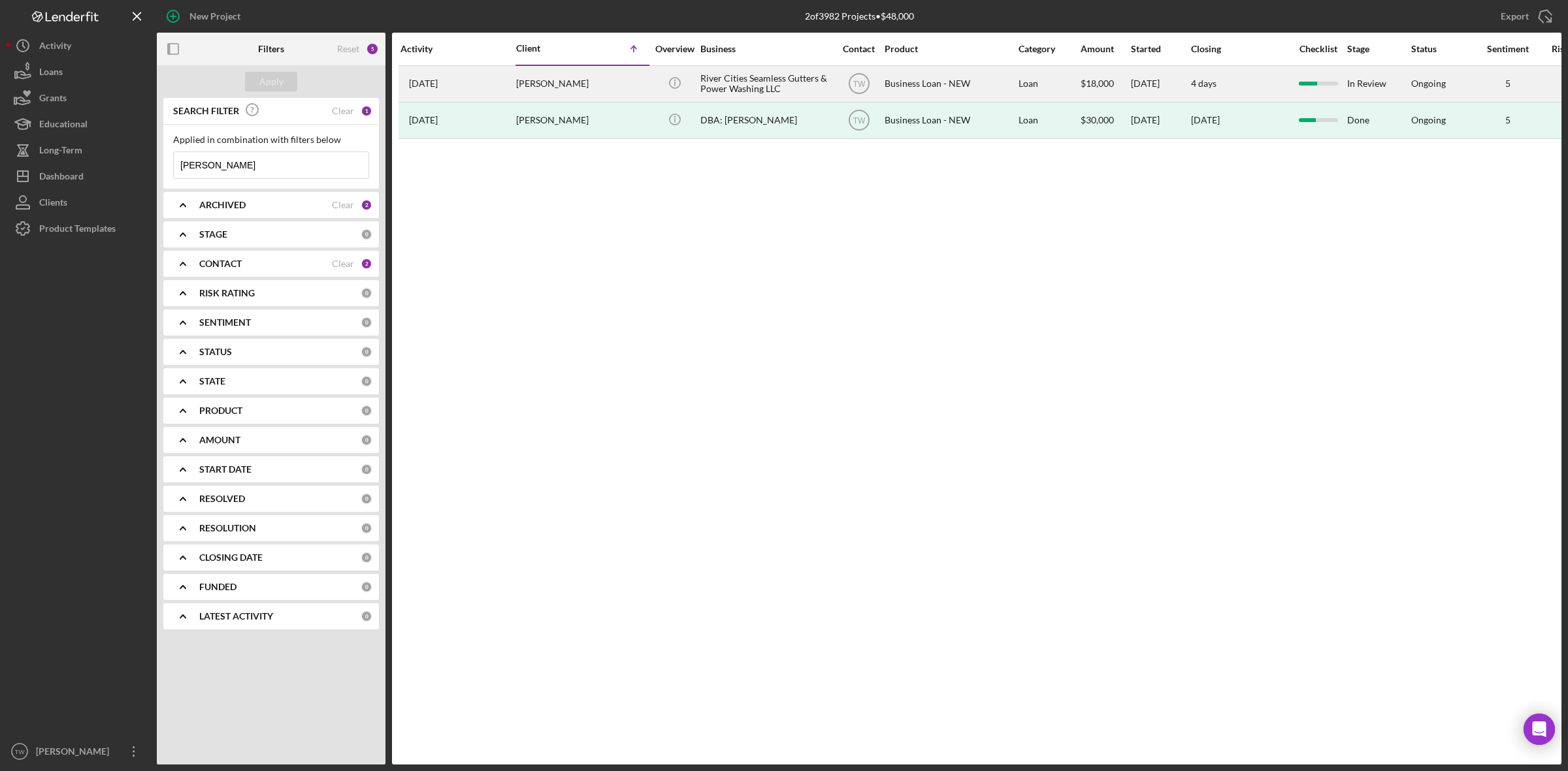
type input "matthews"
click at [556, 85] on div "Michael Matthews" at bounding box center [582, 84] width 131 height 35
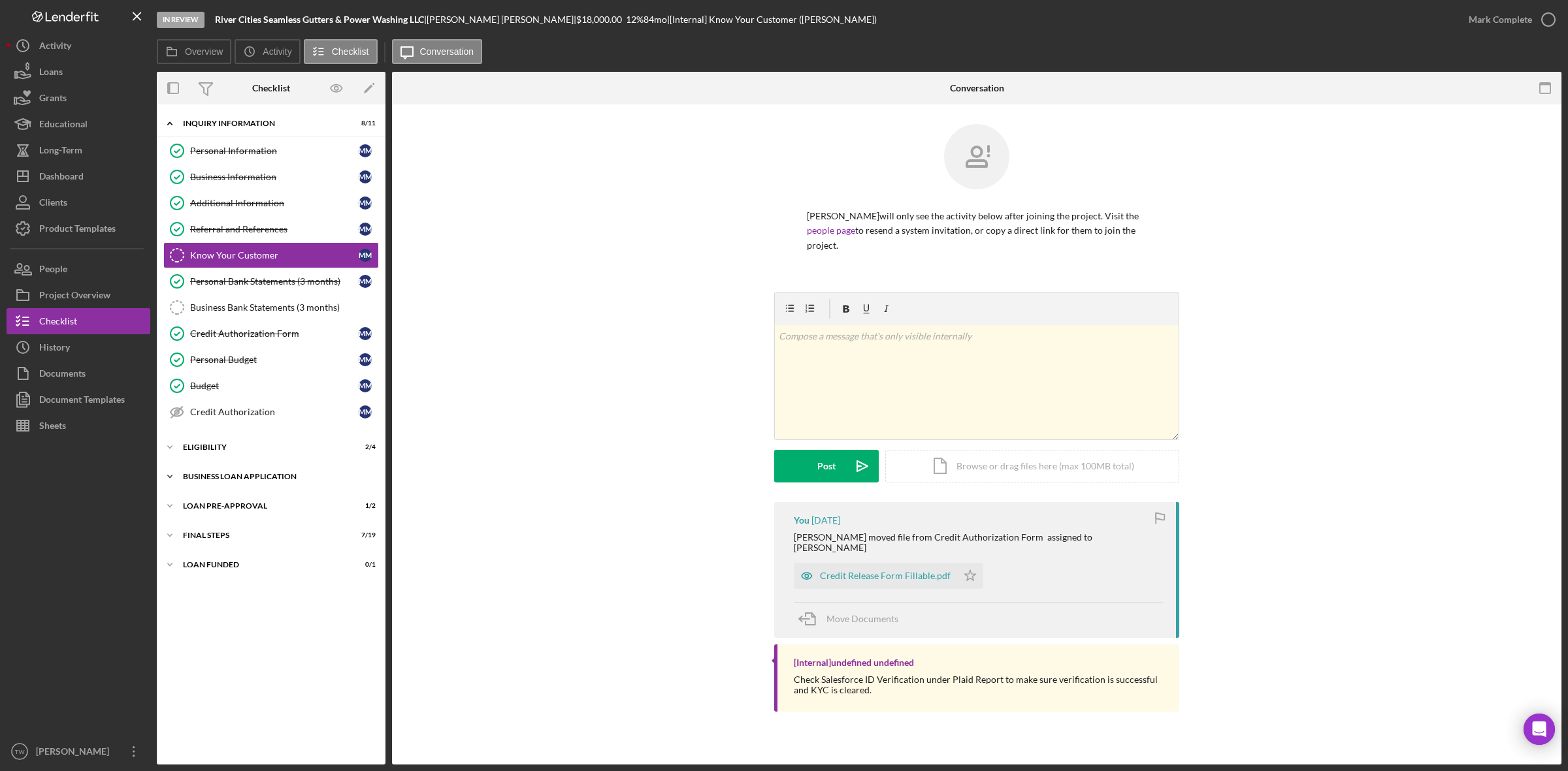
click at [231, 480] on div "BUSINESS LOAN APPLICATION" at bounding box center [276, 477] width 186 height 8
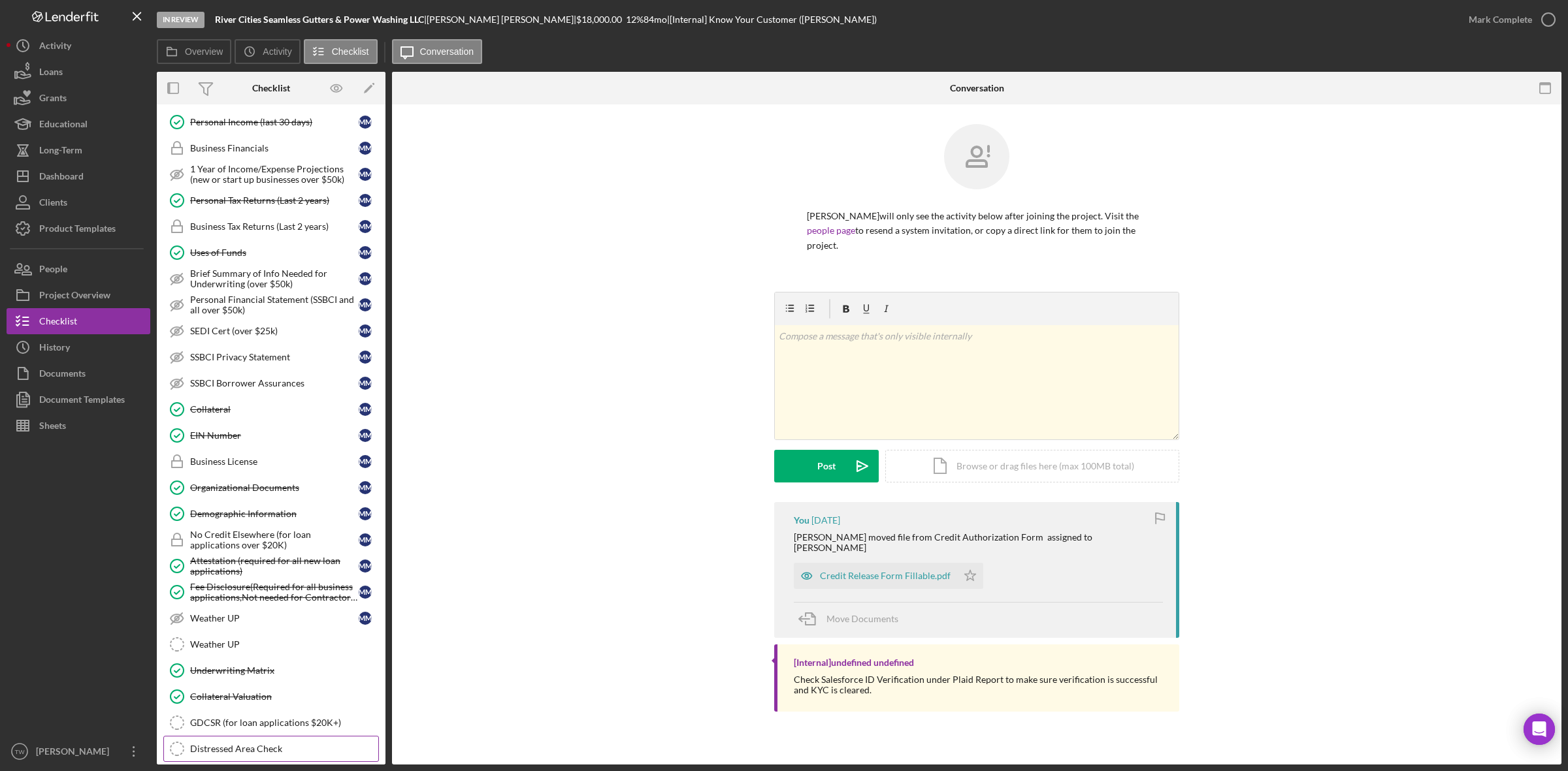
scroll to position [545, 0]
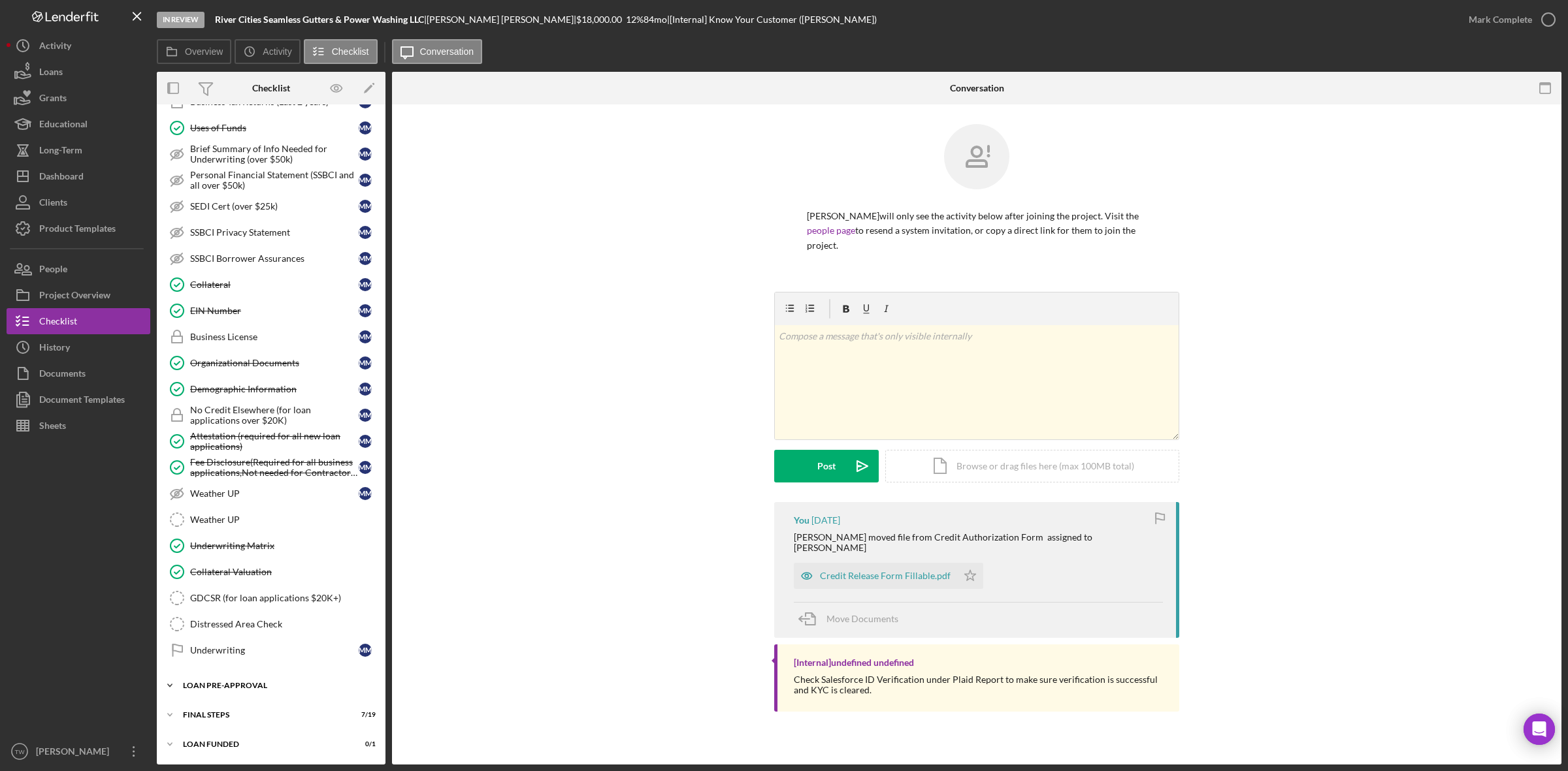
click at [223, 686] on div "LOAN PRE-APPROVAL" at bounding box center [276, 685] width 186 height 8
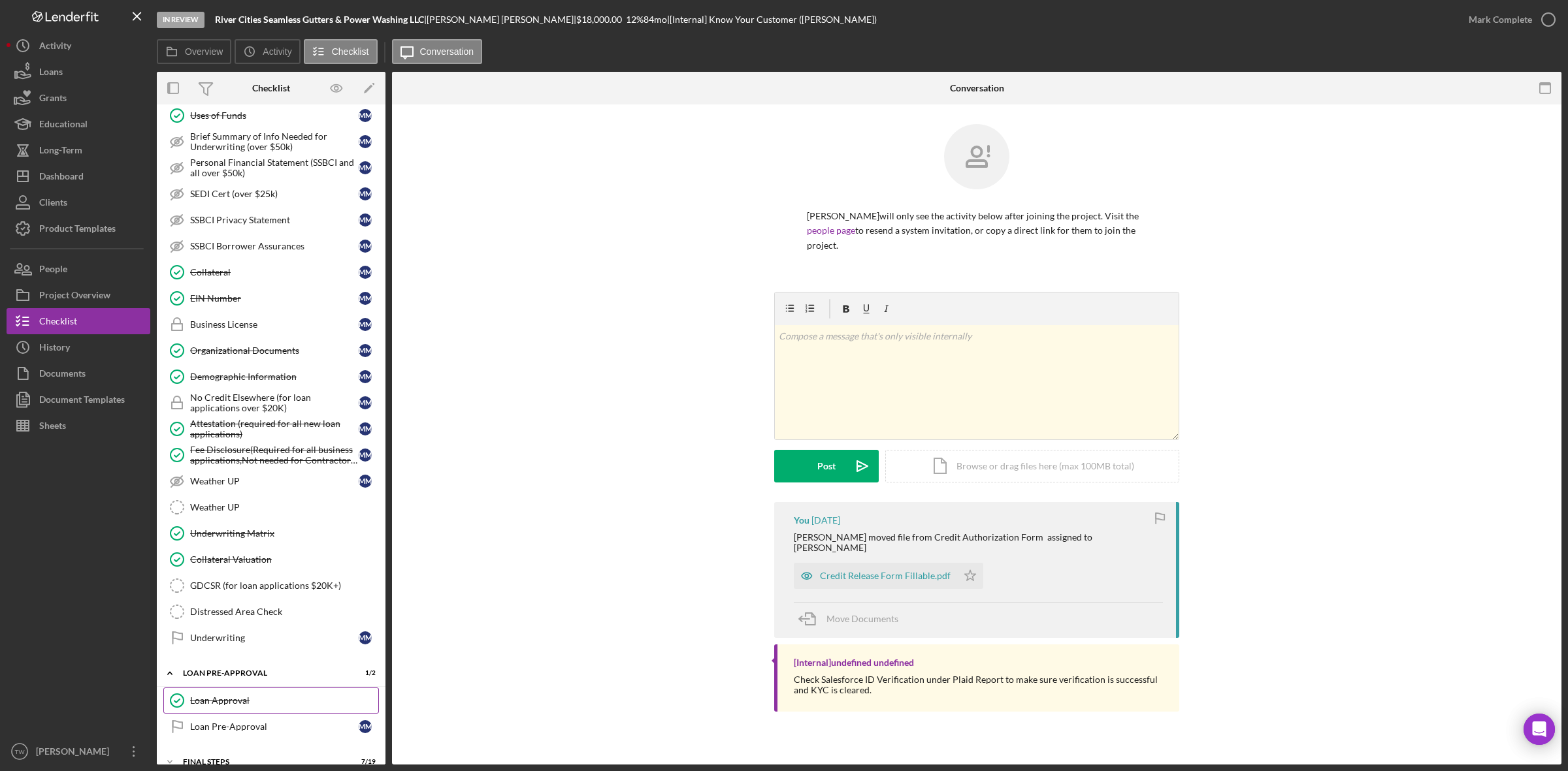
click at [227, 706] on div "Loan Approval" at bounding box center [284, 701] width 188 height 10
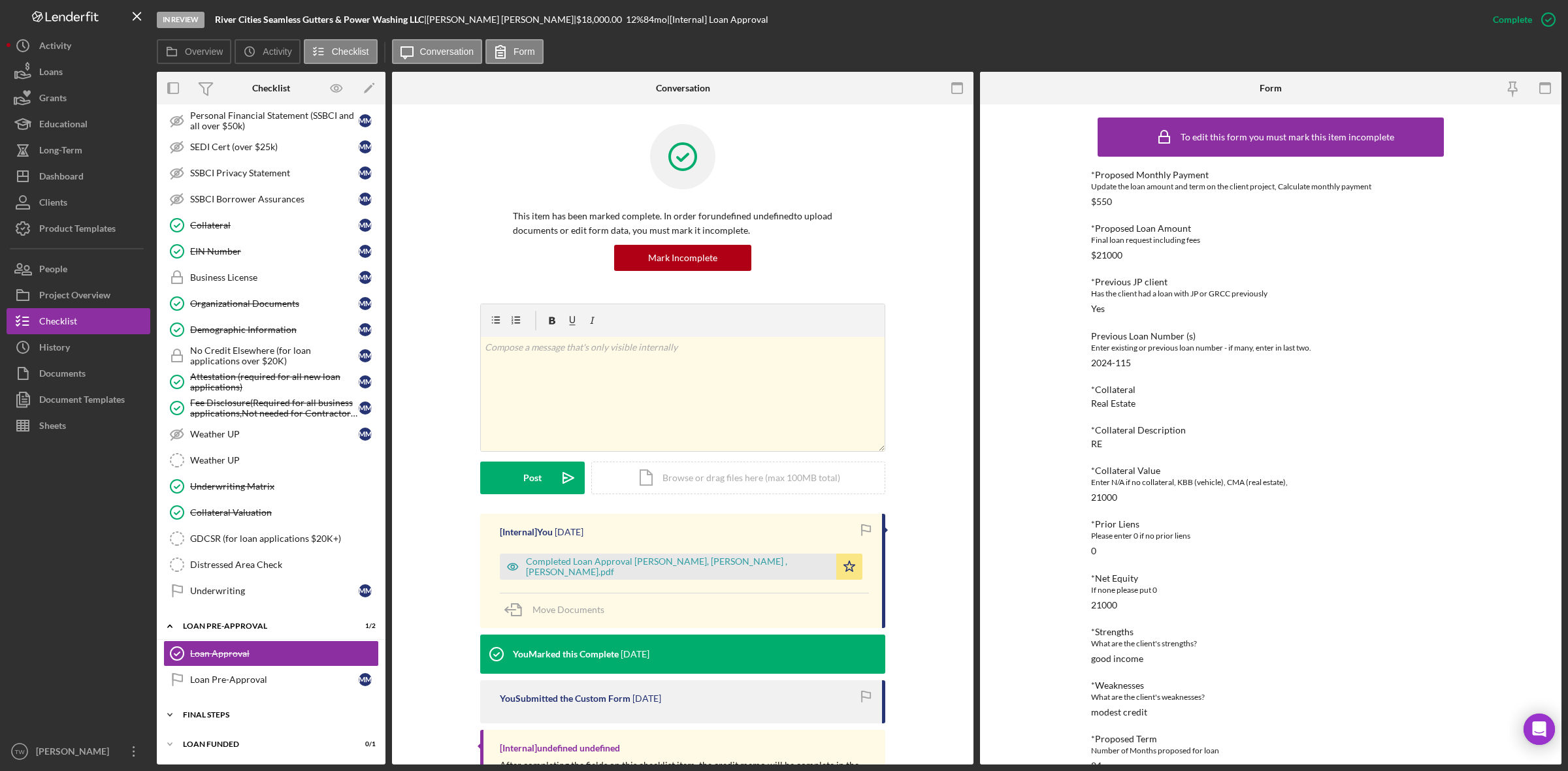
click at [234, 713] on div "FINAL STEPS" at bounding box center [276, 715] width 186 height 8
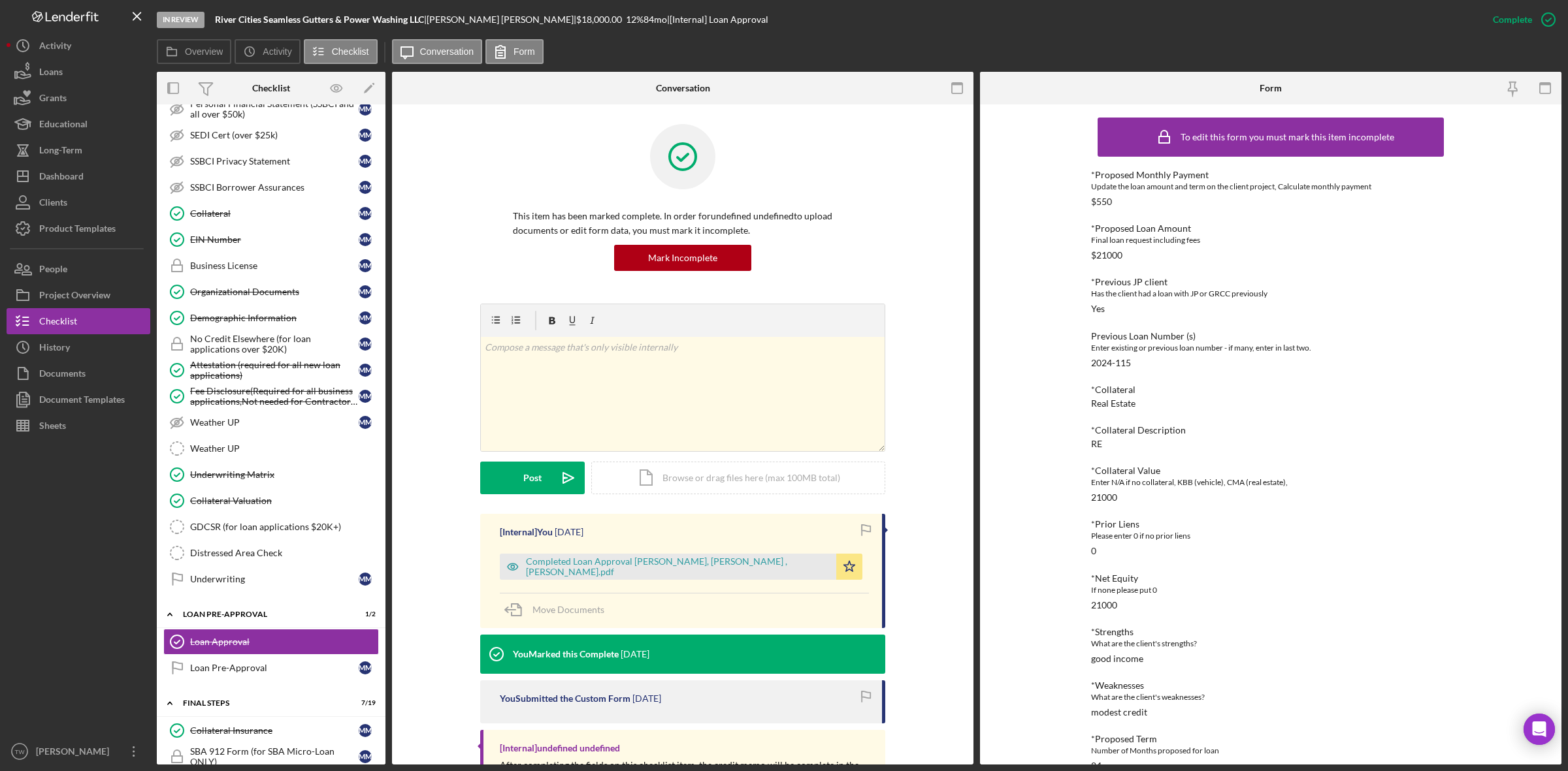
scroll to position [930, 0]
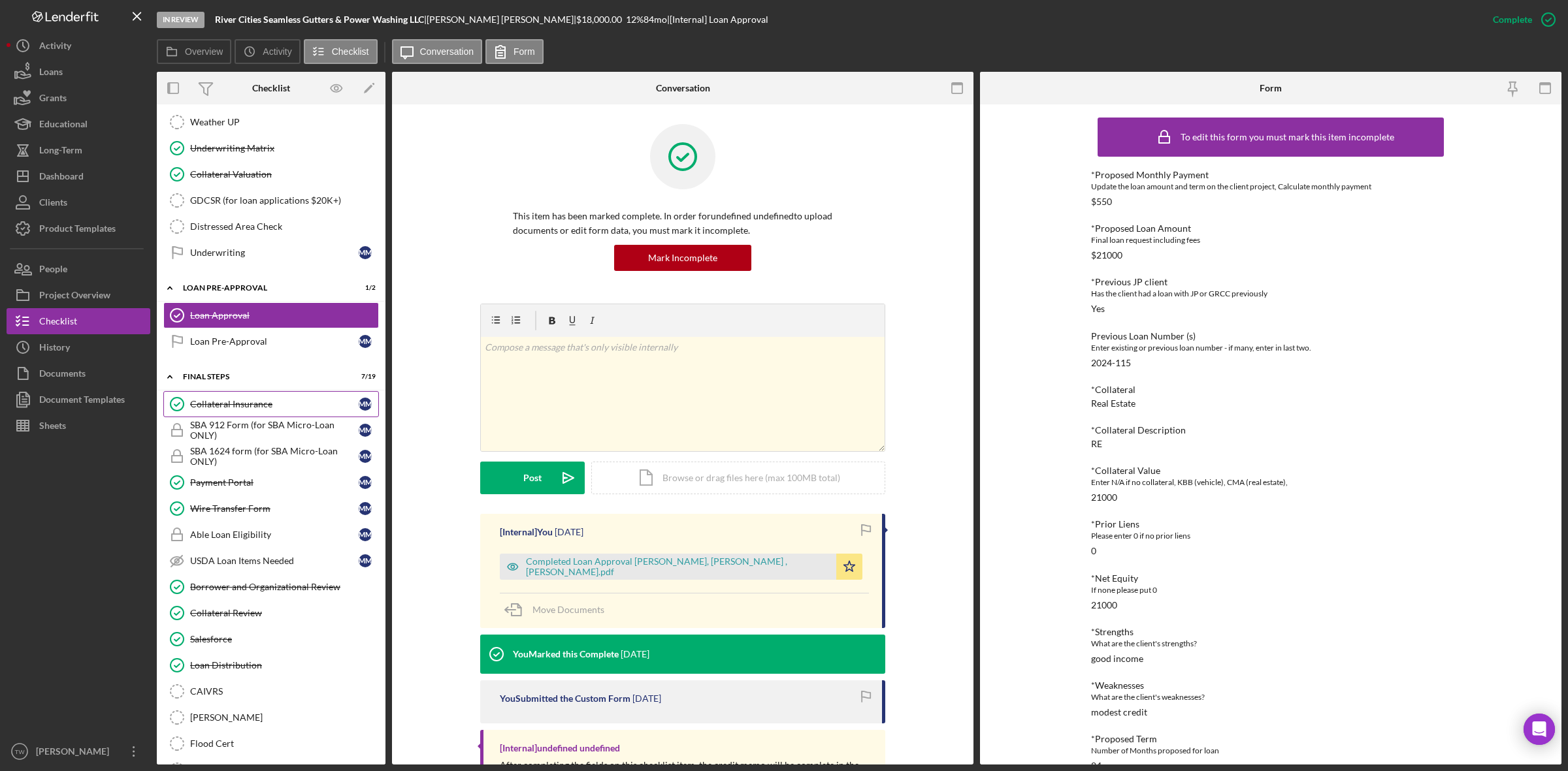
click at [243, 409] on div "Collateral Insurance" at bounding box center [274, 404] width 168 height 10
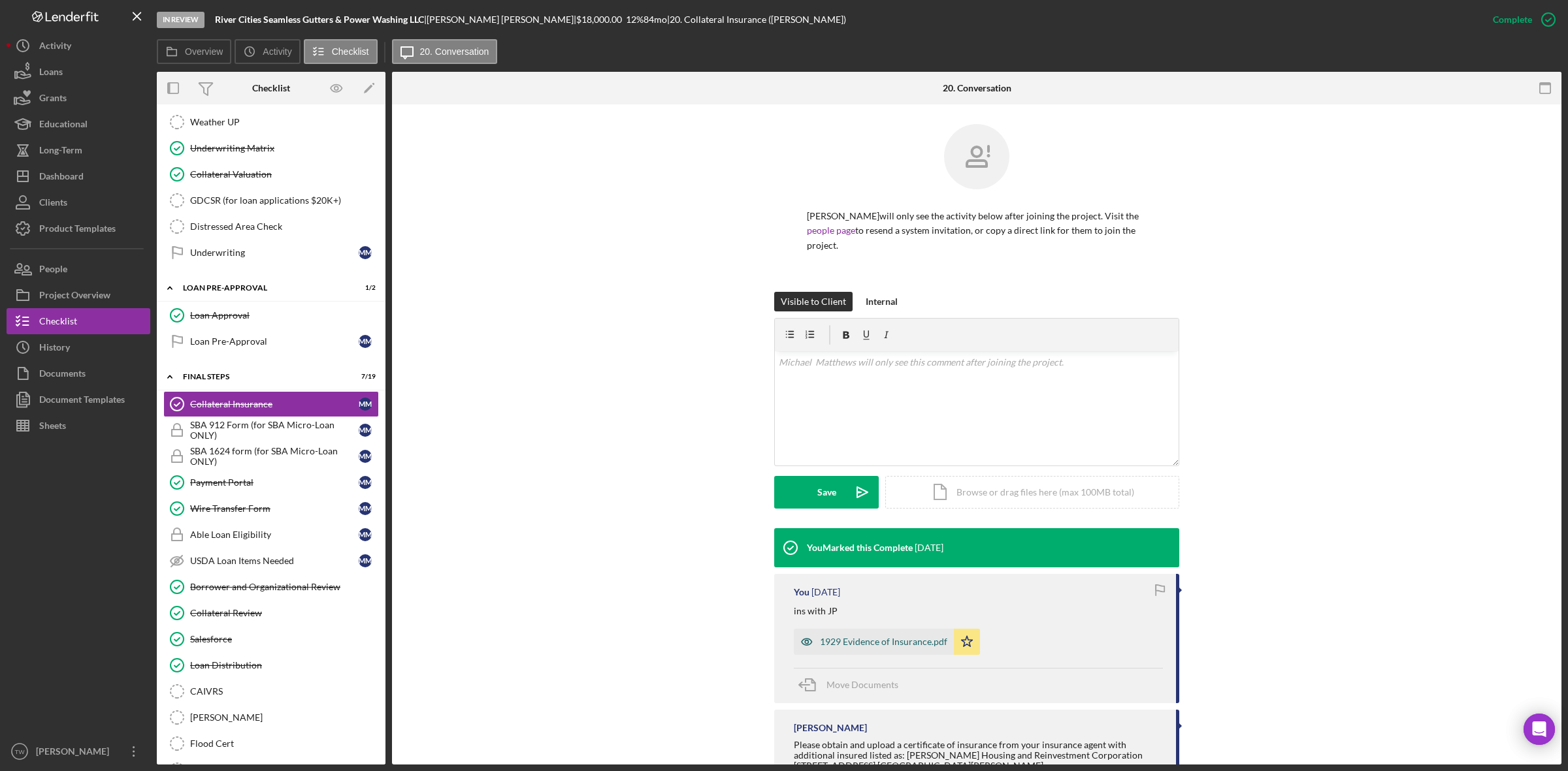
click at [859, 643] on div "1929 Evidence of Insurance.pdf" at bounding box center [883, 642] width 128 height 10
